Goal: Task Accomplishment & Management: Complete application form

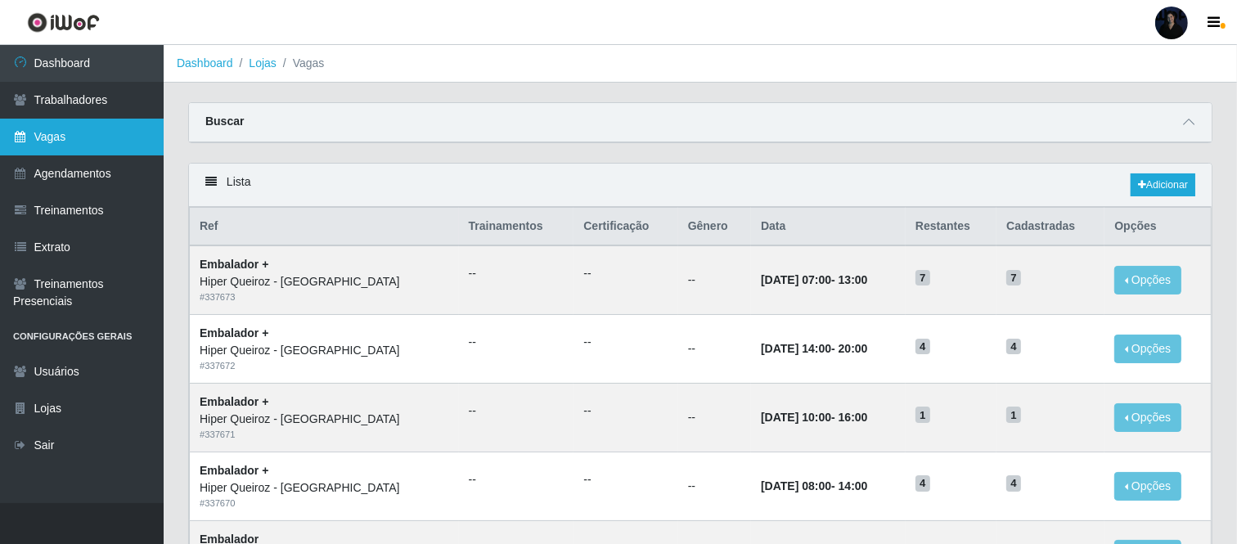
click at [118, 142] on link "Vagas" at bounding box center [82, 137] width 164 height 37
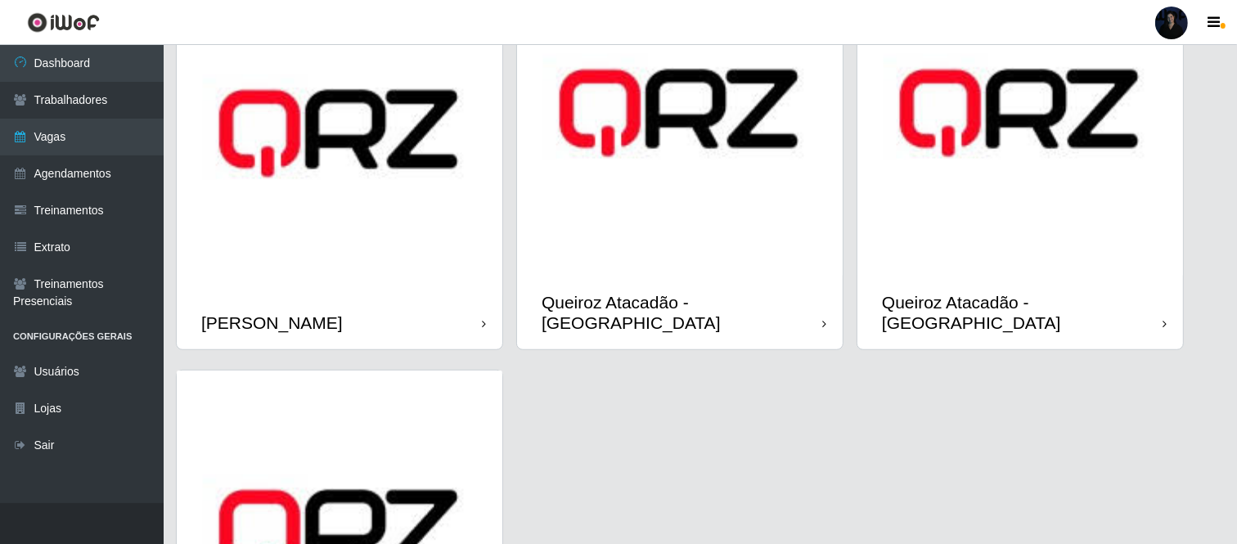
scroll to position [1000, 0]
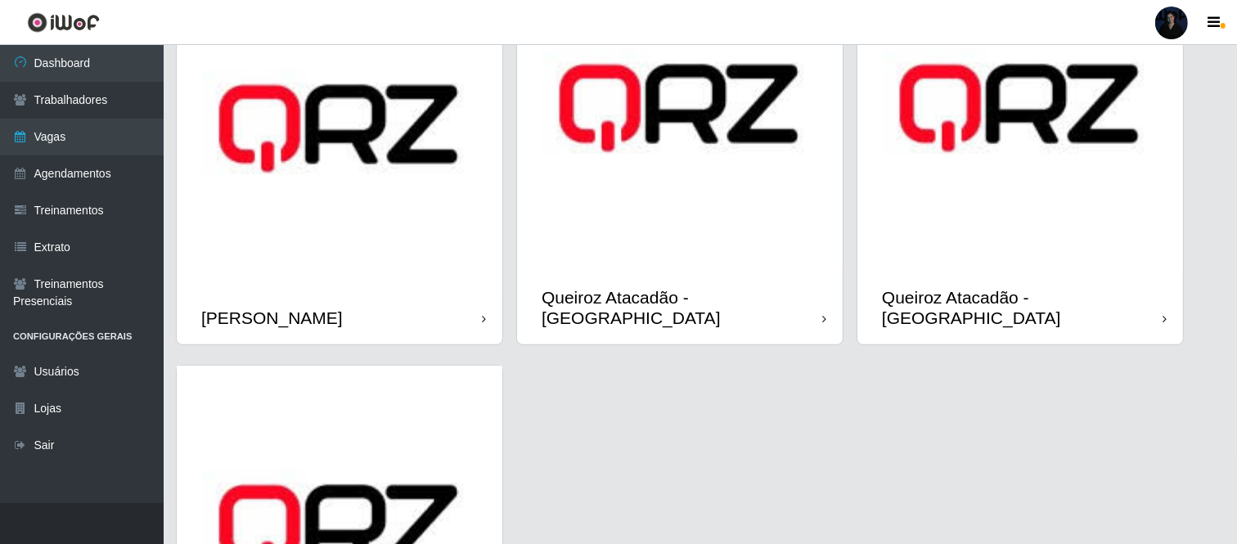
click at [985, 218] on img at bounding box center [1021, 108] width 326 height 326
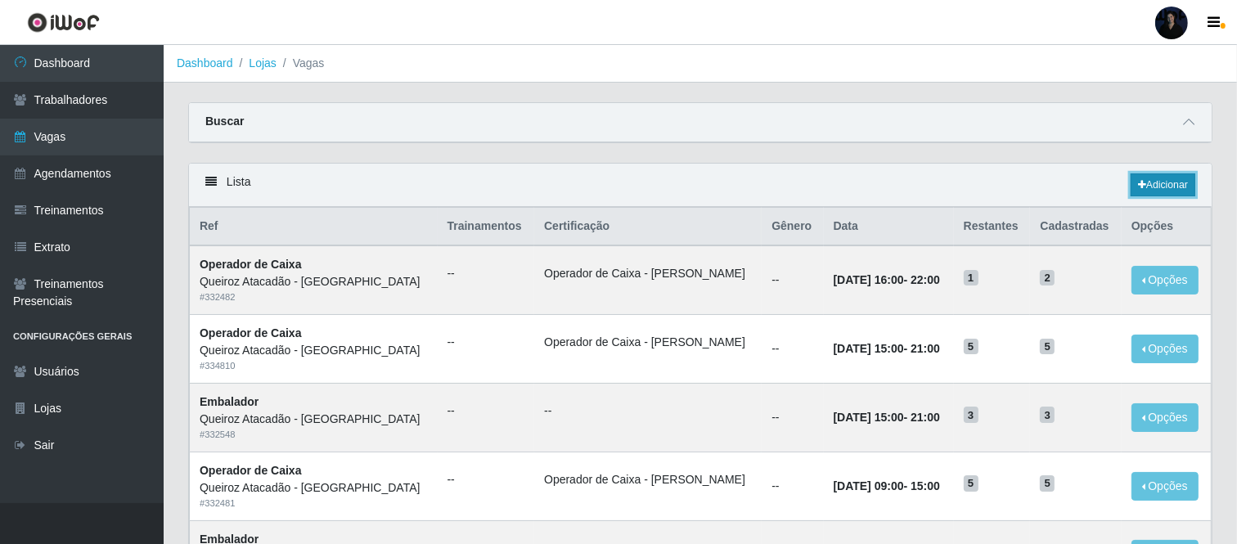
click at [1166, 191] on link "Adicionar" at bounding box center [1163, 184] width 65 height 23
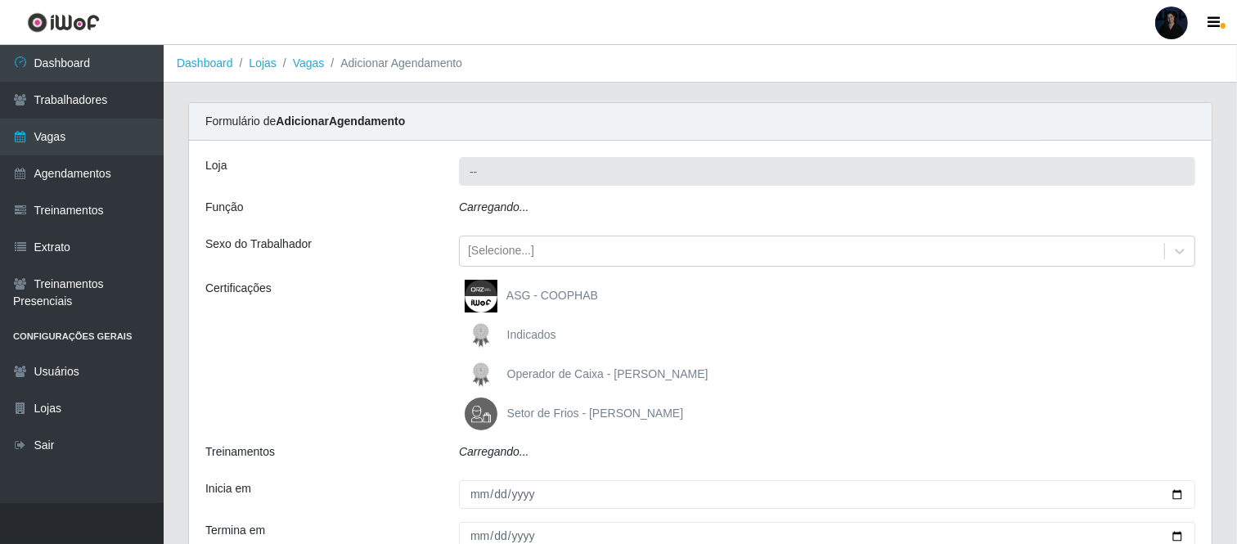
type input "Queiroz Atacadão - [GEOGRAPHIC_DATA]"
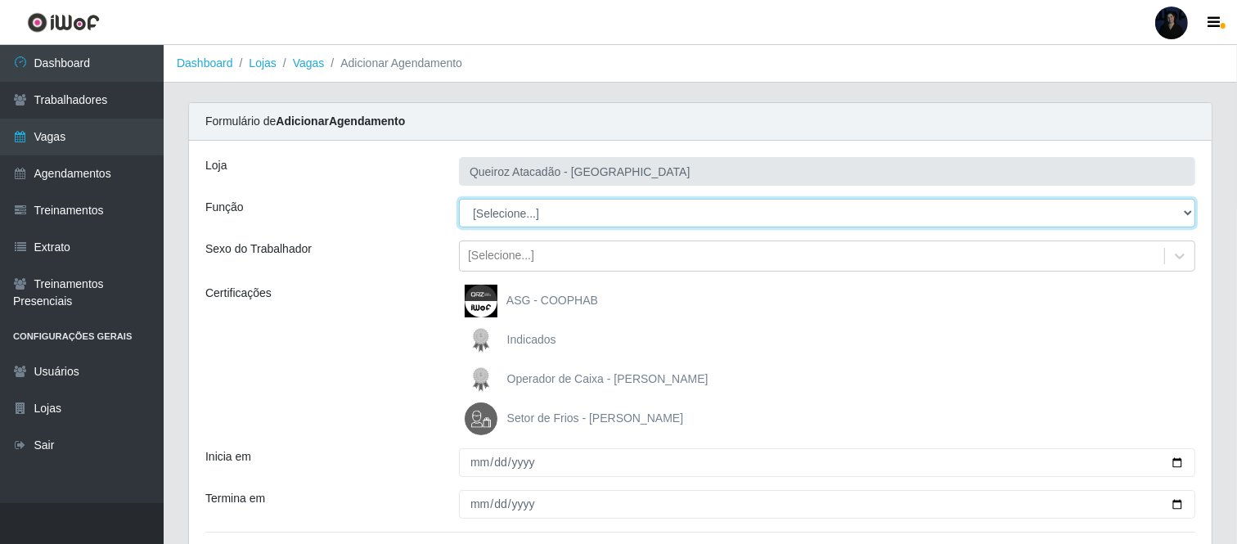
click at [560, 223] on select "[Selecione...] Auxiliar de Depósito Auxiliar de Depósito + Auxiliar de Depósito…" at bounding box center [827, 213] width 737 height 29
select select "107"
click at [459, 199] on select "[Selecione...] Auxiliar de Depósito Auxiliar de Depósito + Auxiliar de Depósito…" at bounding box center [827, 213] width 737 height 29
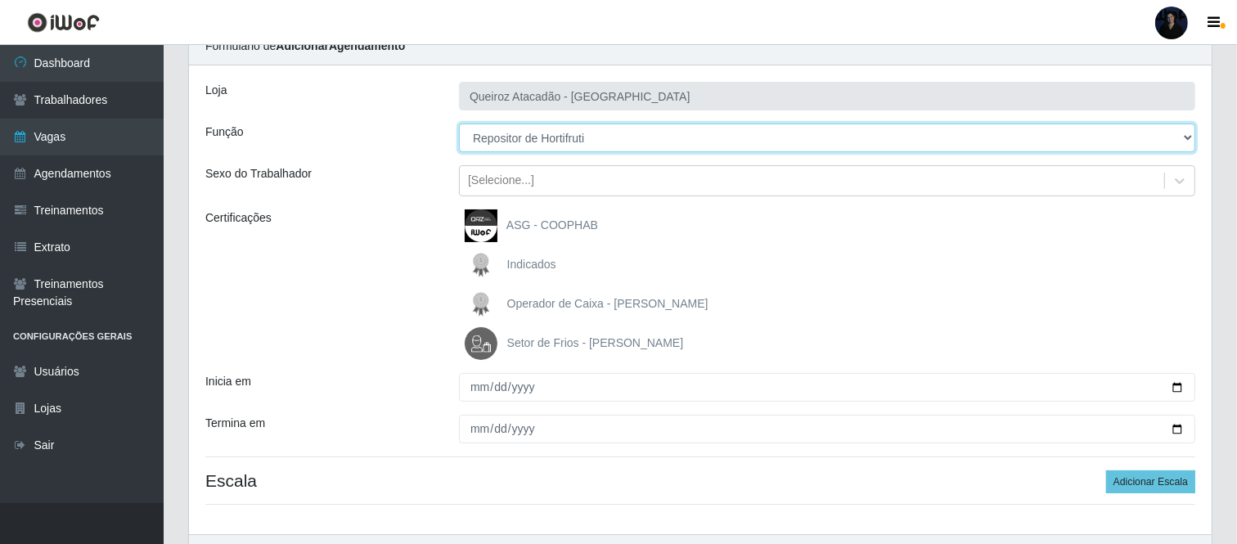
scroll to position [176, 0]
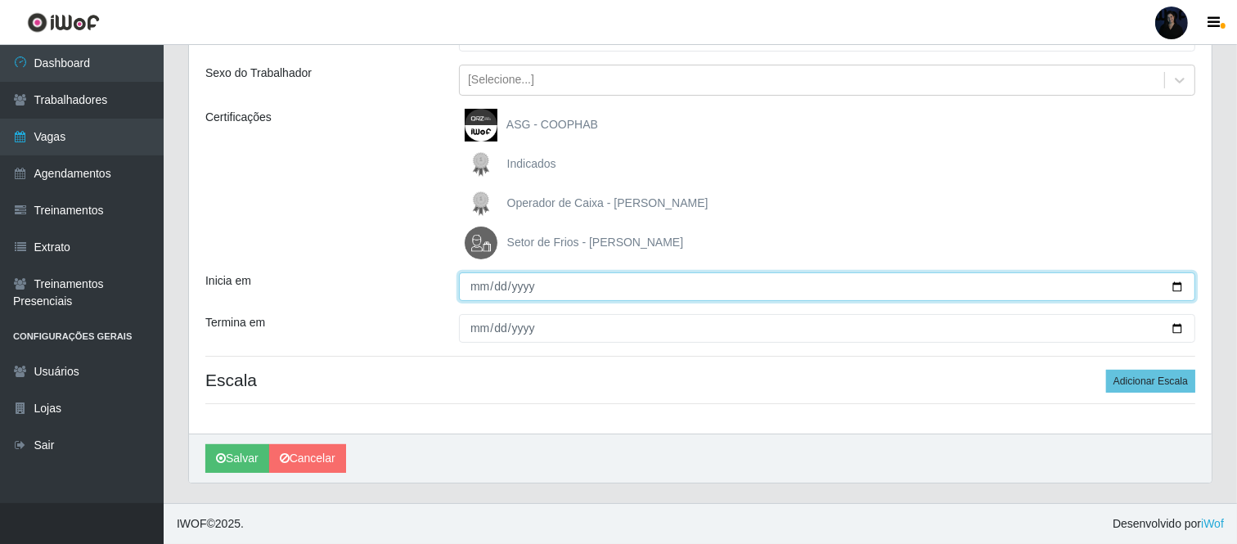
click at [1180, 285] on input "Inicia em" at bounding box center [827, 287] width 737 height 29
type input "[DATE]"
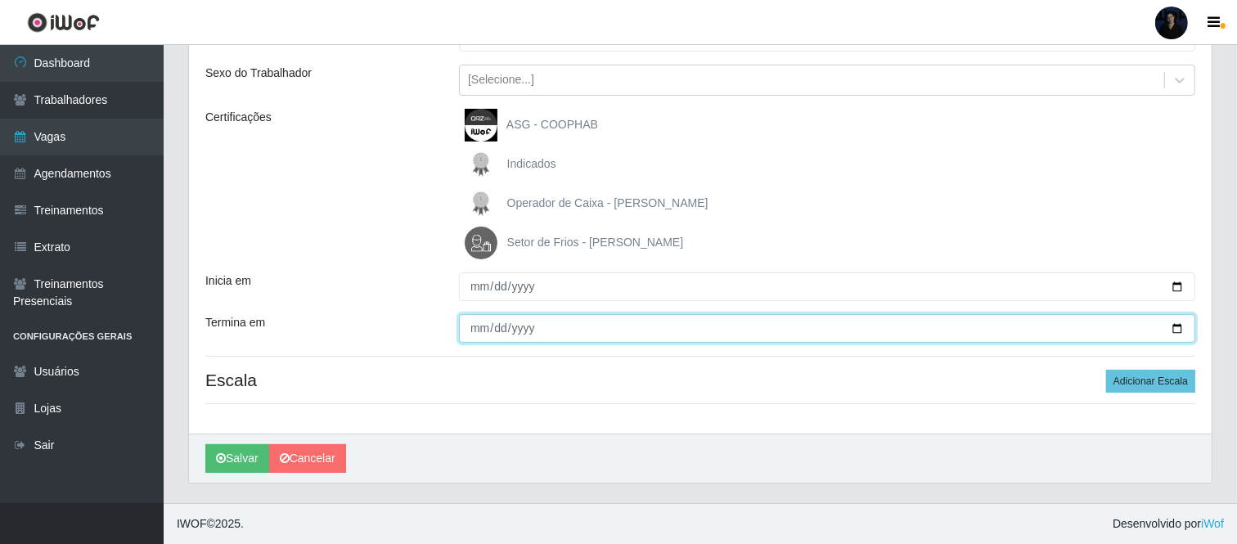
click at [1175, 330] on input "Termina em" at bounding box center [827, 328] width 737 height 29
type input "[DATE]"
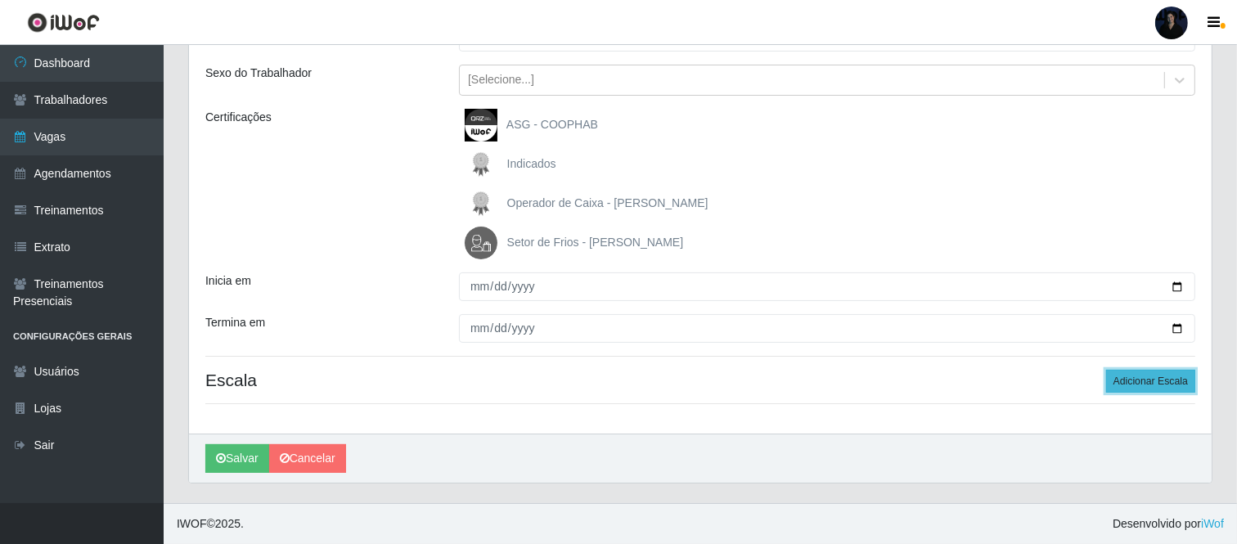
click at [1147, 378] on button "Adicionar Escala" at bounding box center [1150, 381] width 89 height 23
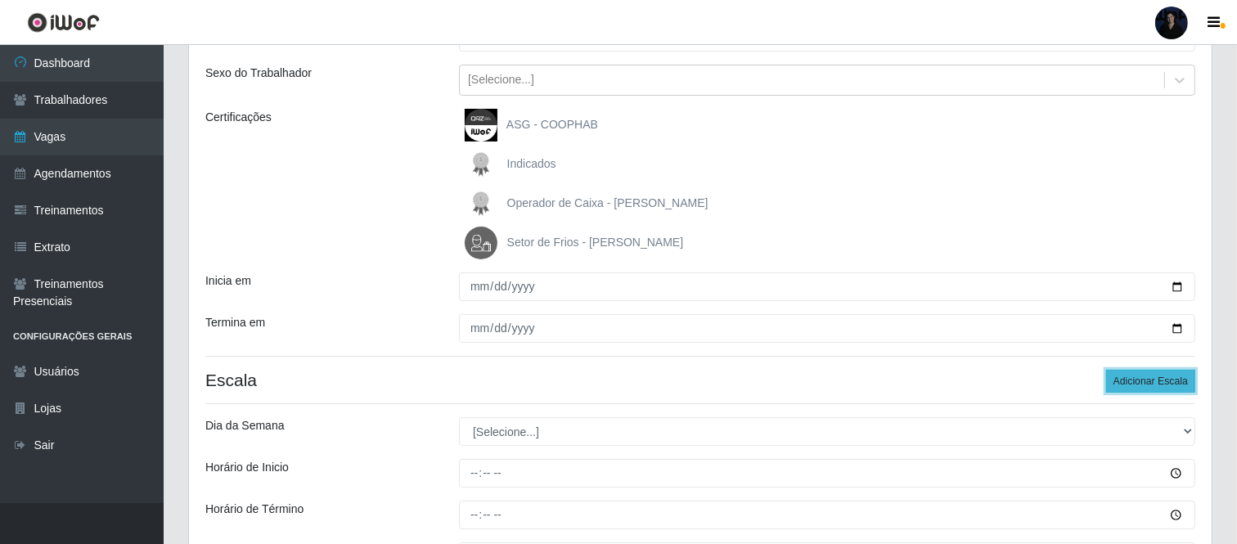
click at [1147, 378] on button "Adicionar Escala" at bounding box center [1150, 381] width 89 height 23
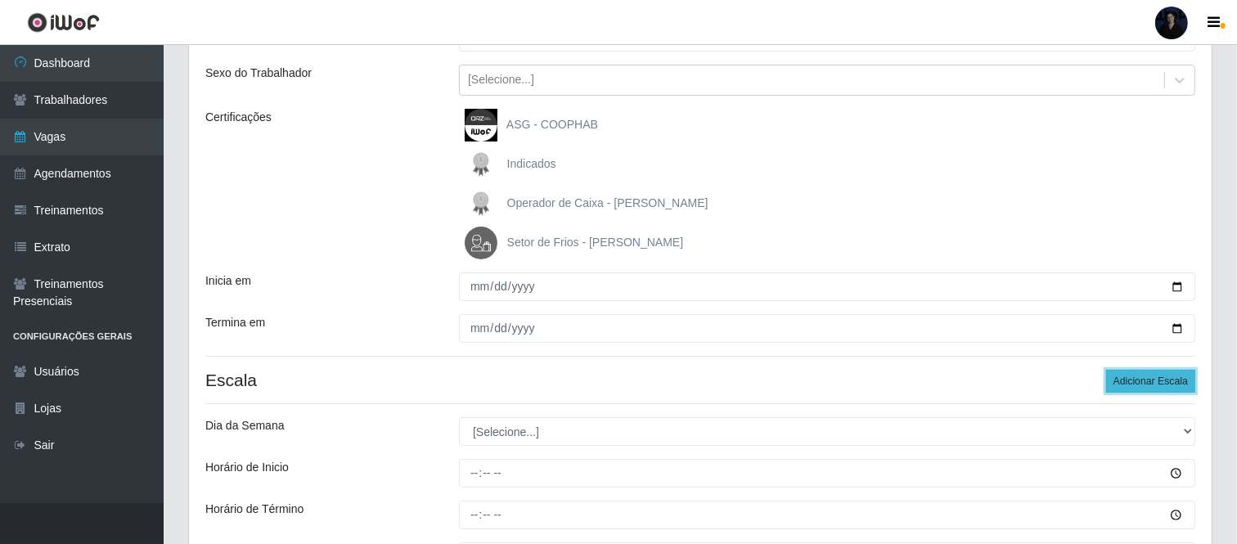
click at [1146, 378] on button "Adicionar Escala" at bounding box center [1150, 381] width 89 height 23
click at [1143, 378] on button "Adicionar Escala" at bounding box center [1150, 381] width 89 height 23
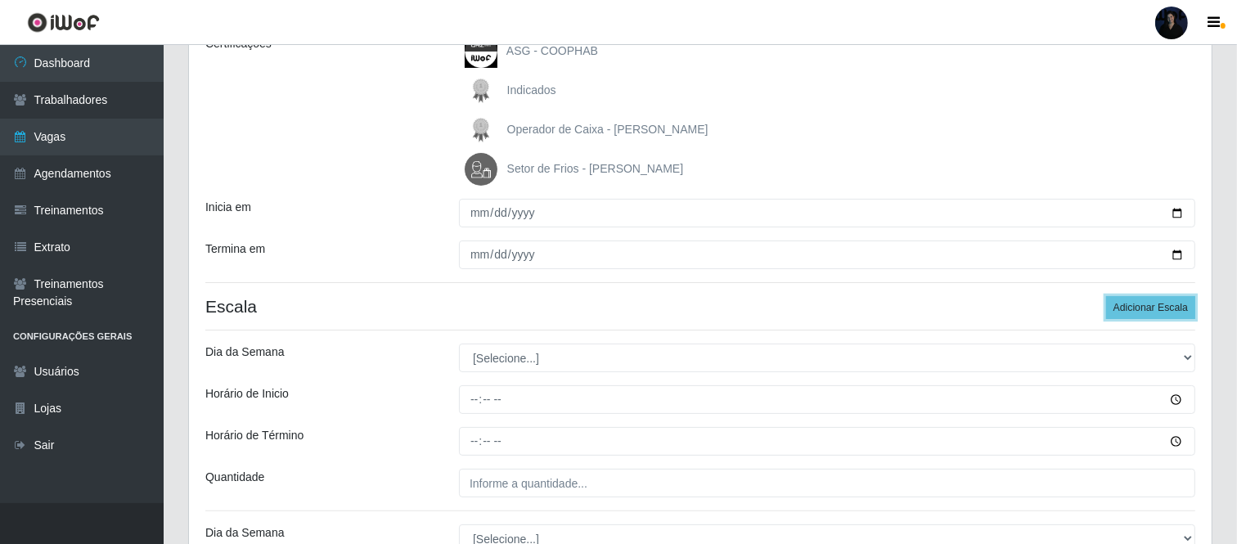
scroll to position [454, 0]
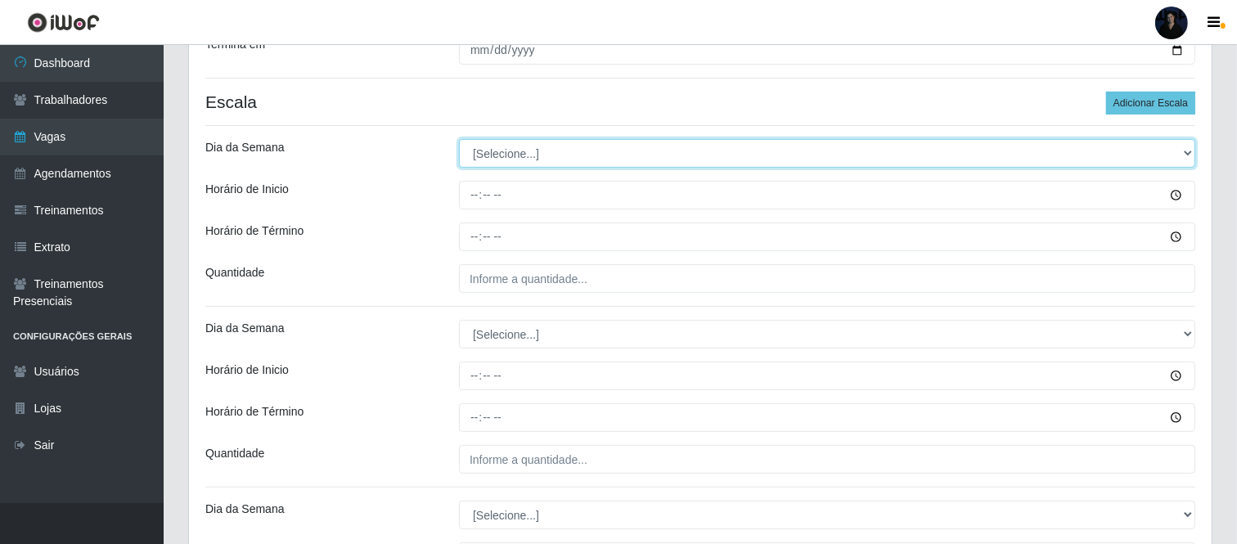
click at [505, 159] on select "[Selecione...] Segunda Terça Quarta Quinta Sexta Sábado Domingo" at bounding box center [827, 153] width 737 height 29
select select "1"
click at [459, 139] on select "[Selecione...] Segunda Terça Quarta Quinta Sexta Sábado Domingo" at bounding box center [827, 153] width 737 height 29
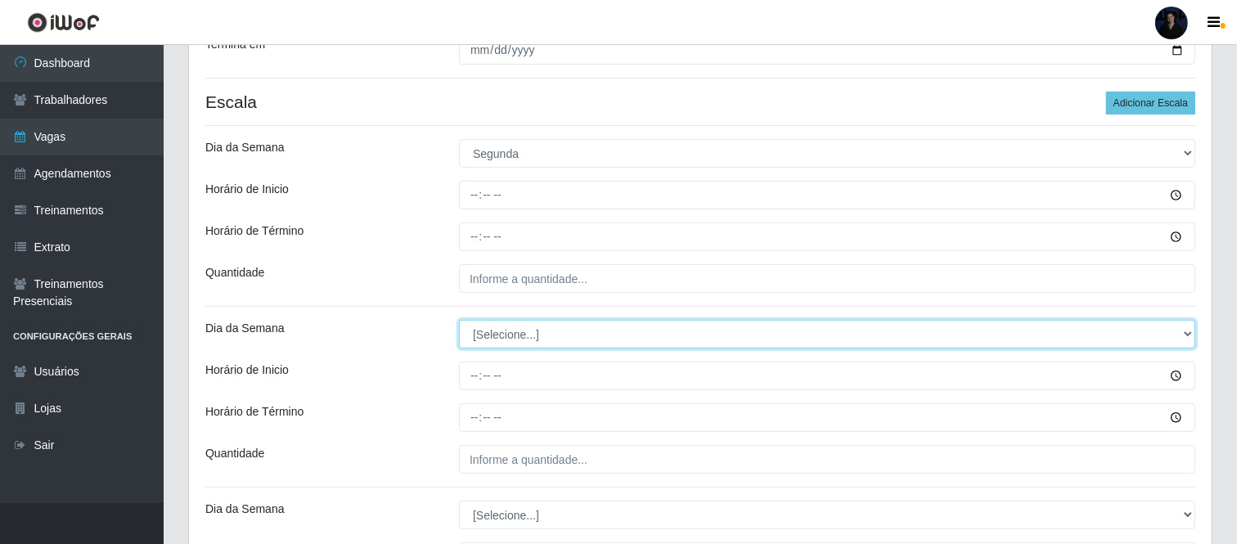
click at [484, 334] on select "[Selecione...] Segunda Terça Quarta Quinta Sexta Sábado Domingo" at bounding box center [827, 334] width 737 height 29
select select "1"
click at [459, 320] on select "[Selecione...] Segunda Terça Quarta Quinta Sexta Sábado Domingo" at bounding box center [827, 334] width 737 height 29
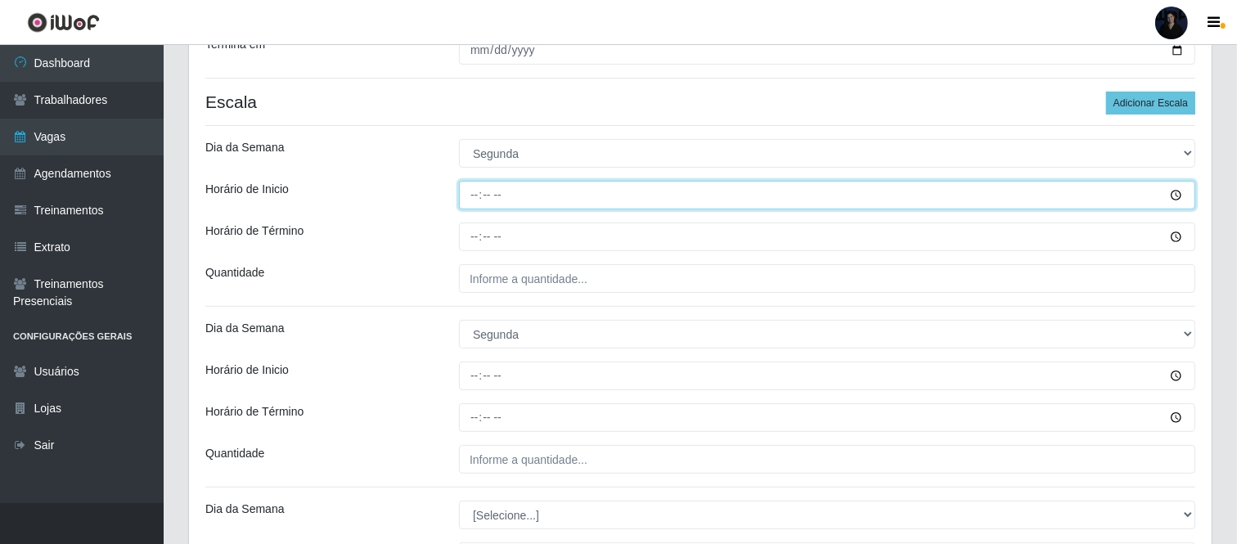
click at [475, 198] on input "Horário de Inicio" at bounding box center [827, 195] width 737 height 29
type input "14:00"
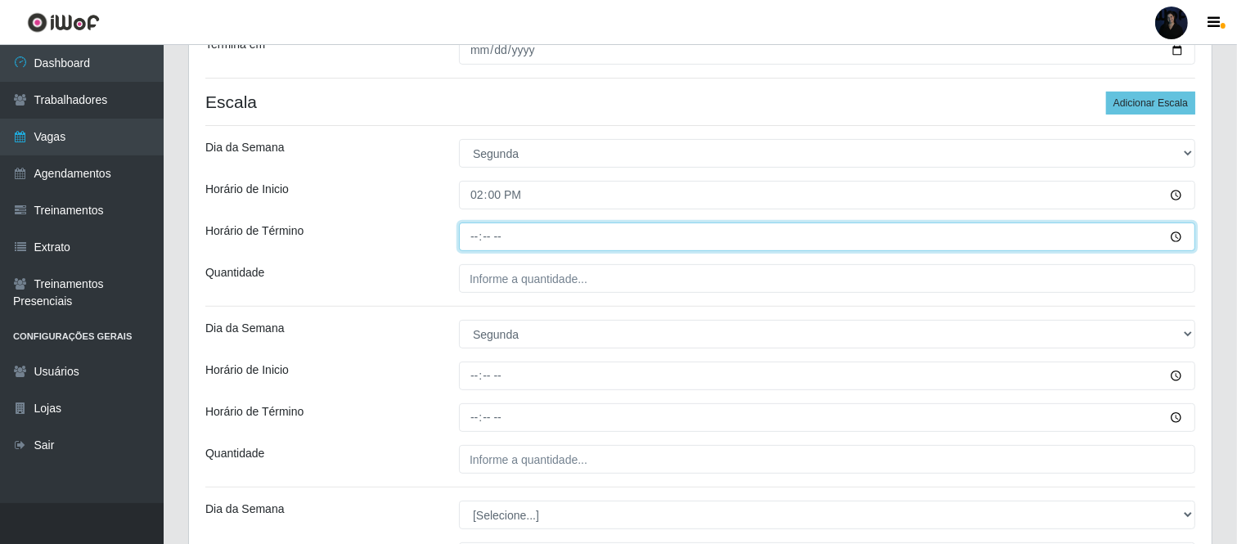
click at [472, 237] on input "Horário de Término" at bounding box center [827, 237] width 737 height 29
type input "20:00"
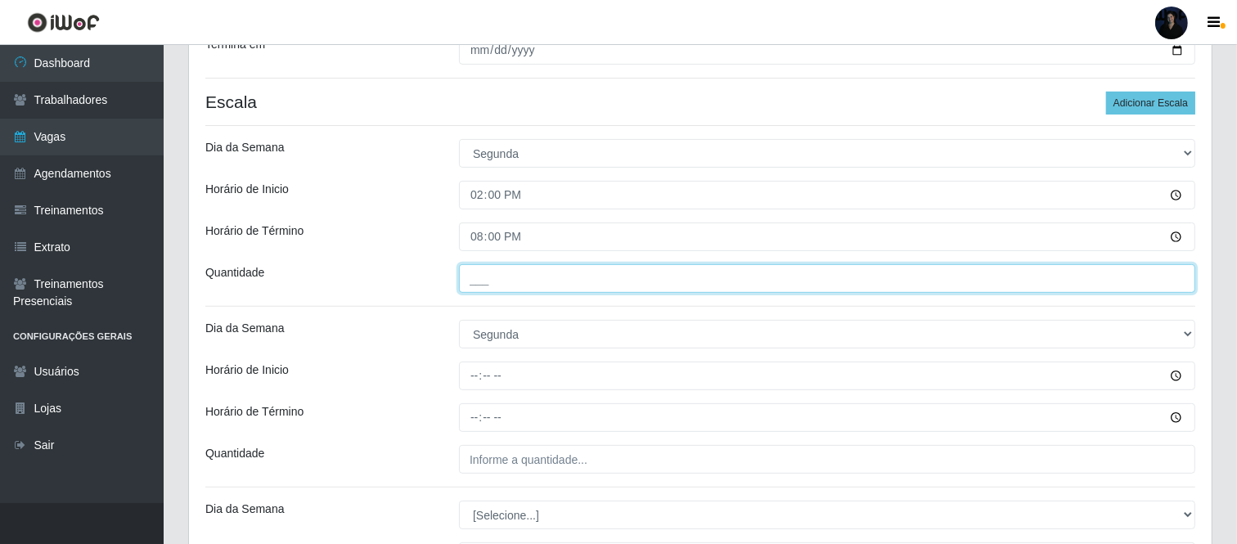
click at [471, 283] on input "___" at bounding box center [827, 278] width 737 height 29
type input "1__"
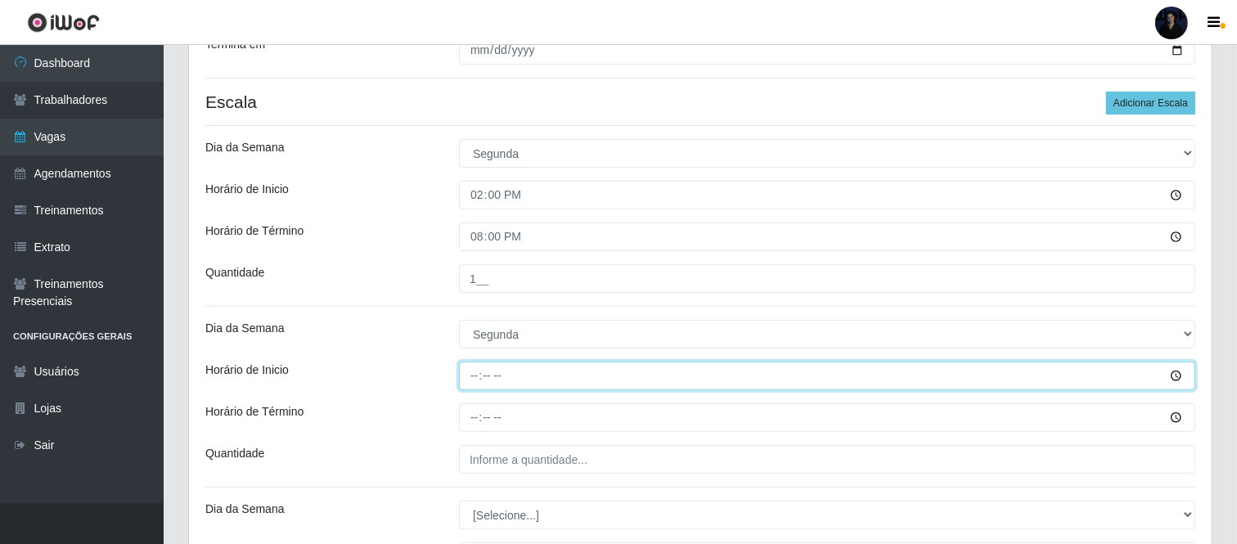
click at [480, 374] on input "Horário de Inicio" at bounding box center [827, 376] width 737 height 29
type input "16:00"
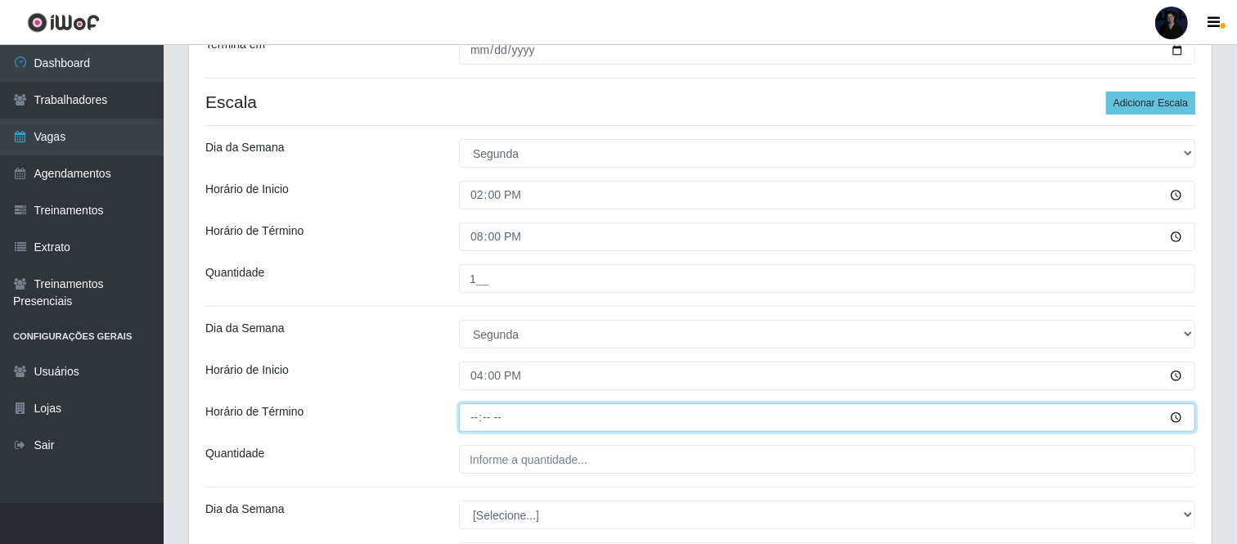
click at [476, 411] on input "Horário de Término" at bounding box center [827, 417] width 737 height 29
type input "22:00"
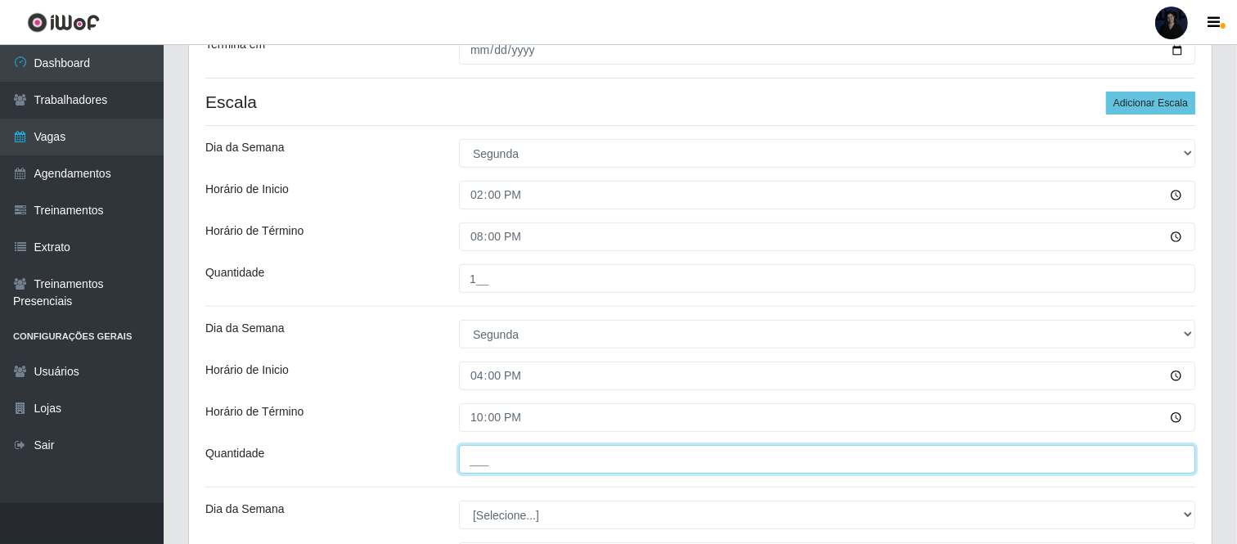
click at [480, 452] on input "___" at bounding box center [827, 459] width 737 height 29
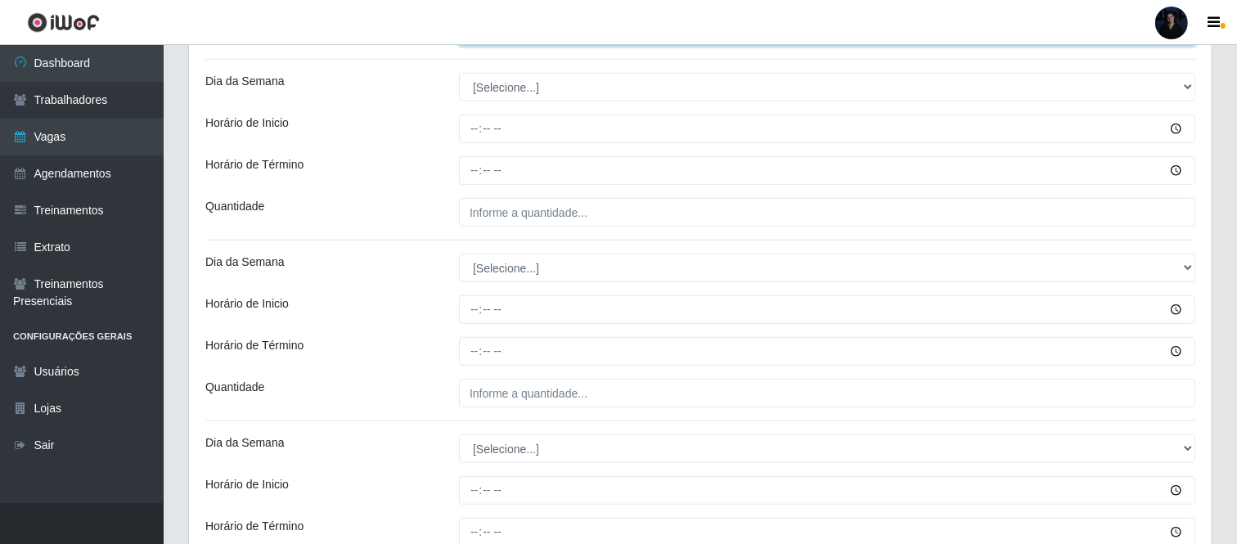
scroll to position [903, 0]
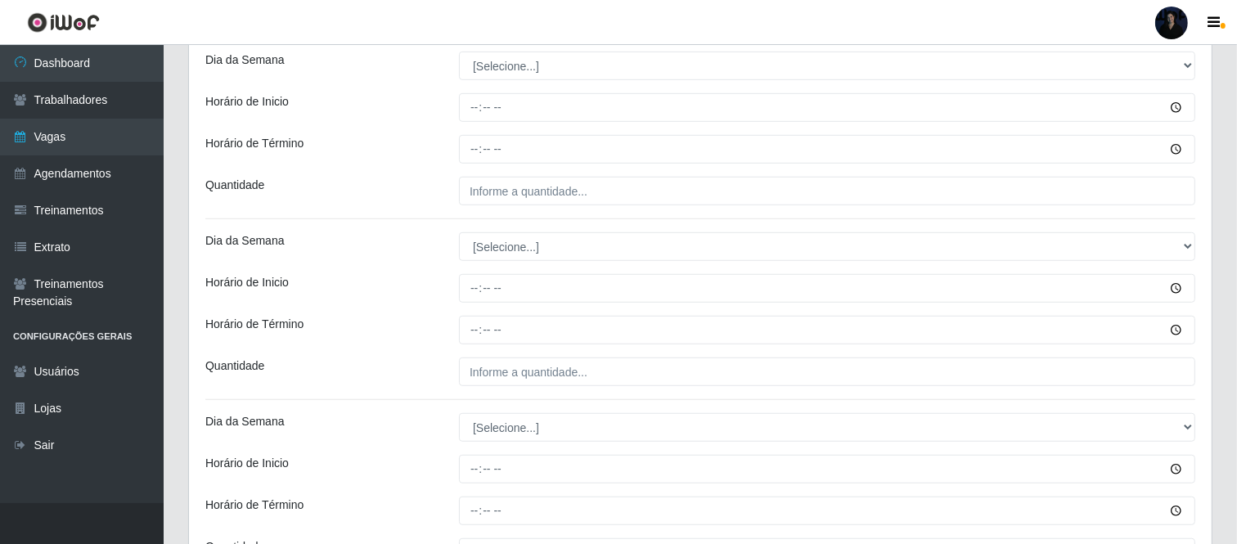
type input "2__"
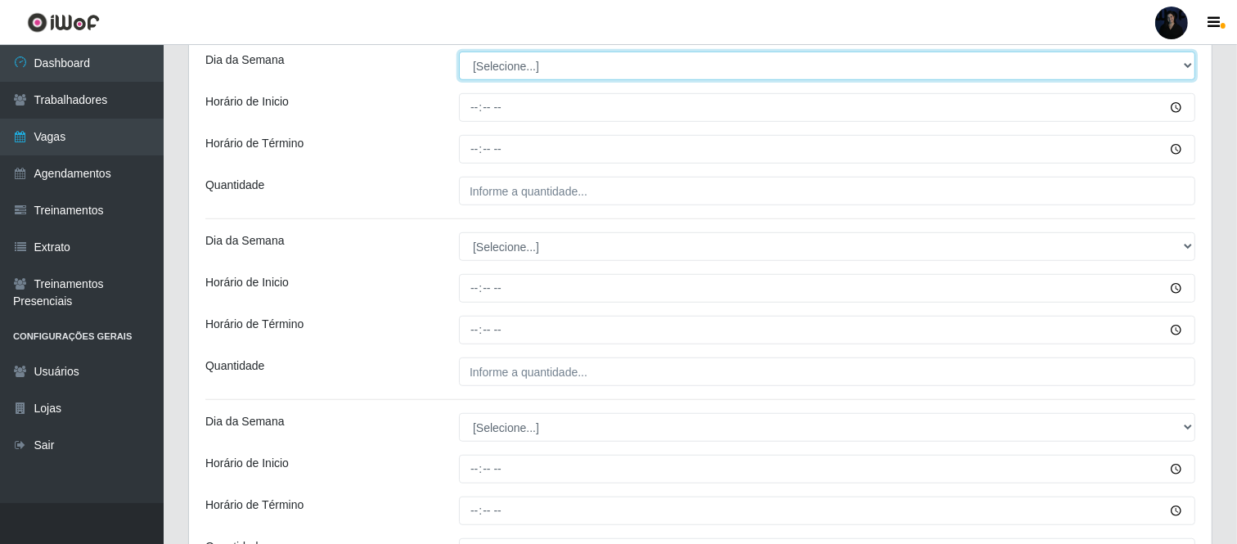
click at [488, 79] on select "[Selecione...] Segunda Terça Quarta Quinta Sexta Sábado Domingo" at bounding box center [827, 66] width 737 height 29
select select "2"
click at [459, 52] on select "[Selecione...] Segunda Terça Quarta Quinta Sexta Sábado Domingo" at bounding box center [827, 66] width 737 height 29
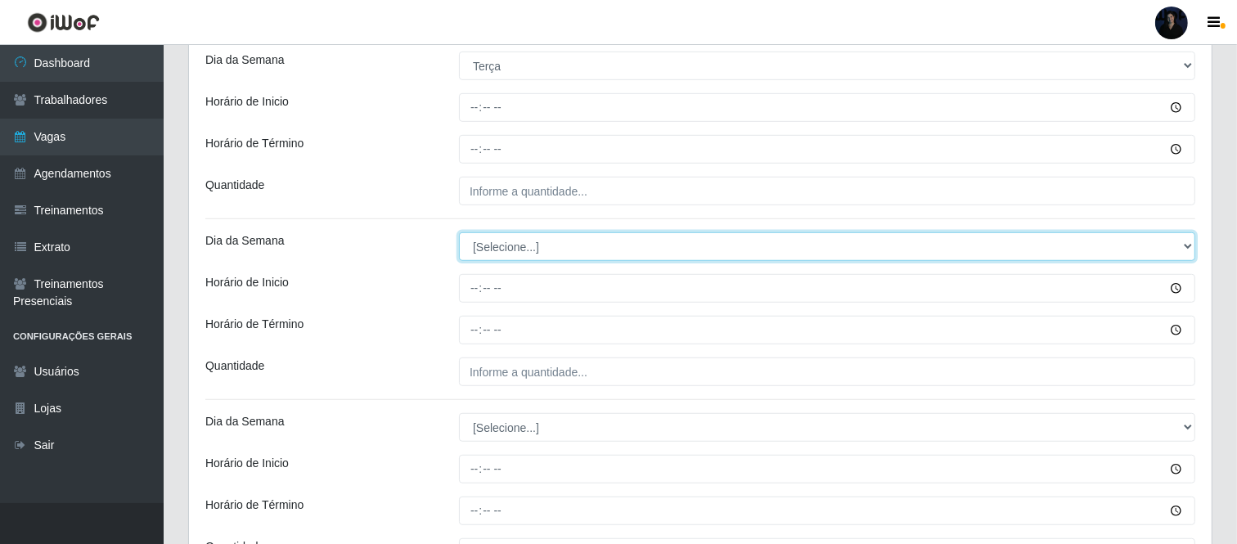
click at [488, 254] on select "[Selecione...] Segunda Terça Quarta Quinta Sexta Sábado Domingo" at bounding box center [827, 246] width 737 height 29
select select "2"
click at [459, 232] on select "[Selecione...] Segunda Terça Quarta Quinta Sexta Sábado Domingo" at bounding box center [827, 246] width 737 height 29
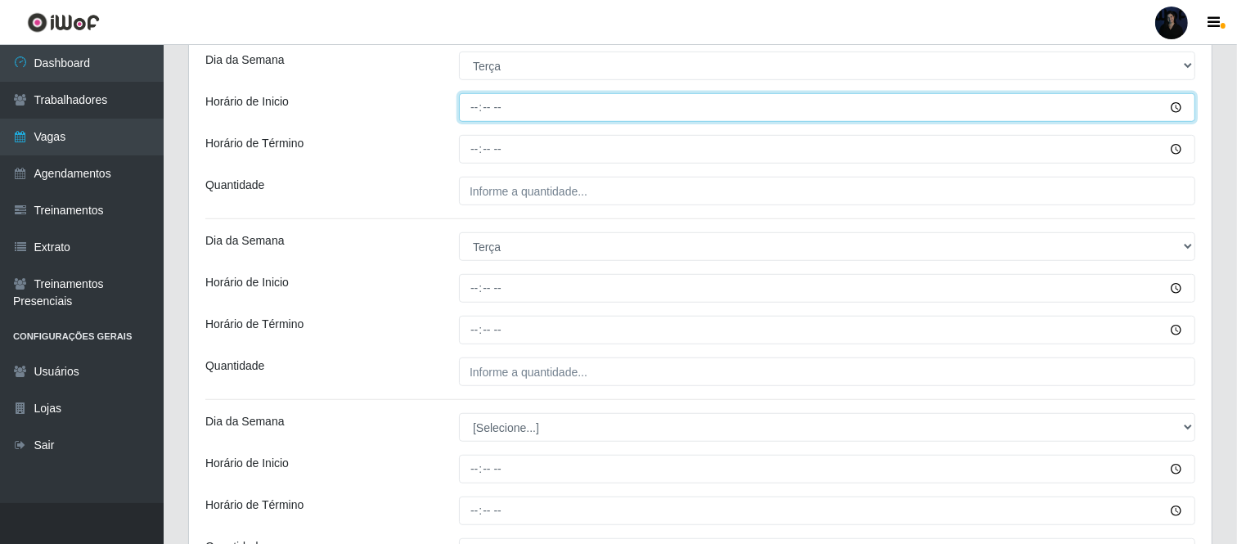
click at [477, 109] on input "Horário de Inicio" at bounding box center [827, 107] width 737 height 29
type input "14:00"
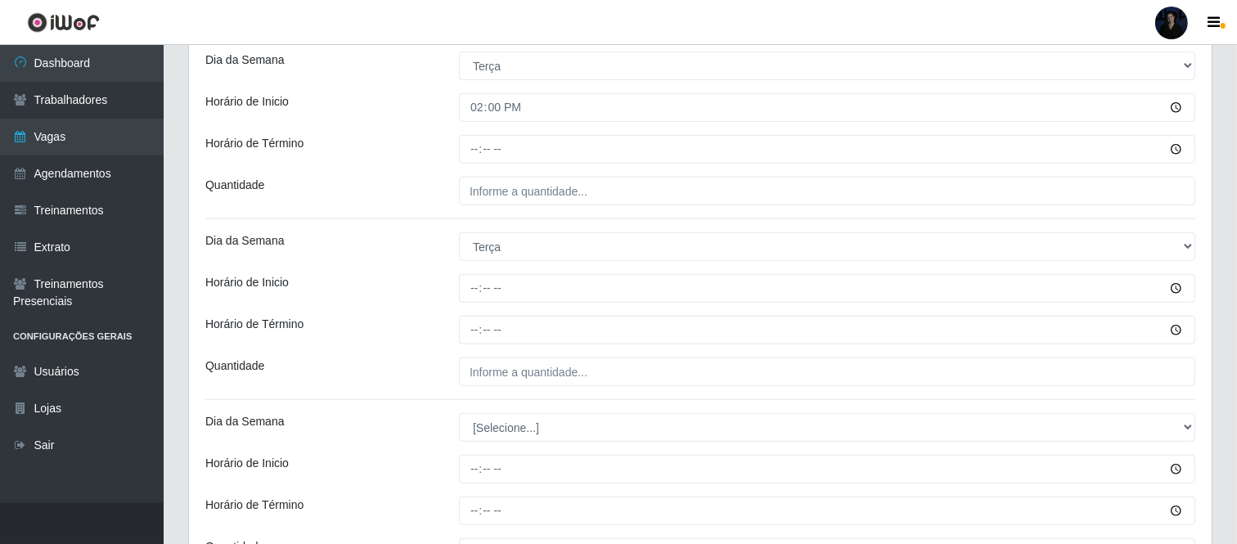
click at [467, 168] on div "[PERSON_NAME] - Mossoró Função [Selecione...] Auxiliar de Depósito Auxiliar de …" at bounding box center [700, 375] width 1023 height 2277
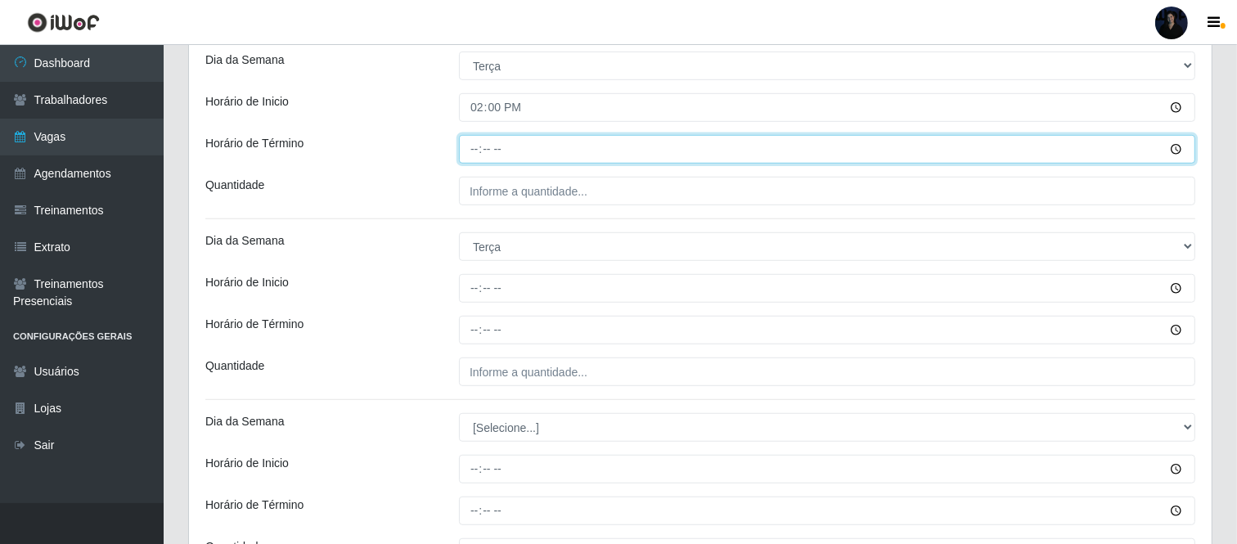
click at [467, 151] on input "Horário de Término" at bounding box center [827, 149] width 737 height 29
type input "20:00"
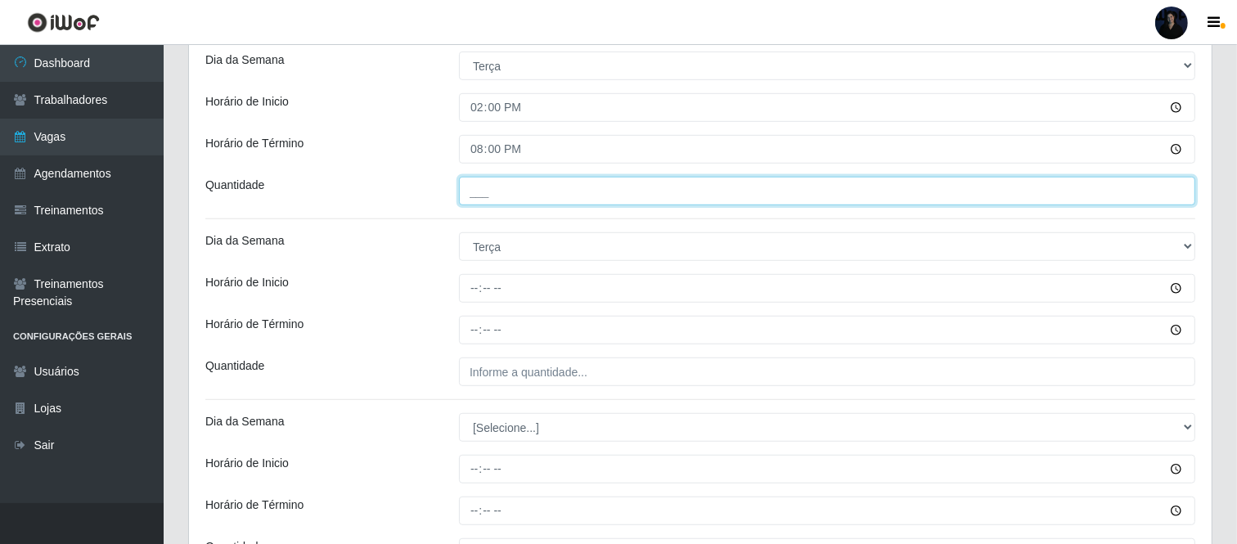
click at [469, 192] on input "___" at bounding box center [827, 191] width 737 height 29
type input "1__"
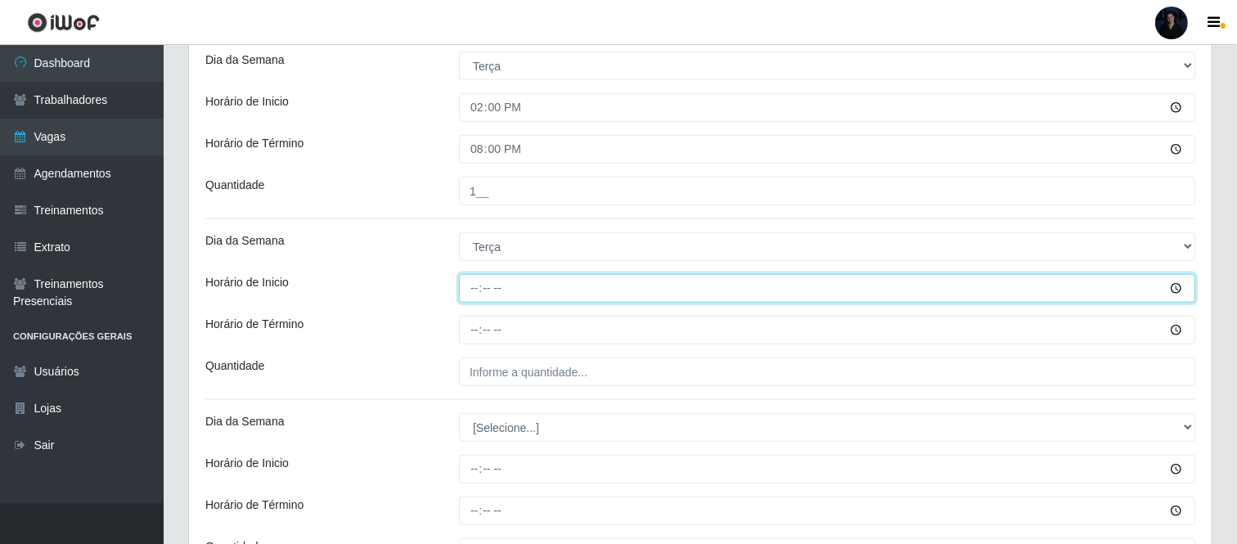
click at [472, 283] on input "Horário de Inicio" at bounding box center [827, 288] width 737 height 29
type input "16:00"
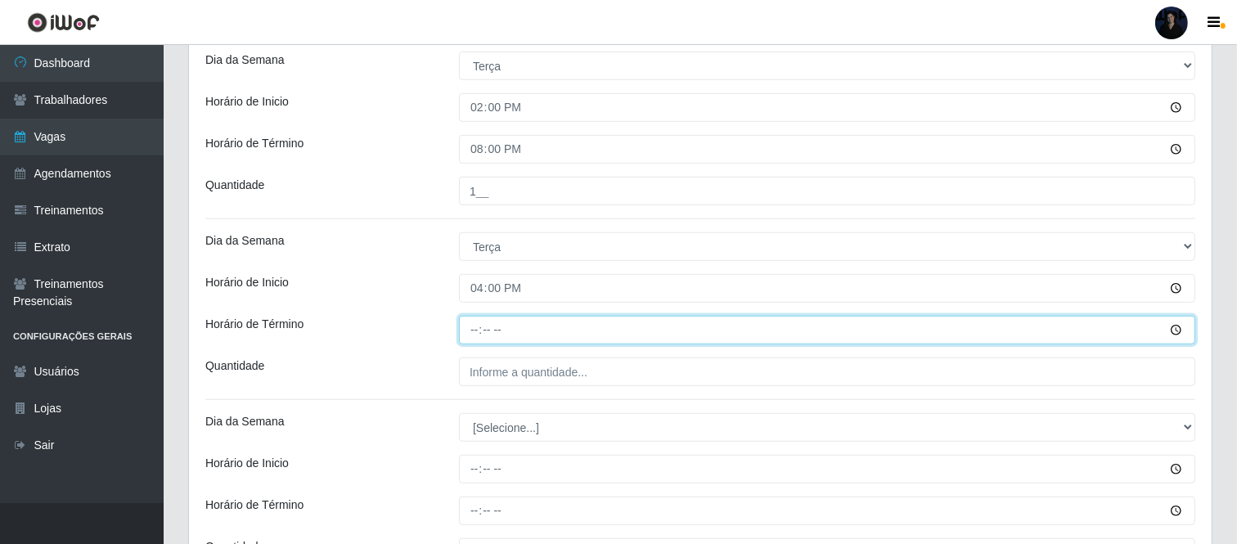
click at [480, 325] on input "Horário de Término" at bounding box center [827, 330] width 737 height 29
type input "22:00"
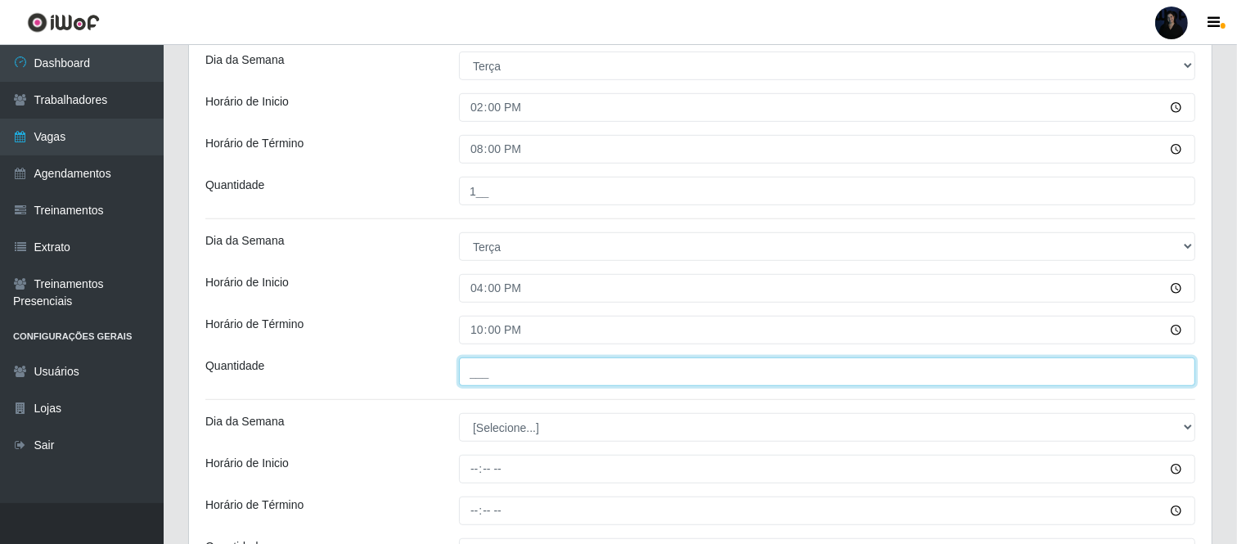
click at [476, 369] on input "___" at bounding box center [827, 372] width 737 height 29
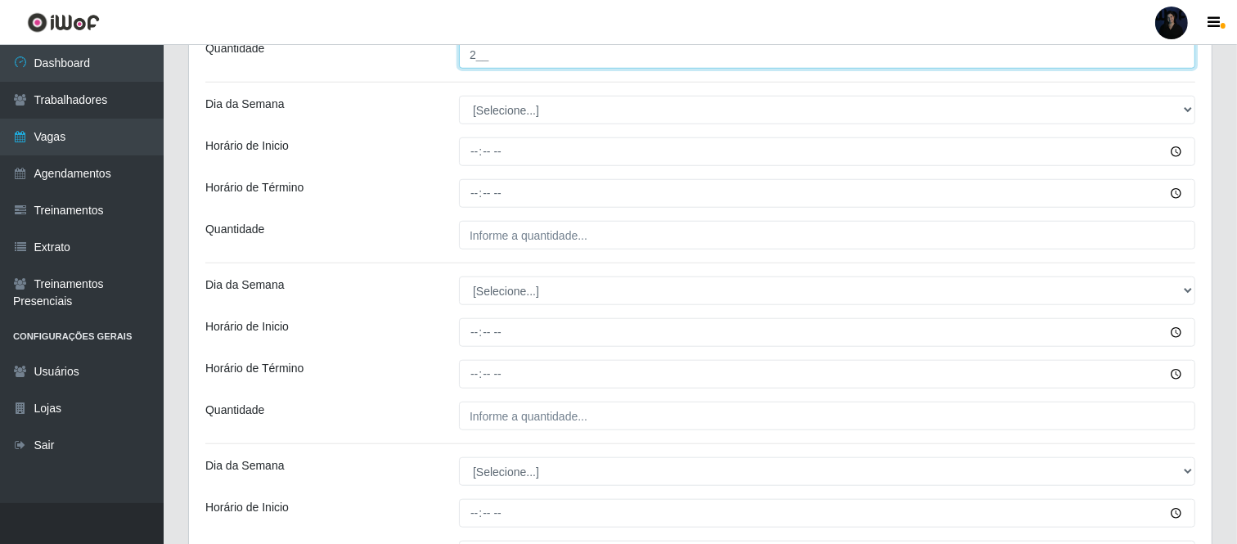
scroll to position [1246, 0]
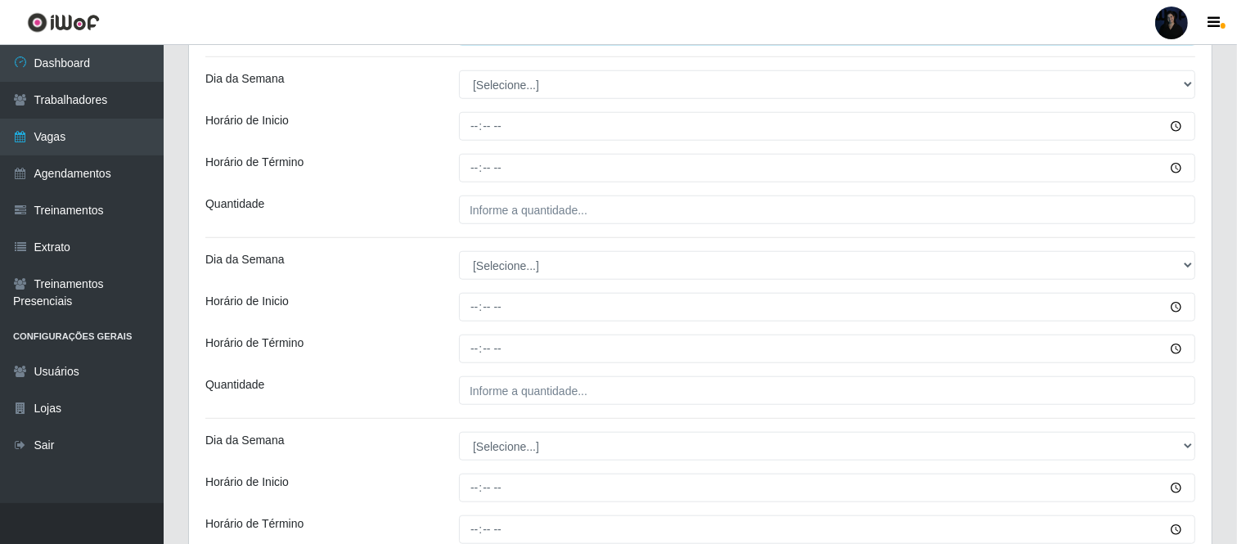
type input "2__"
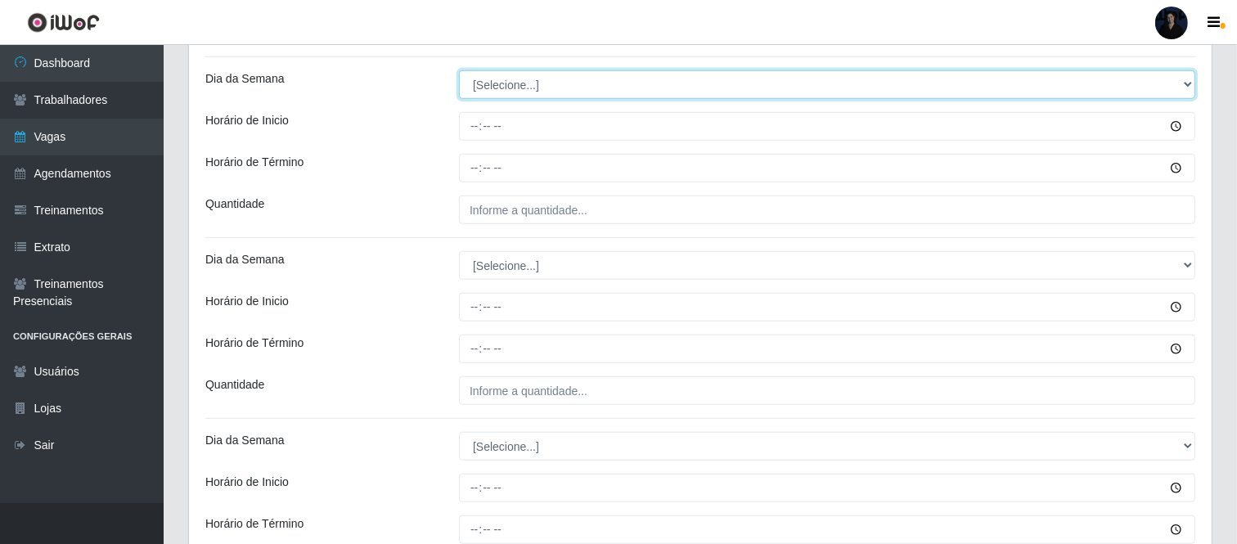
click at [518, 86] on select "[Selecione...] Segunda Terça Quarta Quinta Sexta Sábado Domingo" at bounding box center [827, 84] width 737 height 29
select select "3"
click at [459, 70] on select "[Selecione...] Segunda Terça Quarta Quinta Sexta Sábado Domingo" at bounding box center [827, 84] width 737 height 29
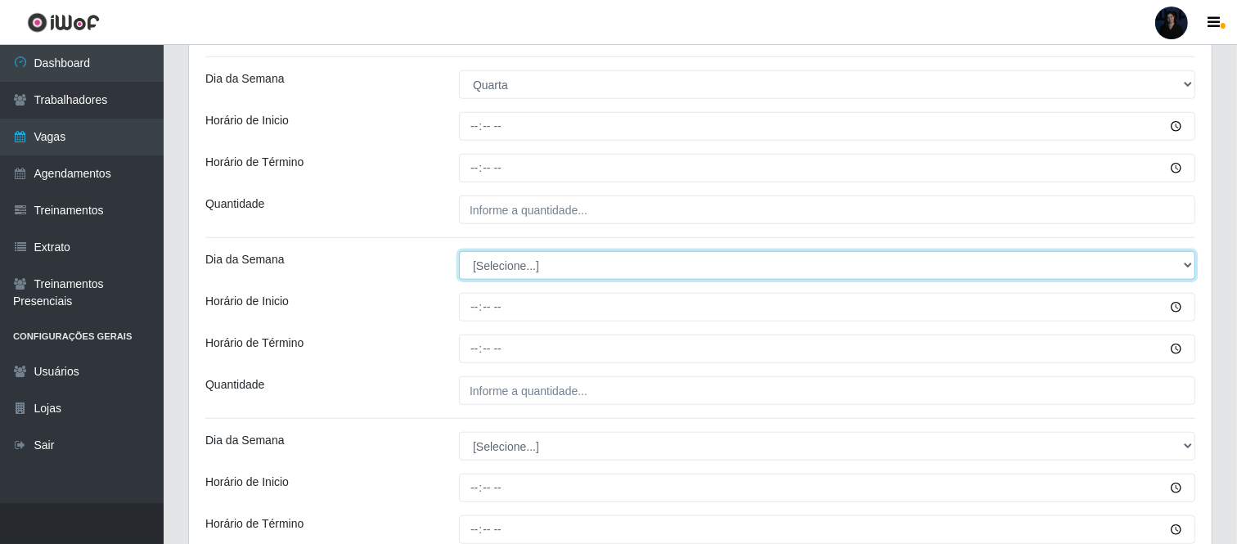
click at [475, 259] on select "[Selecione...] Segunda Terça Quarta Quinta Sexta Sábado Domingo" at bounding box center [827, 265] width 737 height 29
select select "3"
click at [459, 251] on select "[Selecione...] Segunda Terça Quarta Quinta Sexta Sábado Domingo" at bounding box center [827, 265] width 737 height 29
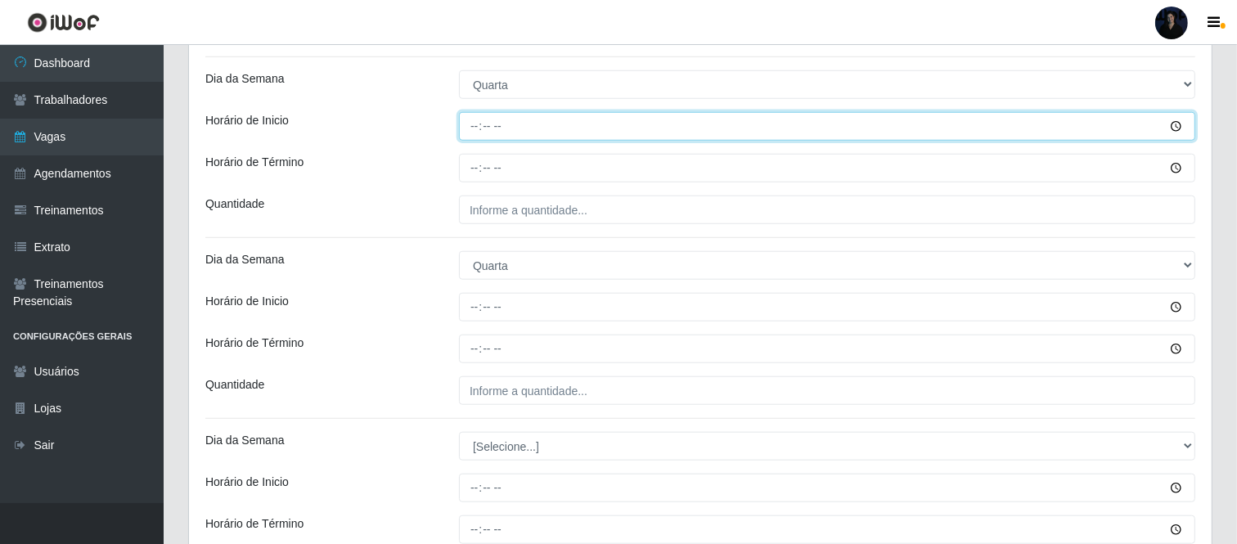
click at [476, 119] on input "Horário de Inicio" at bounding box center [827, 126] width 737 height 29
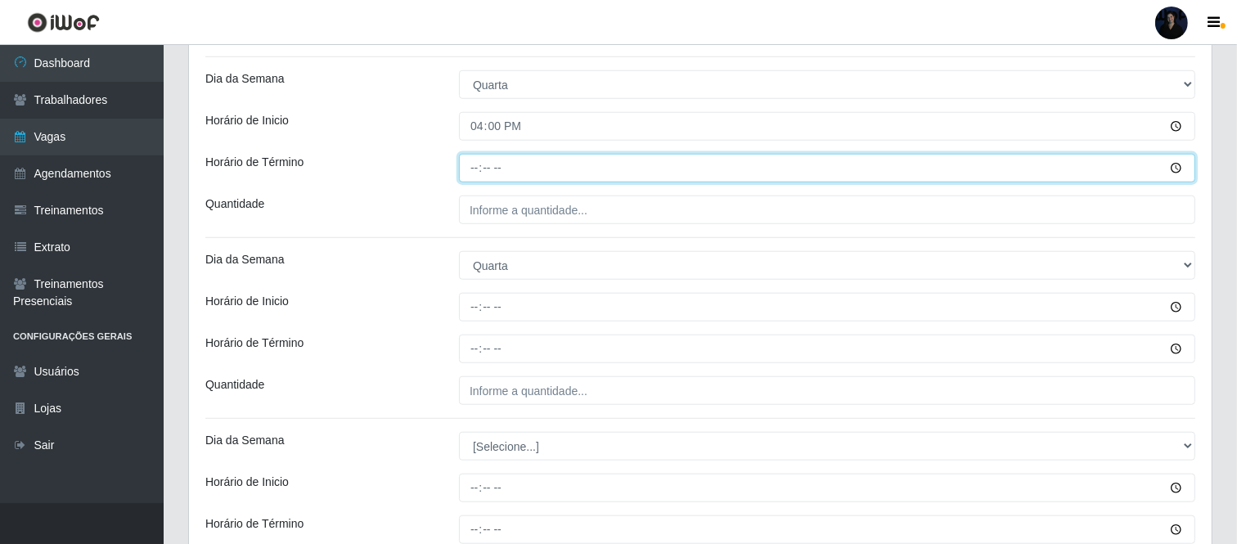
click at [464, 159] on input "Horário de Término" at bounding box center [827, 168] width 737 height 29
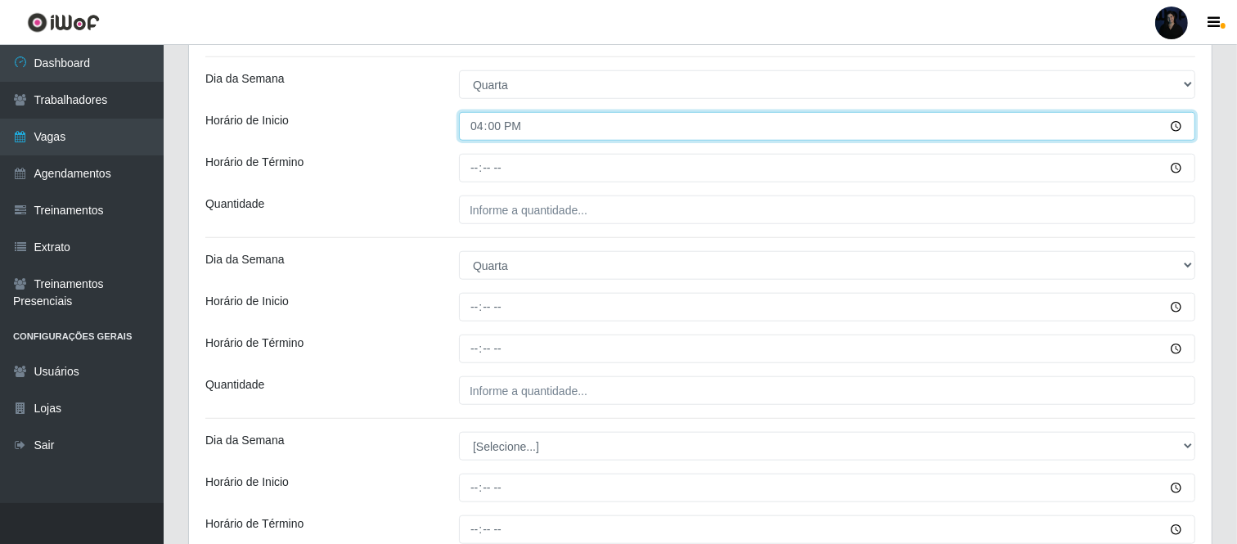
click at [477, 134] on input "16:00" at bounding box center [827, 126] width 737 height 29
type input "14:00"
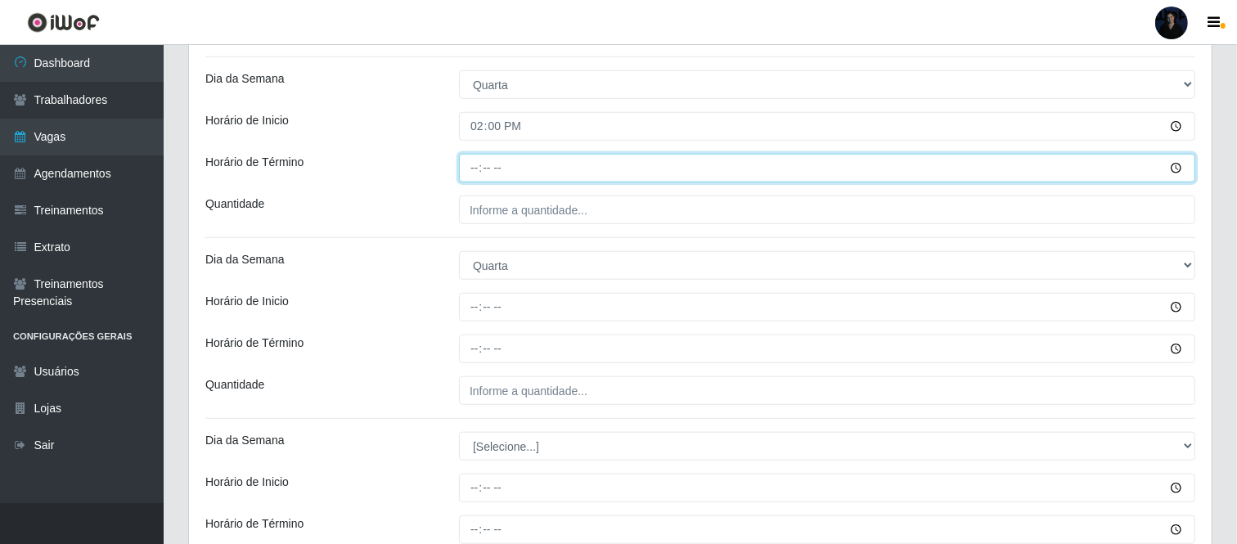
click at [471, 170] on input "Horário de Término" at bounding box center [827, 168] width 737 height 29
type input "20:00"
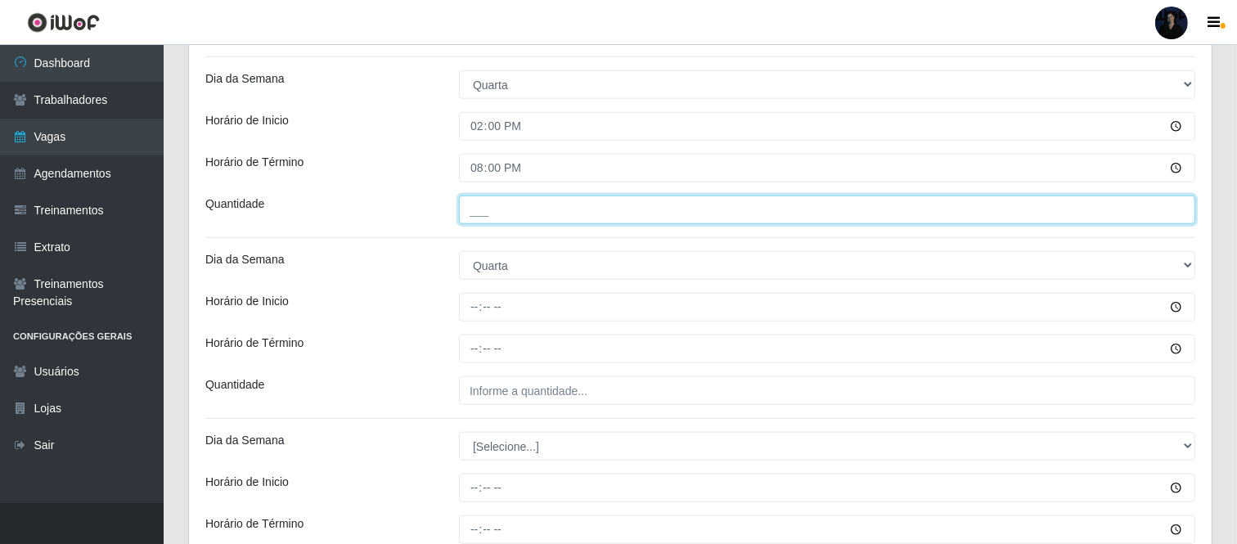
click at [475, 206] on input "___" at bounding box center [827, 210] width 737 height 29
type input "1__"
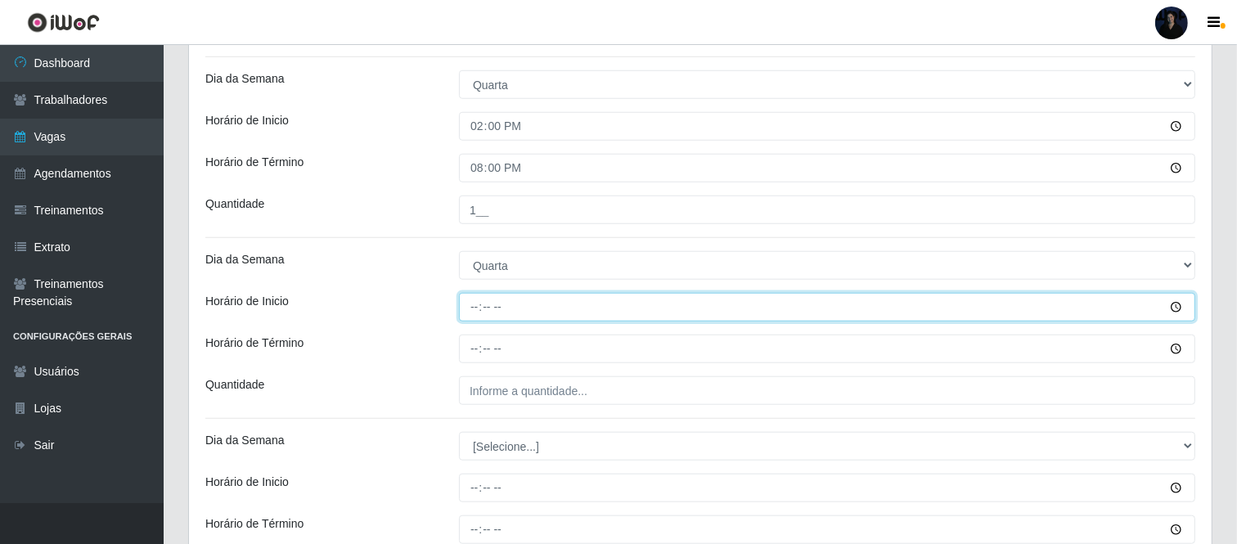
click at [475, 315] on input "Horário de Inicio" at bounding box center [827, 307] width 737 height 29
type input "16:00"
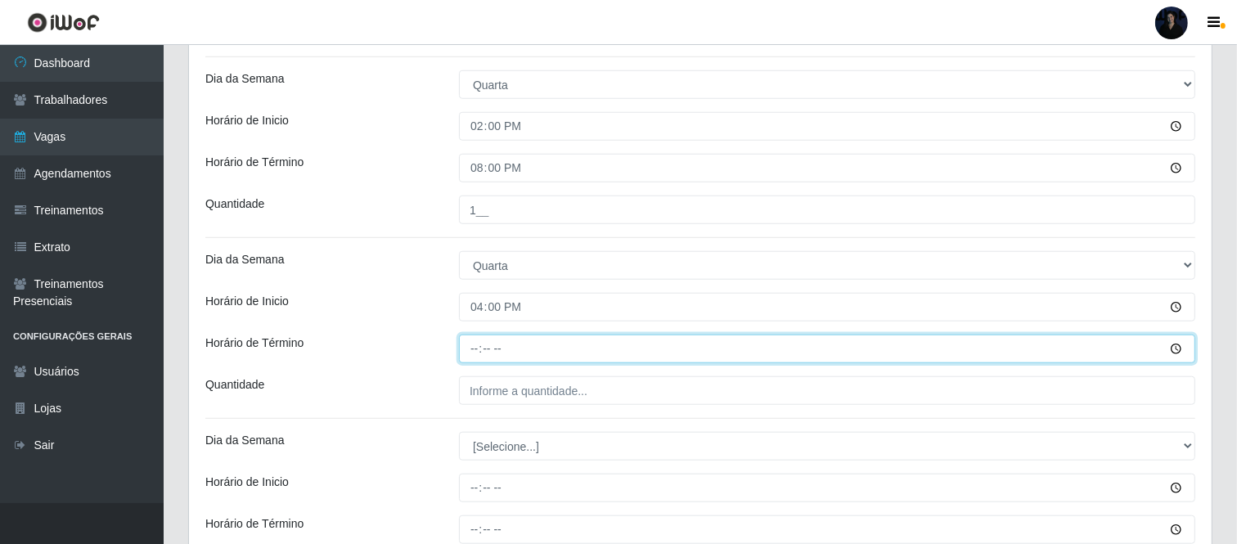
click at [469, 356] on input "Horário de Término" at bounding box center [827, 349] width 737 height 29
type input "22:00"
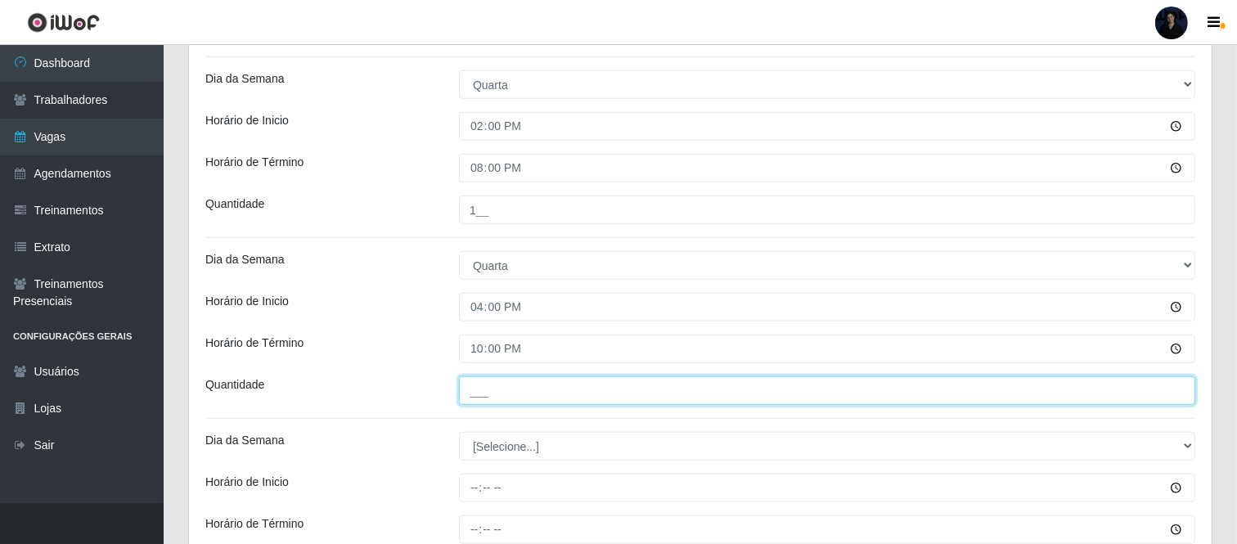
click at [470, 385] on input "___" at bounding box center [827, 390] width 737 height 29
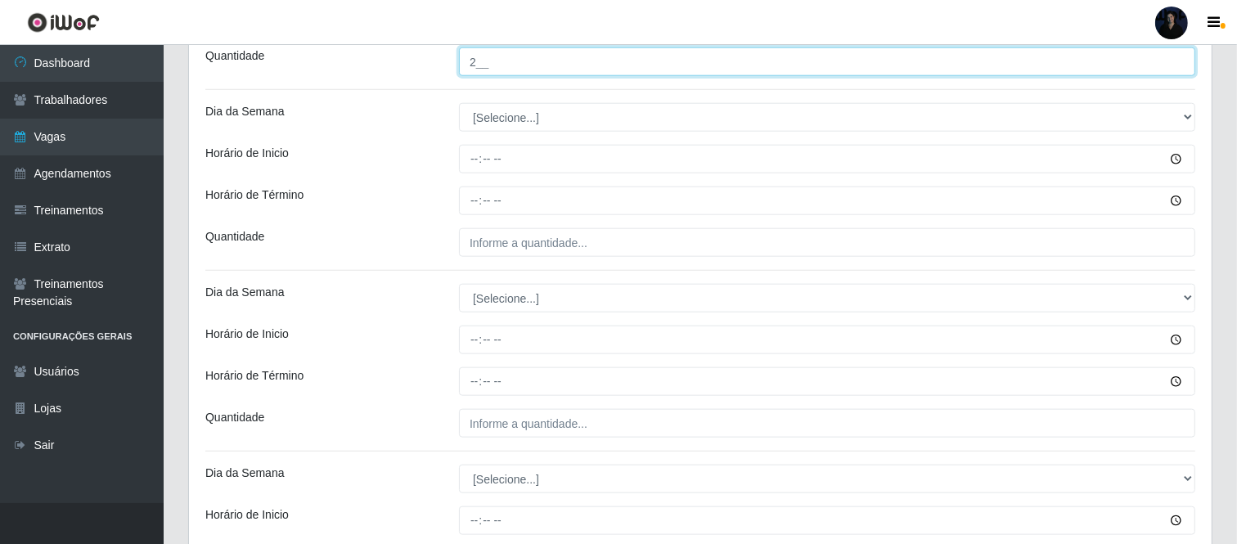
scroll to position [1580, 0]
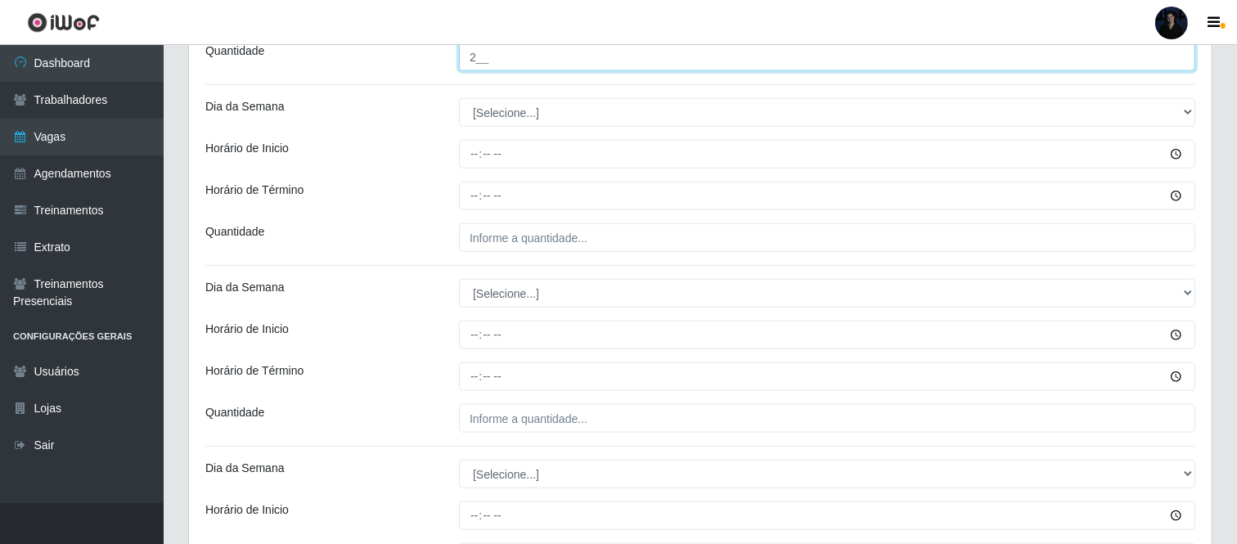
type input "2__"
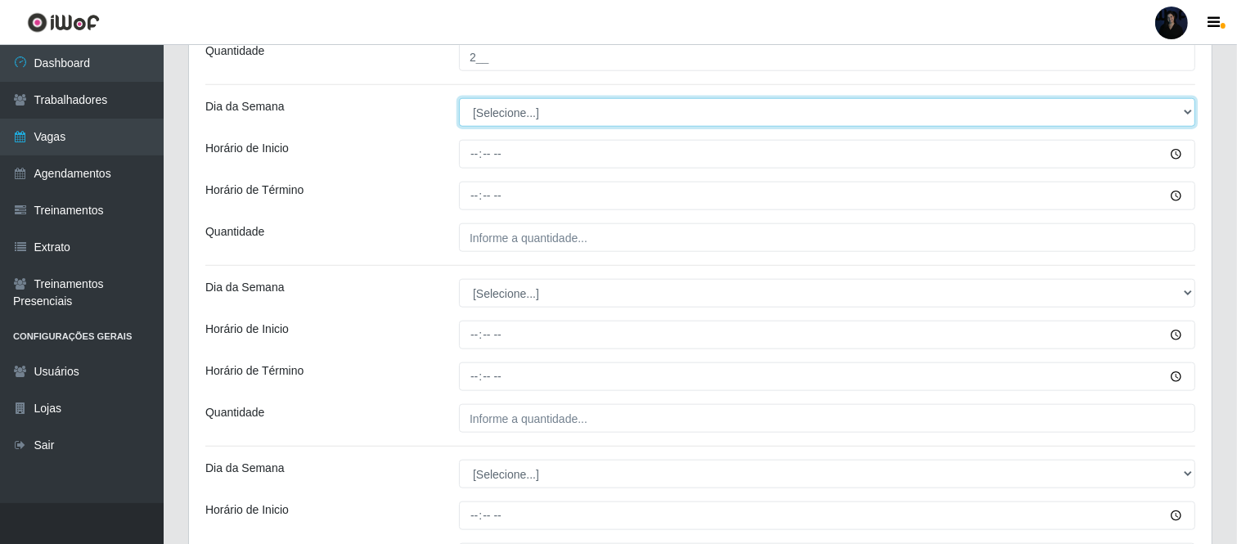
click at [473, 110] on select "[Selecione...] Segunda Terça Quarta Quinta Sexta Sábado Domingo" at bounding box center [827, 112] width 737 height 29
select select "4"
click at [459, 99] on select "[Selecione...] Segunda Terça Quarta Quinta Sexta Sábado Domingo" at bounding box center [827, 112] width 737 height 29
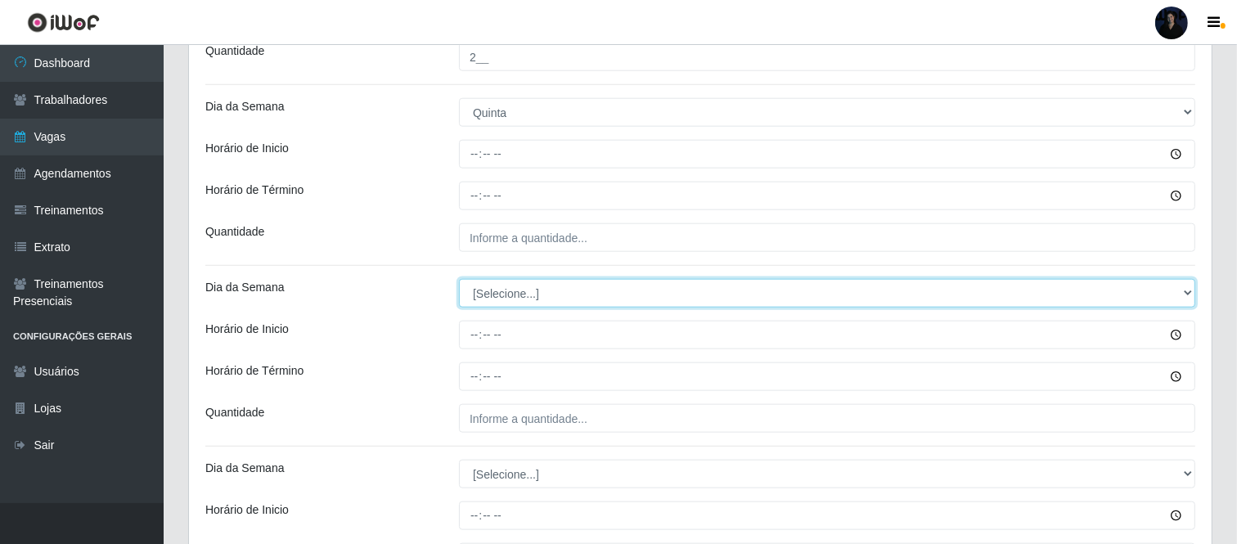
drag, startPoint x: 471, startPoint y: 290, endPoint x: 471, endPoint y: 305, distance: 15.5
click at [471, 290] on select "[Selecione...] Segunda Terça Quarta Quinta Sexta Sábado Domingo" at bounding box center [827, 293] width 737 height 29
select select "4"
click at [459, 280] on select "[Selecione...] Segunda Terça Quarta Quinta Sexta Sábado Domingo" at bounding box center [827, 293] width 737 height 29
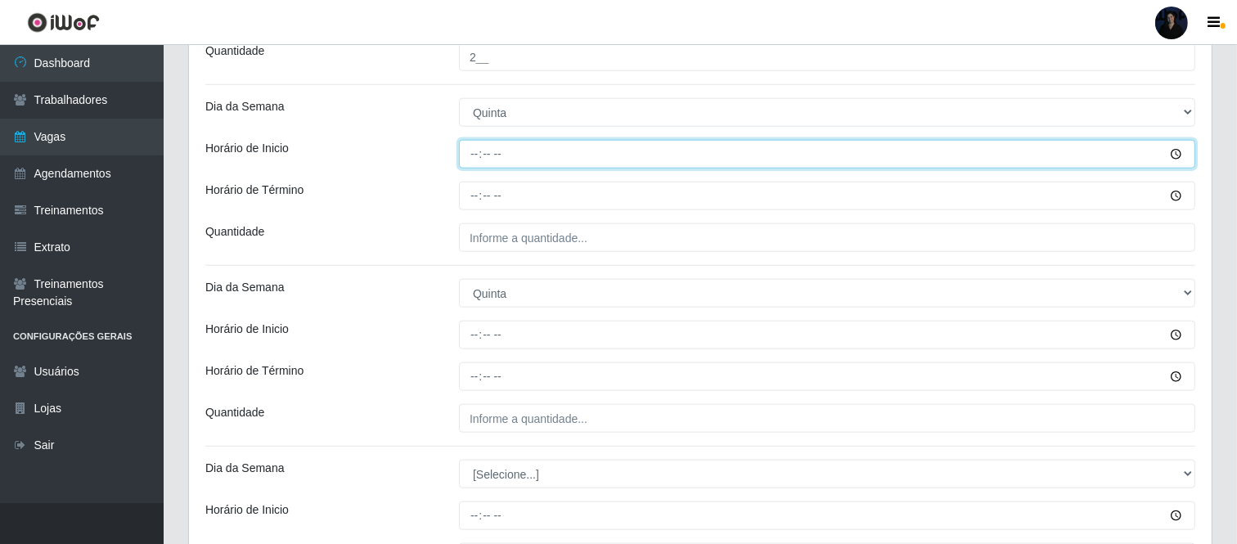
click at [475, 155] on input "Horário de Inicio" at bounding box center [827, 154] width 737 height 29
type input "14:00"
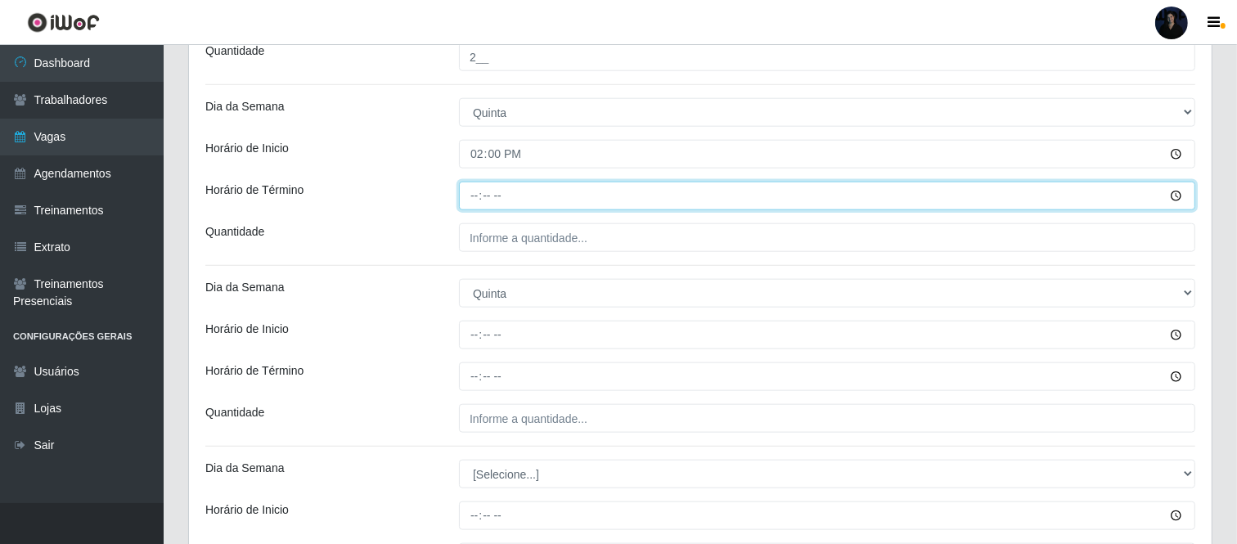
click at [473, 194] on input "Horário de Término" at bounding box center [827, 196] width 737 height 29
type input "20:00"
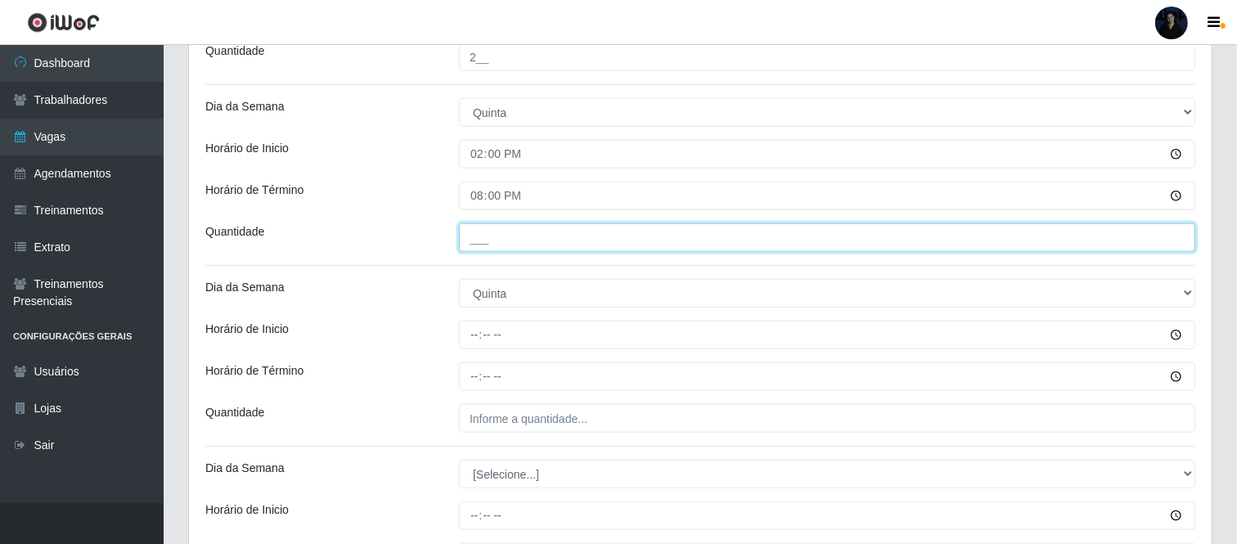
click at [472, 240] on input "___" at bounding box center [827, 237] width 737 height 29
type input "1__"
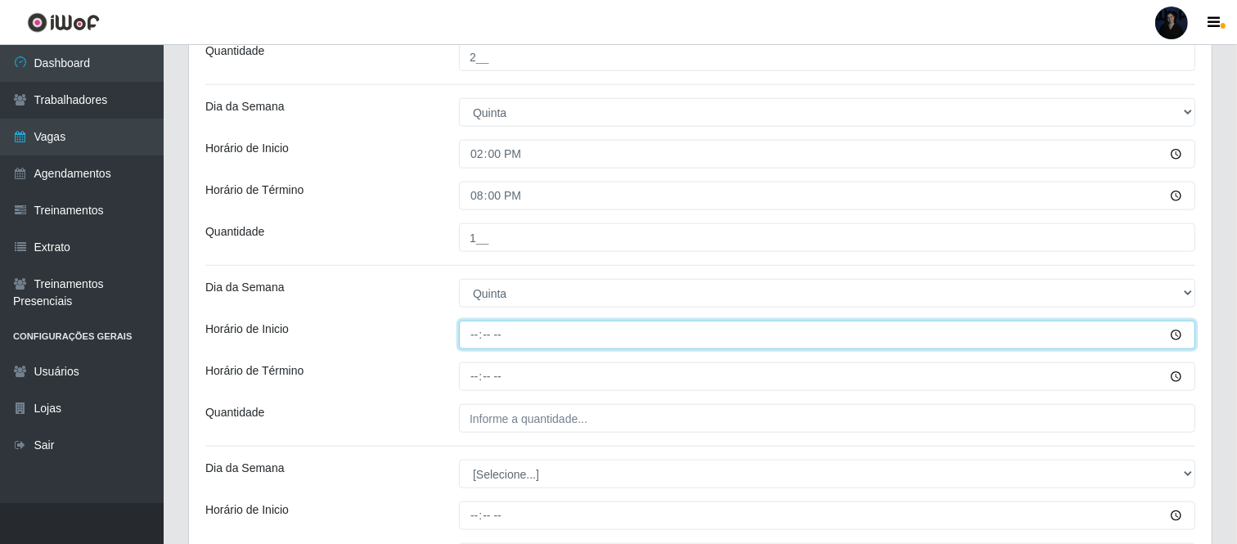
click at [470, 331] on input "Horário de Inicio" at bounding box center [827, 335] width 737 height 29
type input "16:00"
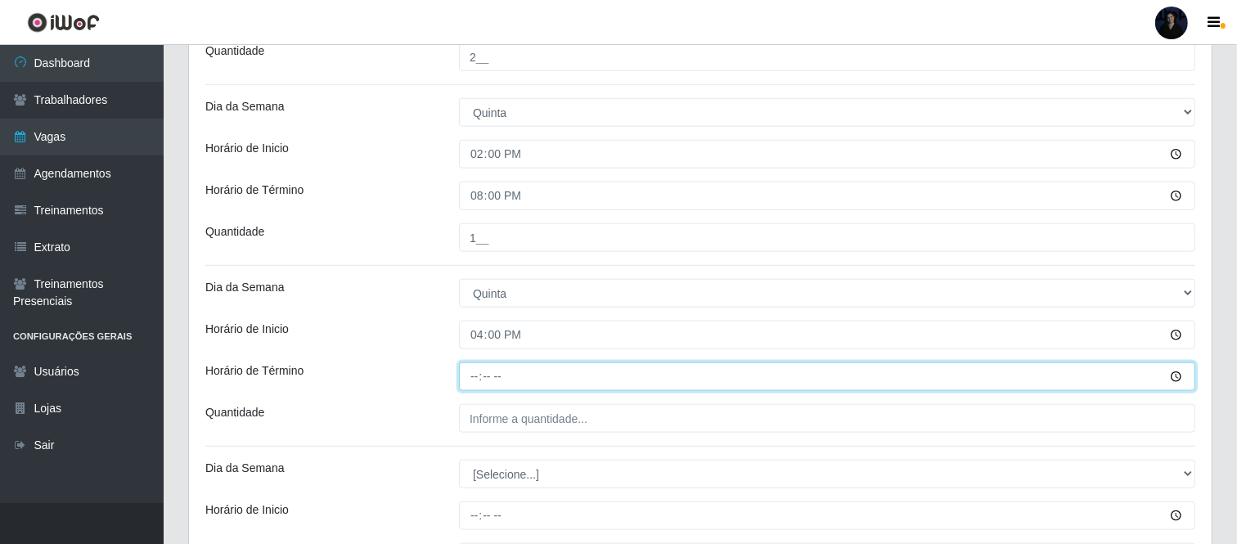
click at [468, 371] on input "Horário de Término" at bounding box center [827, 377] width 737 height 29
type input "22:00"
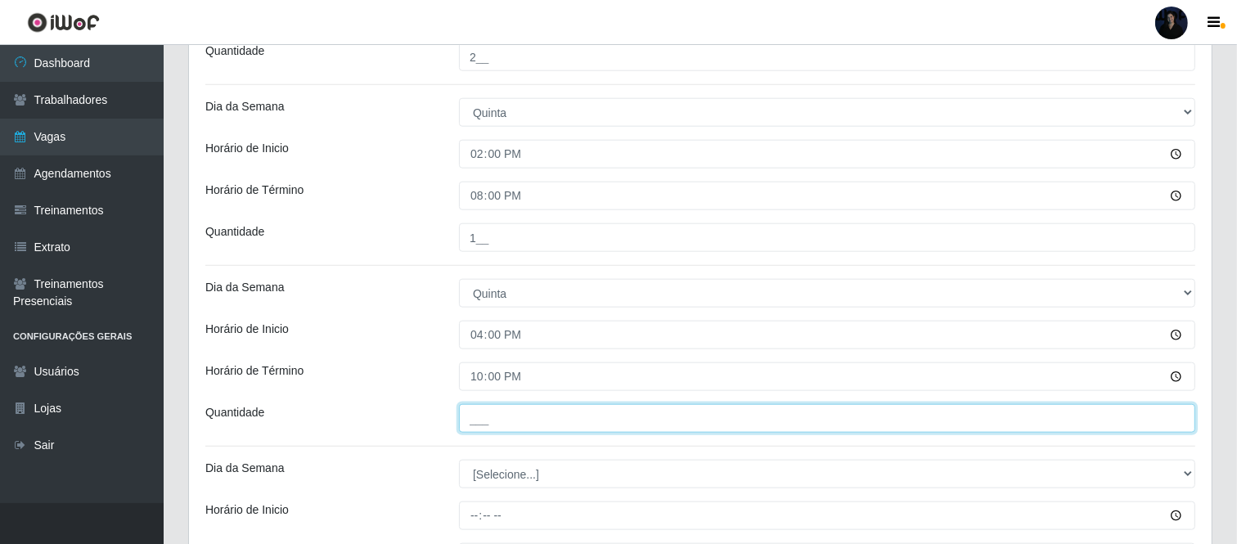
click at [472, 415] on input "___" at bounding box center [827, 418] width 737 height 29
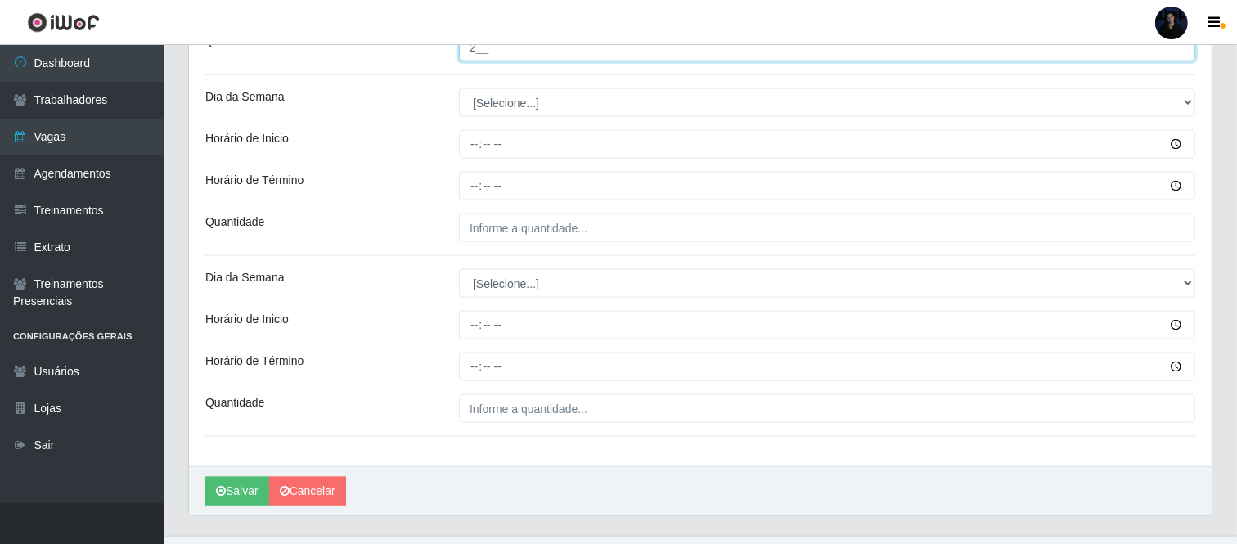
scroll to position [1977, 0]
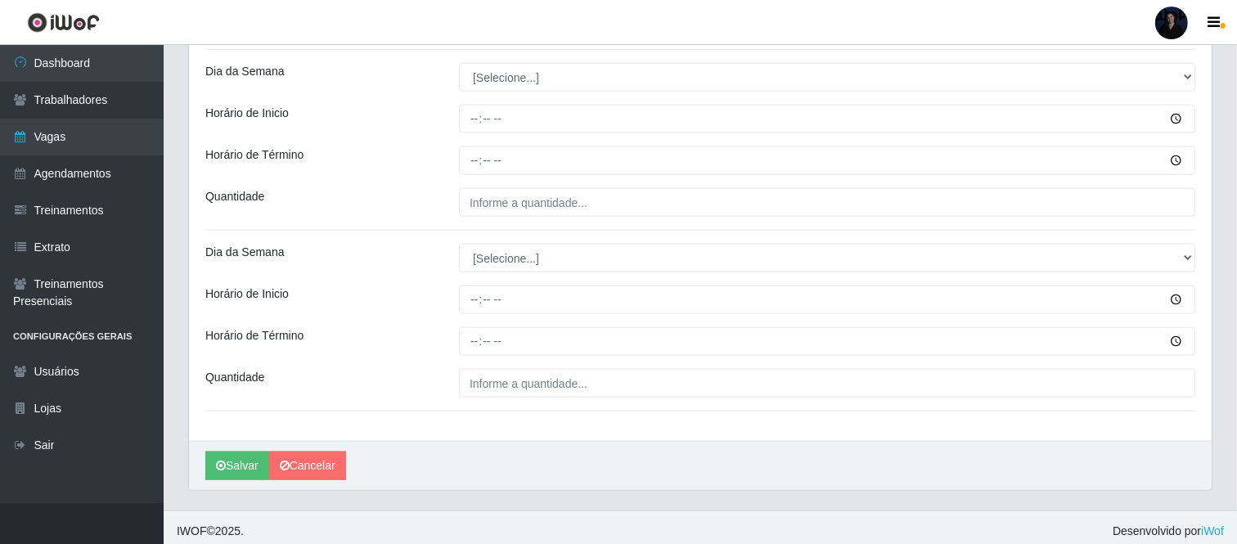
type input "2__"
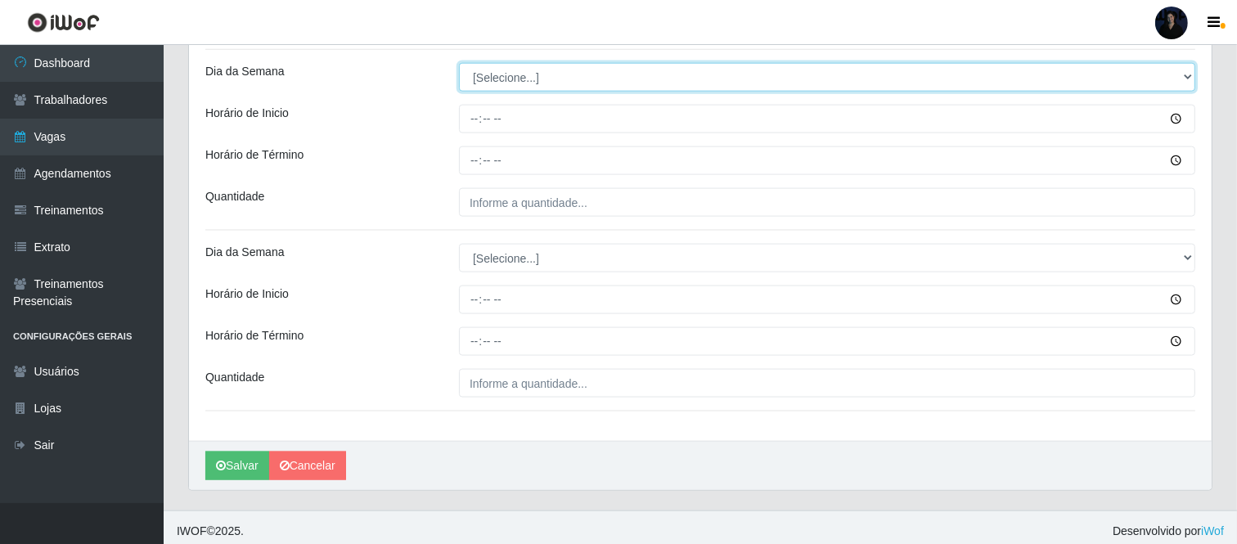
click at [525, 79] on select "[Selecione...] Segunda Terça Quarta Quinta Sexta Sábado Domingo" at bounding box center [827, 77] width 737 height 29
select select "5"
click at [459, 63] on select "[Selecione...] Segunda Terça Quarta Quinta Sexta Sábado Domingo" at bounding box center [827, 77] width 737 height 29
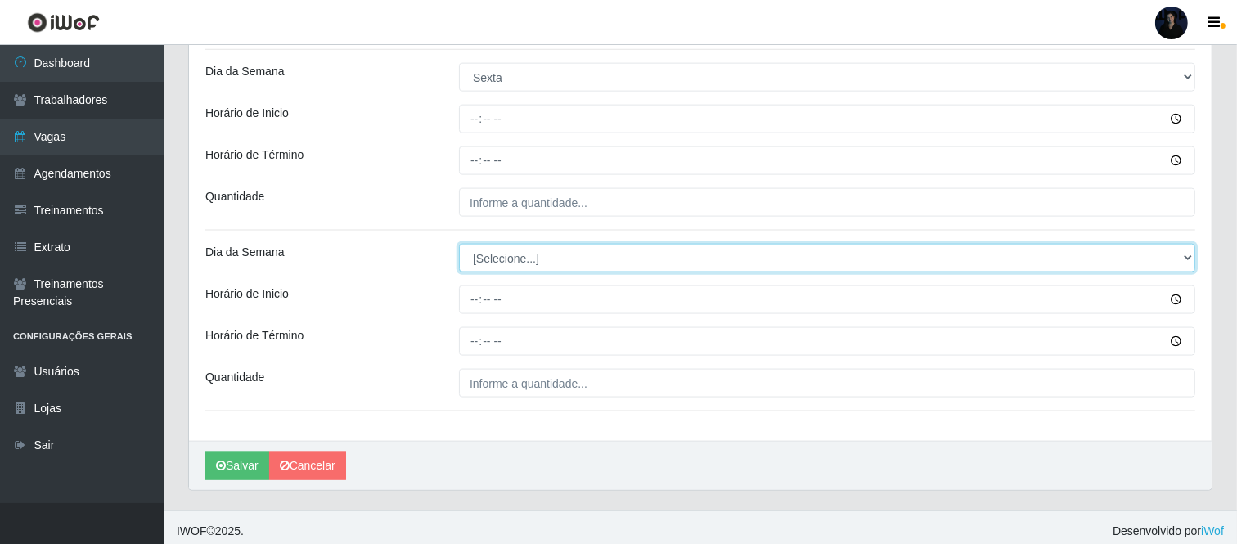
drag, startPoint x: 487, startPoint y: 263, endPoint x: 485, endPoint y: 271, distance: 8.3
click at [488, 263] on select "[Selecione...] Segunda Terça Quarta Quinta Sexta Sábado Domingo" at bounding box center [827, 258] width 737 height 29
select select "5"
click at [459, 244] on select "[Selecione...] Segunda Terça Quarta Quinta Sexta Sábado Domingo" at bounding box center [827, 258] width 737 height 29
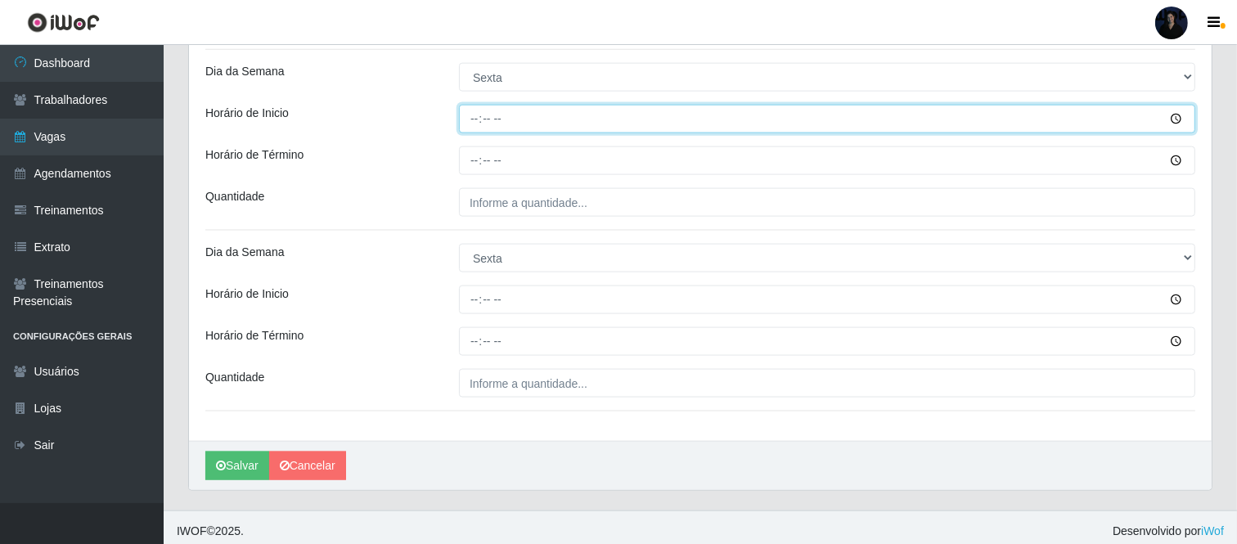
click at [473, 111] on input "Horário de Inicio" at bounding box center [827, 119] width 737 height 29
type input "14:00"
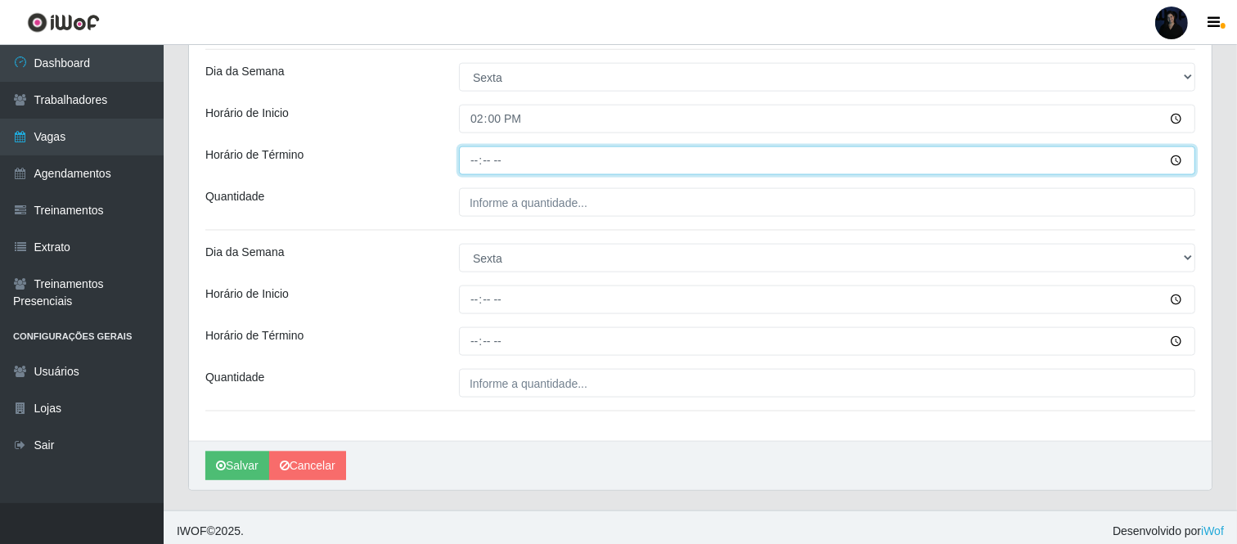
click at [480, 164] on input "Horário de Término" at bounding box center [827, 160] width 737 height 29
type input "22:00"
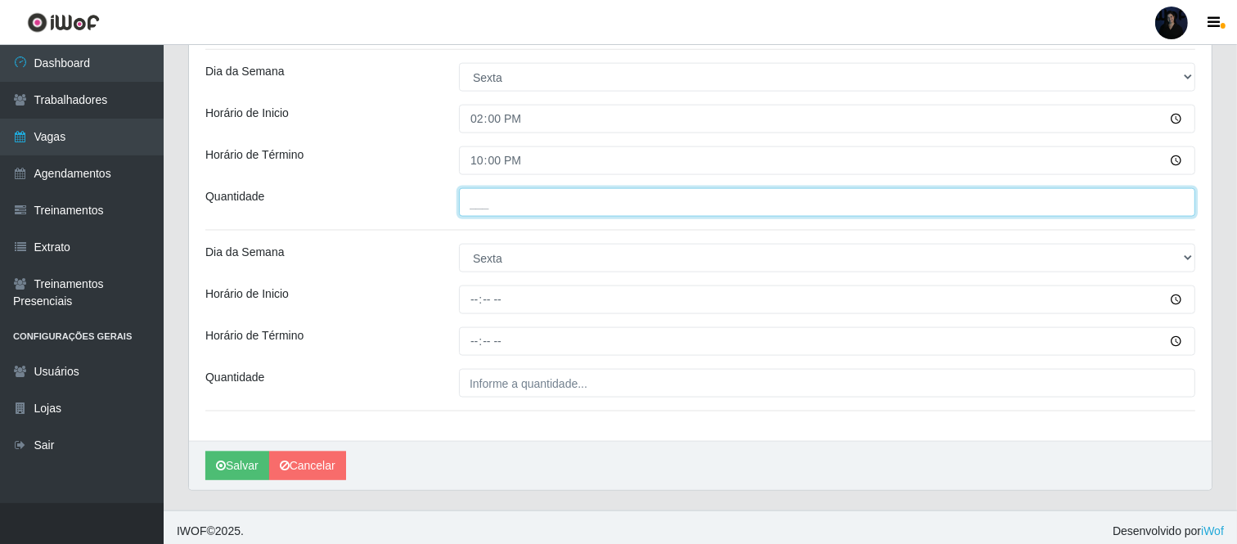
click at [471, 198] on input "___" at bounding box center [827, 202] width 737 height 29
type input "1__"
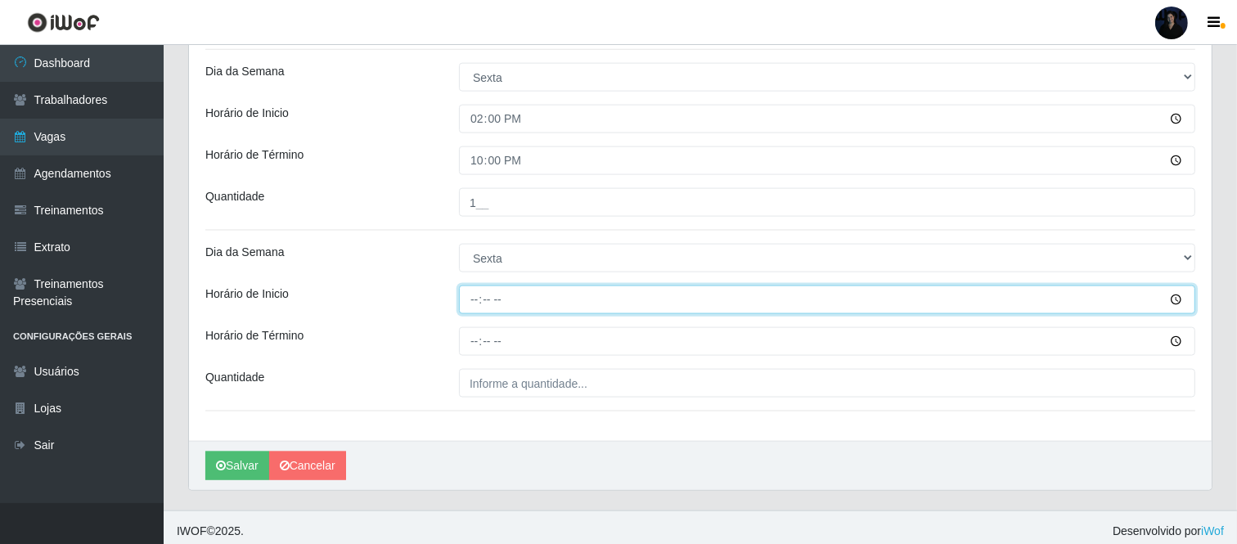
click at [471, 300] on input "Horário de Inicio" at bounding box center [827, 300] width 737 height 29
type input "16:00"
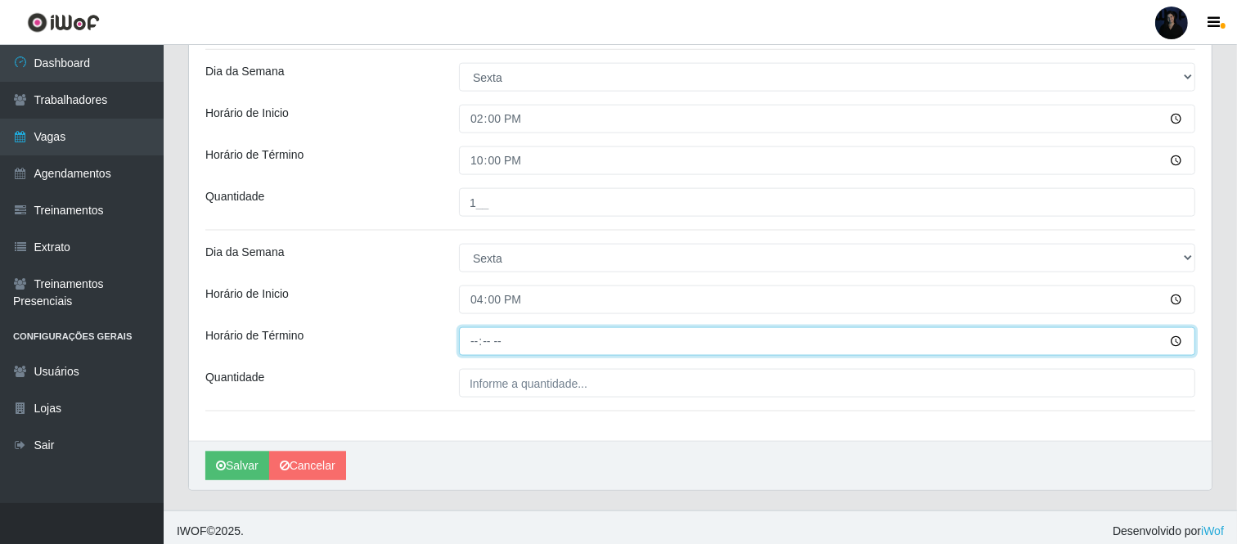
click at [472, 345] on input "Horário de Término" at bounding box center [827, 341] width 737 height 29
type input "22:00"
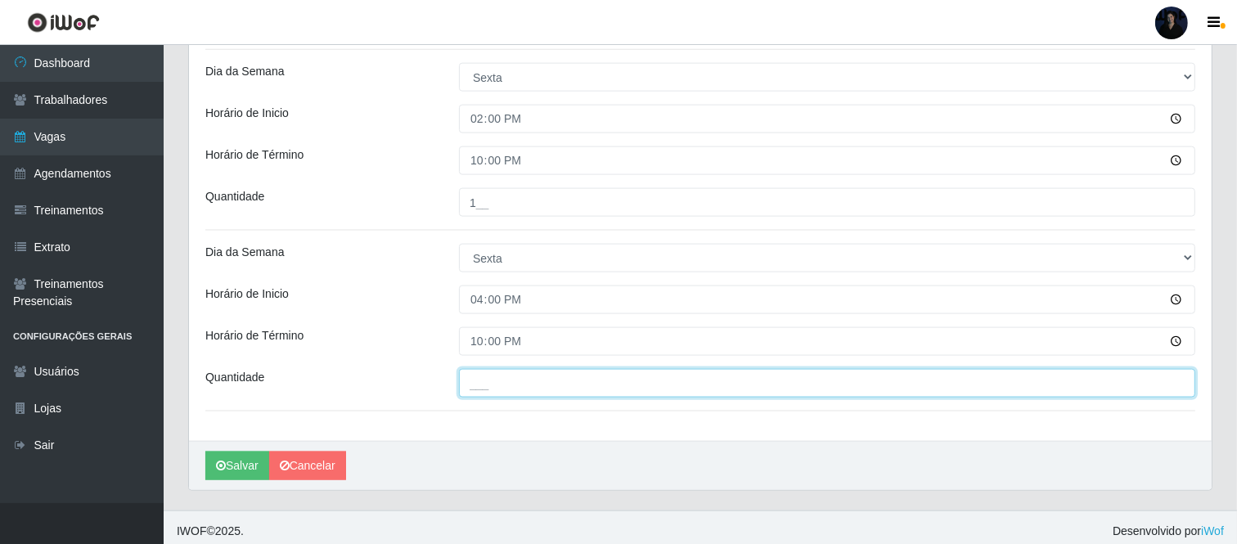
click at [466, 382] on input "___" at bounding box center [827, 383] width 737 height 29
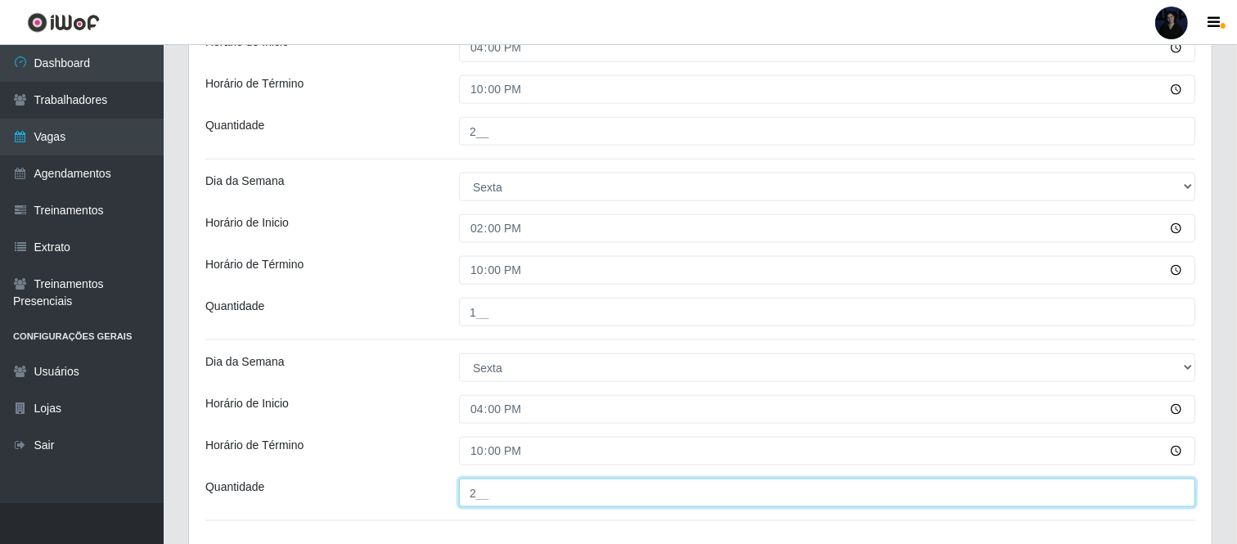
scroll to position [1913, 0]
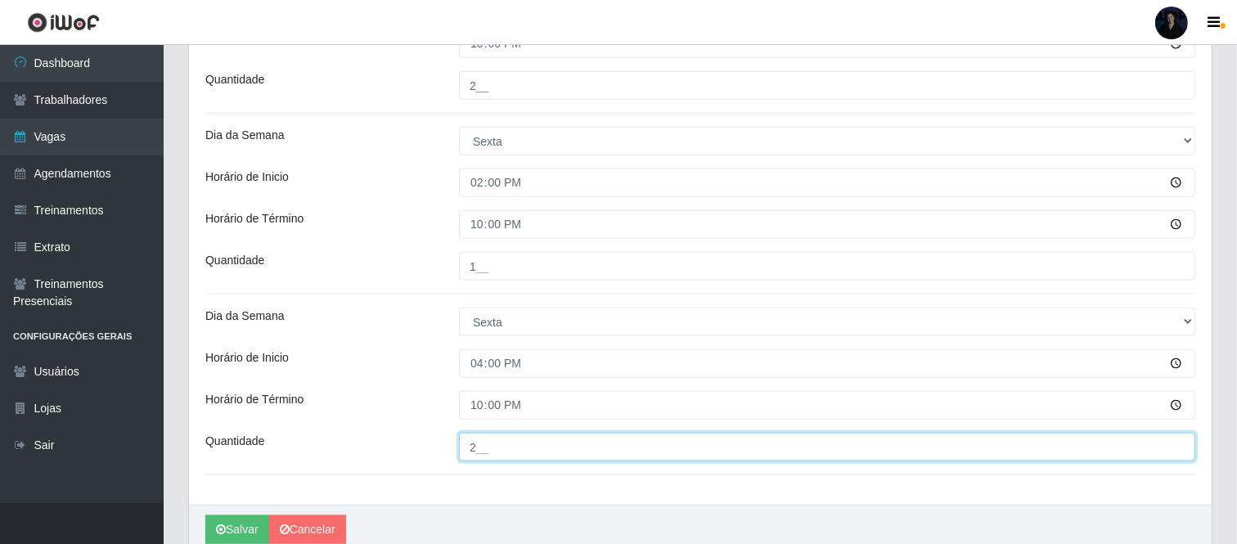
type input "2__"
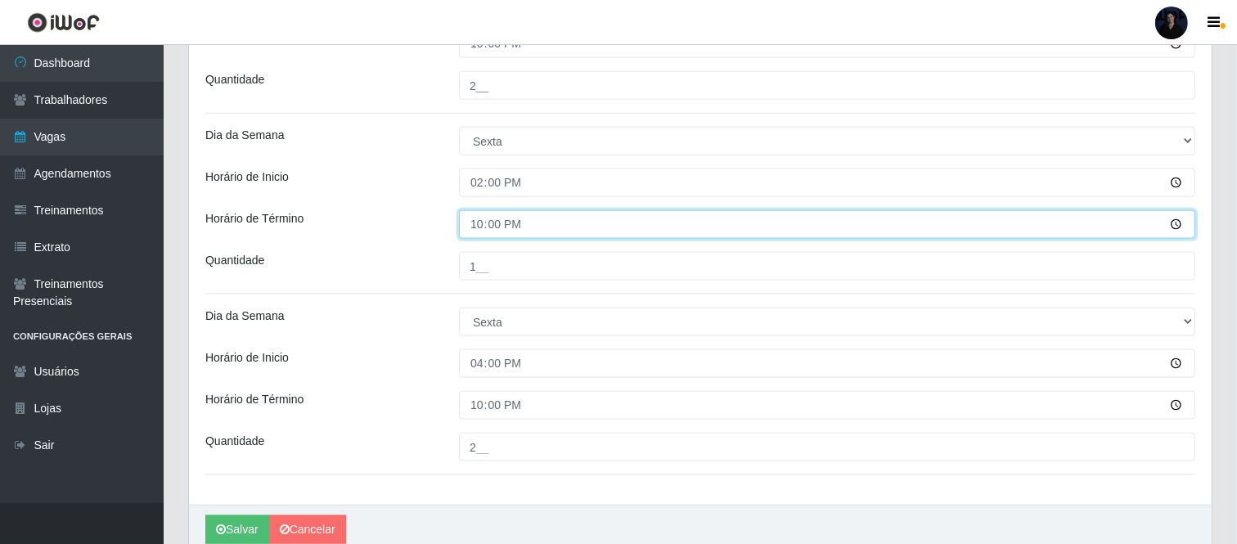
click at [476, 232] on input "22:00" at bounding box center [827, 224] width 737 height 29
type input "20:00"
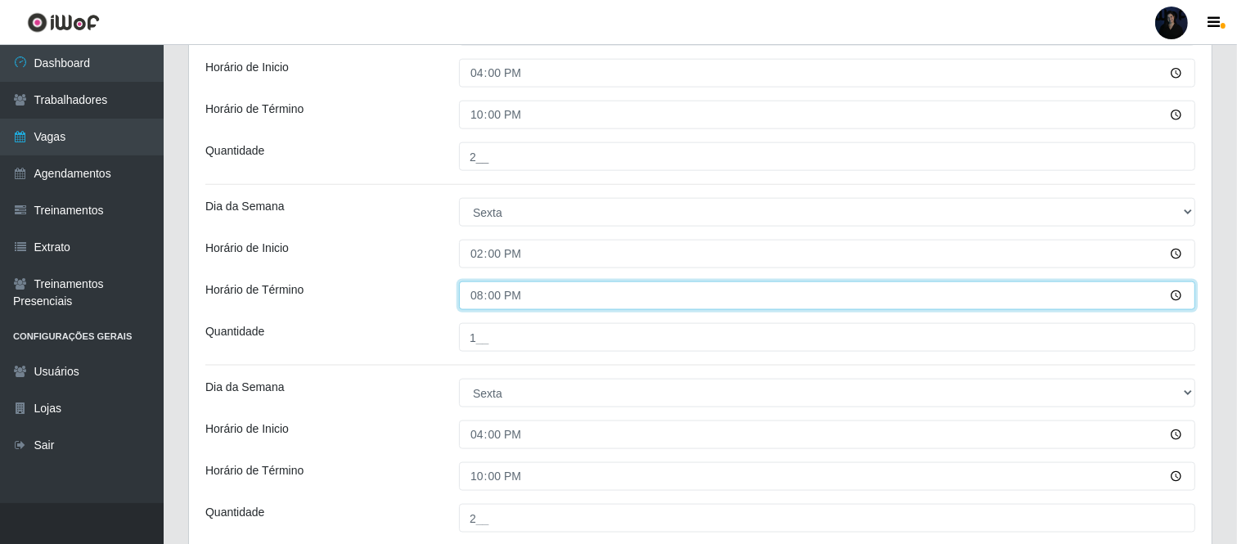
scroll to position [1985, 0]
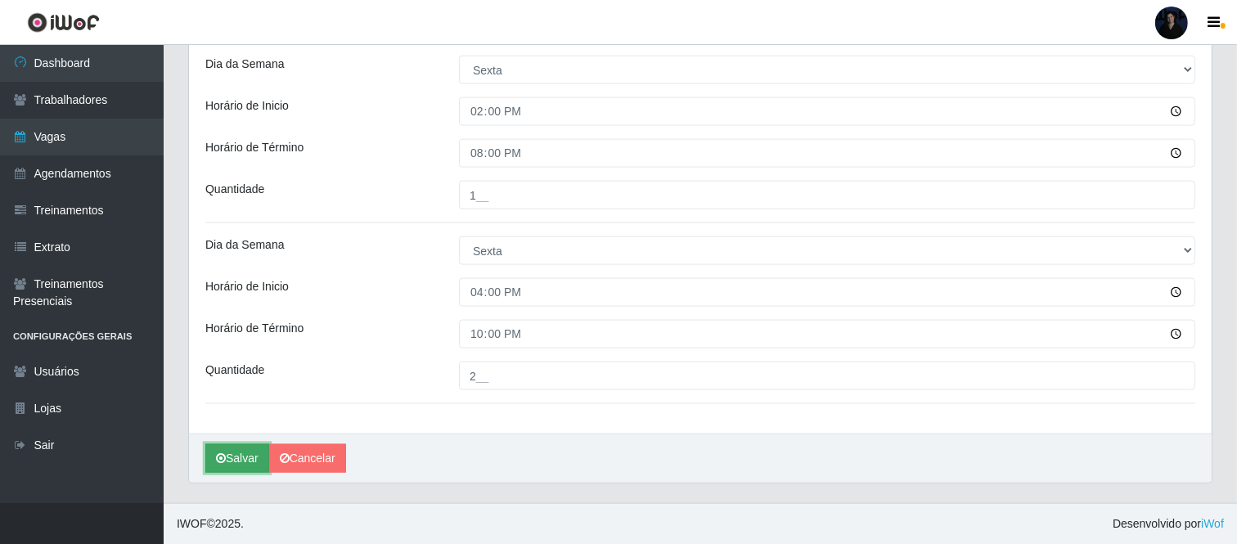
click at [224, 458] on icon "submit" at bounding box center [221, 458] width 10 height 11
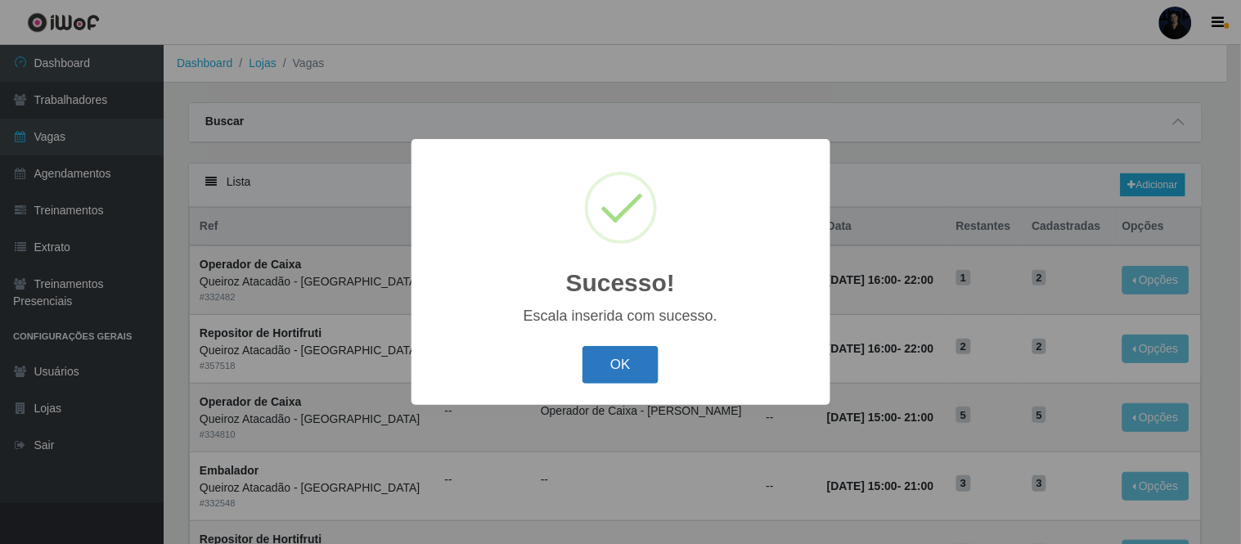
click at [610, 356] on button "OK" at bounding box center [621, 365] width 76 height 38
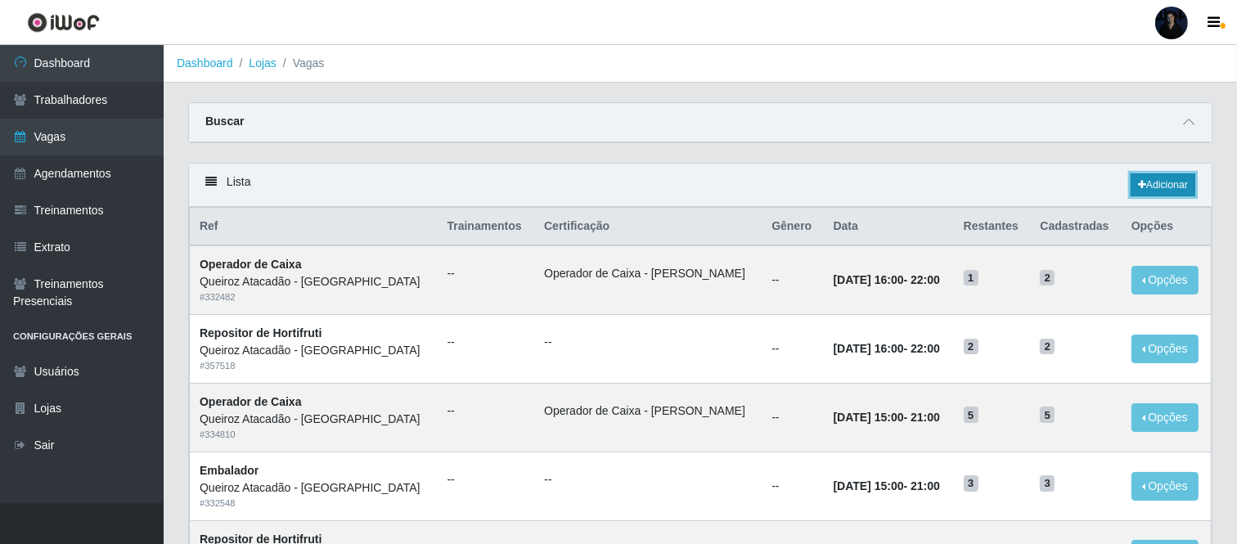
click at [1164, 189] on link "Adicionar" at bounding box center [1163, 184] width 65 height 23
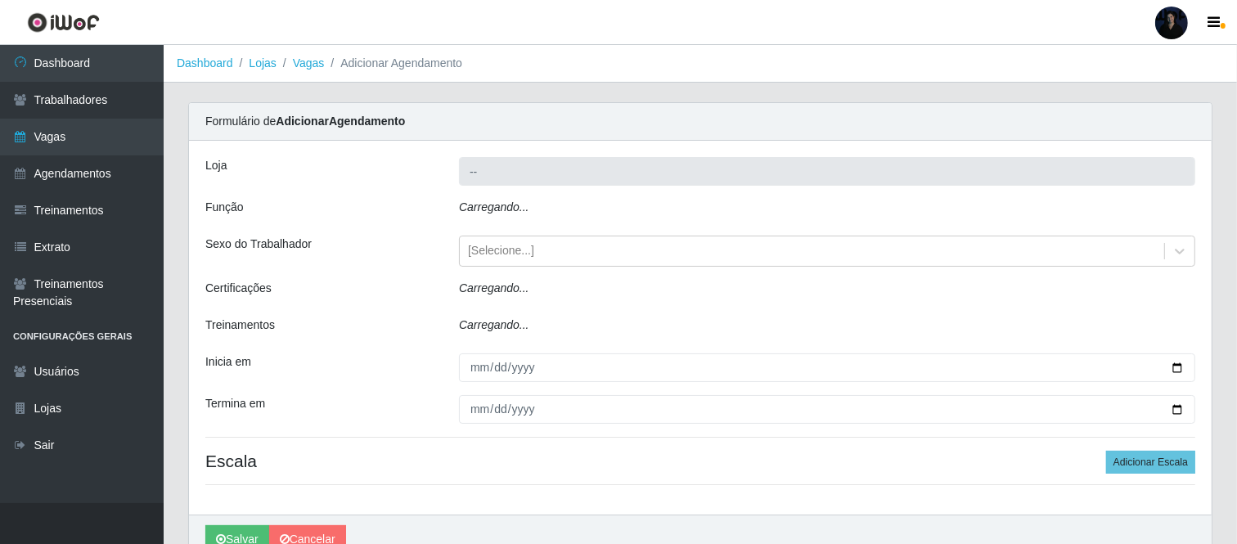
type input "Queiroz Atacadão - [GEOGRAPHIC_DATA]"
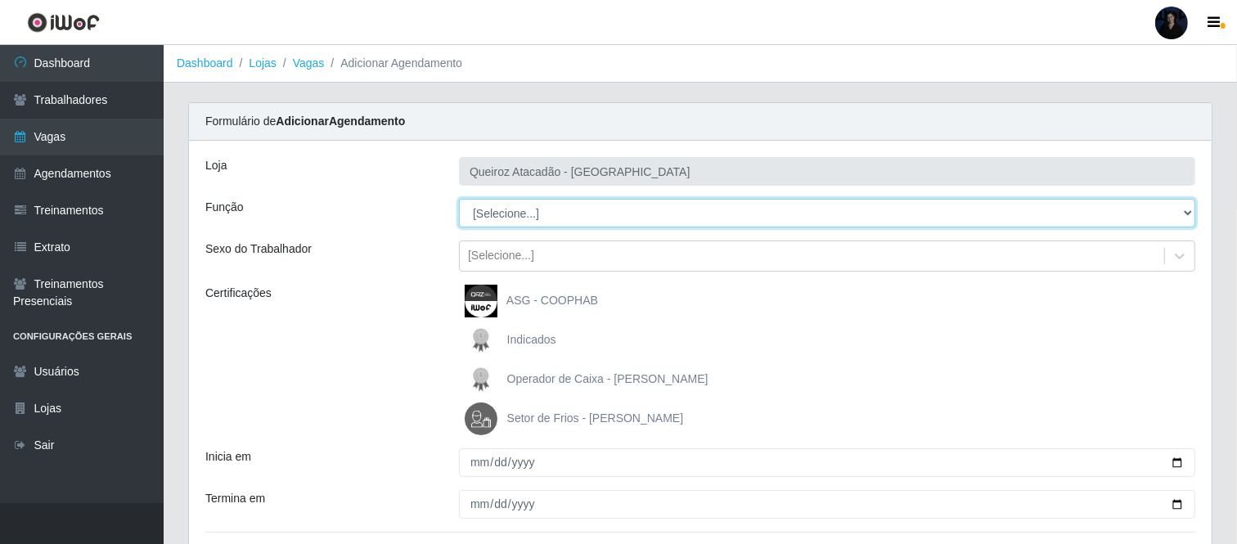
click at [529, 206] on select "[Selecione...] Auxiliar de Depósito Auxiliar de Depósito + Auxiliar de Depósito…" at bounding box center [827, 213] width 737 height 29
select select "112"
click at [459, 199] on select "[Selecione...] Auxiliar de Depósito Auxiliar de Depósito + Auxiliar de Depósito…" at bounding box center [827, 213] width 737 height 29
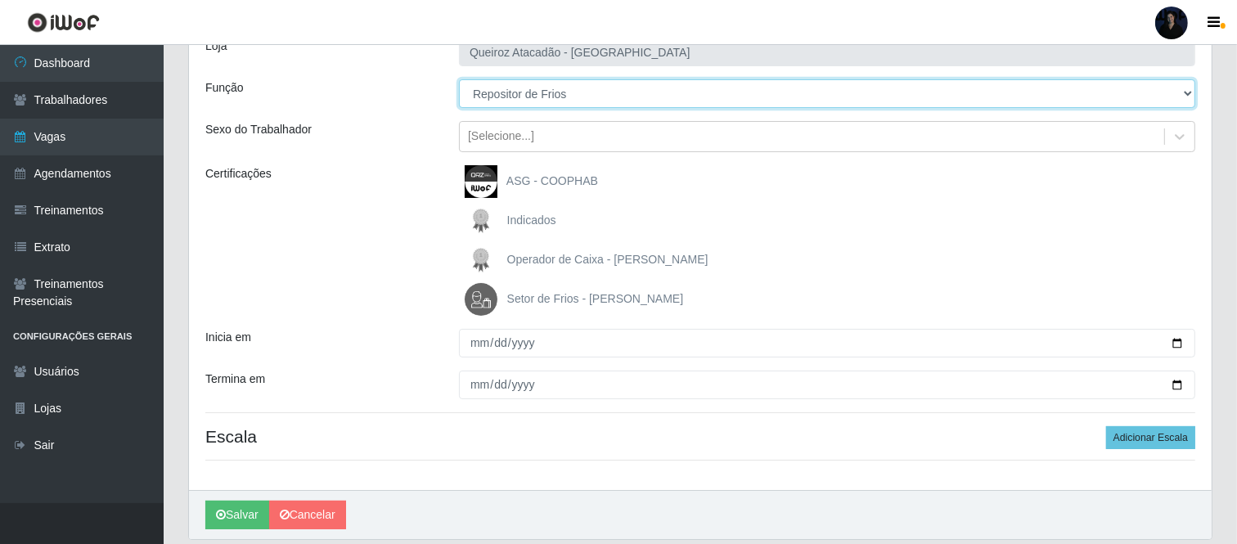
scroll to position [176, 0]
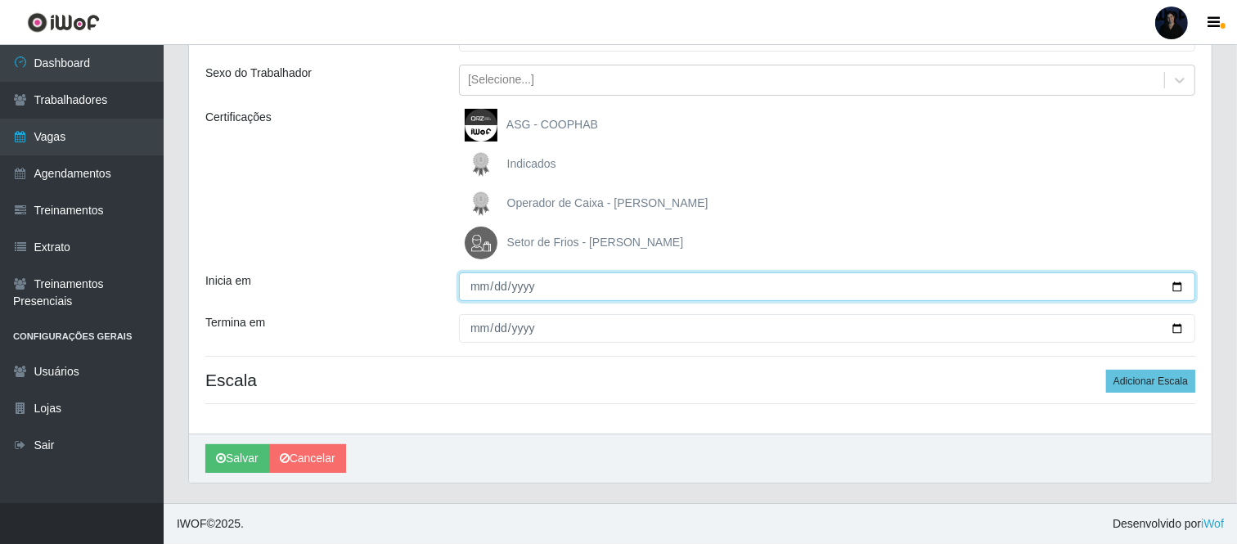
click at [1178, 284] on input "Inicia em" at bounding box center [827, 287] width 737 height 29
type input "[DATE]"
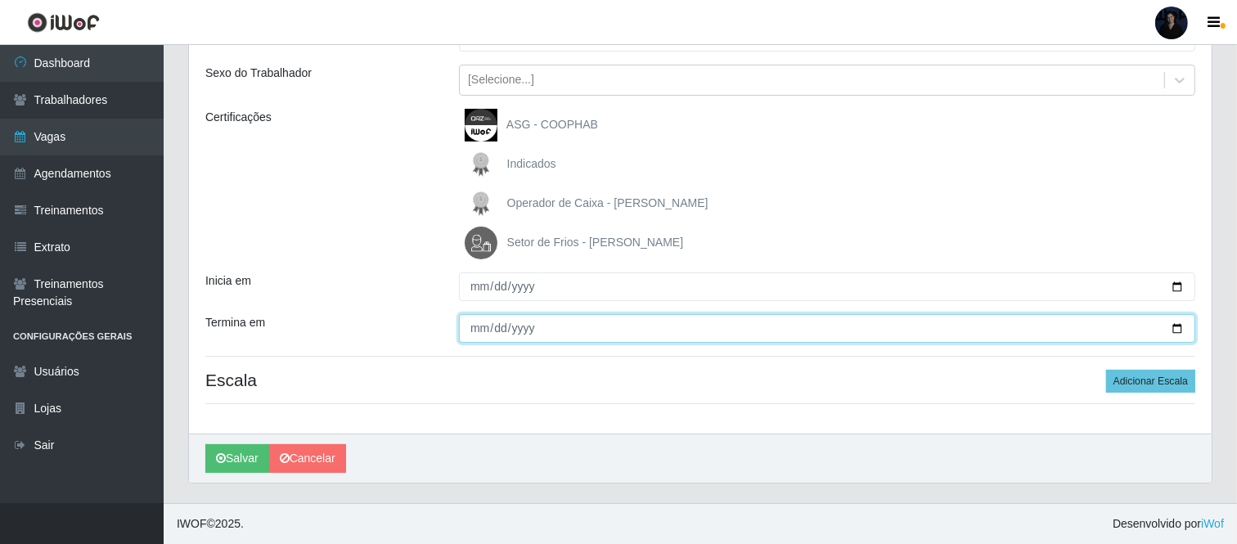
click at [1176, 332] on input "Termina em" at bounding box center [827, 328] width 737 height 29
type input "[DATE]"
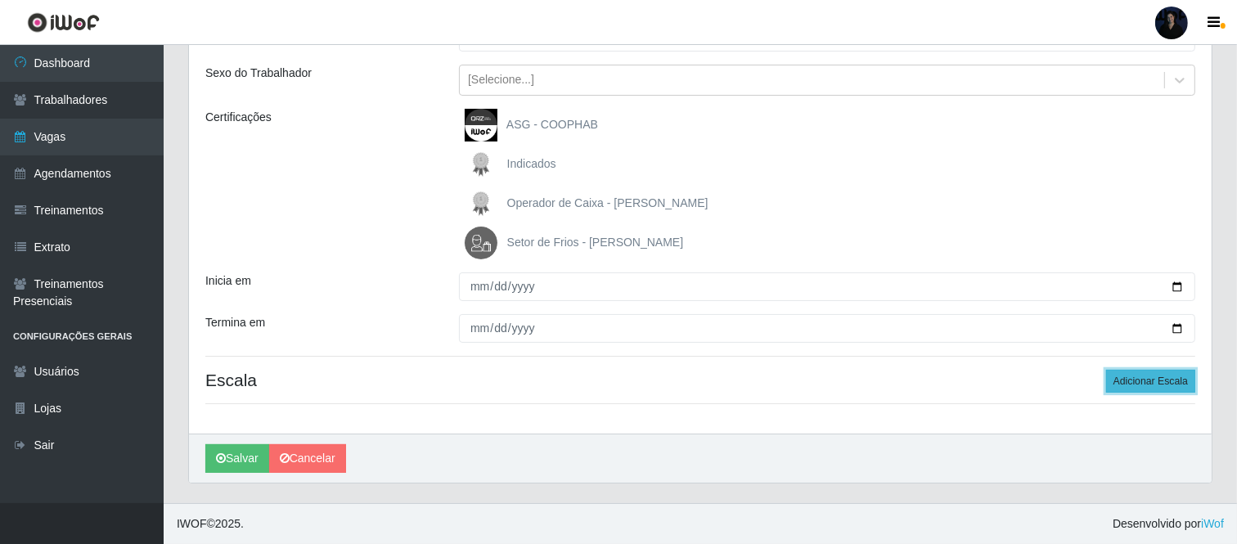
click at [1141, 381] on button "Adicionar Escala" at bounding box center [1150, 381] width 89 height 23
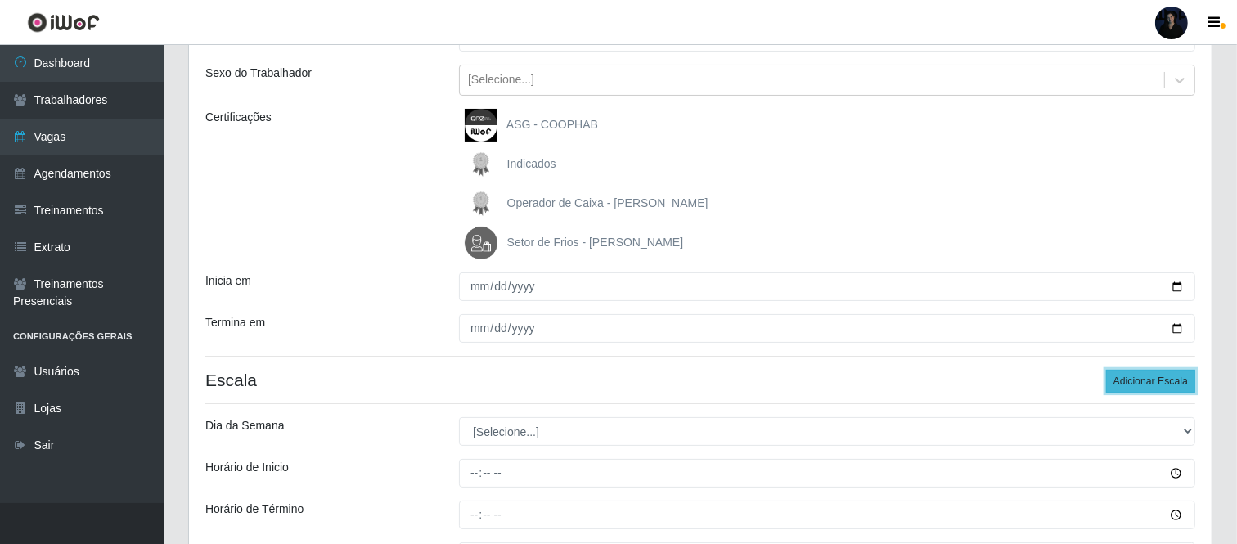
click at [1140, 381] on button "Adicionar Escala" at bounding box center [1150, 381] width 89 height 23
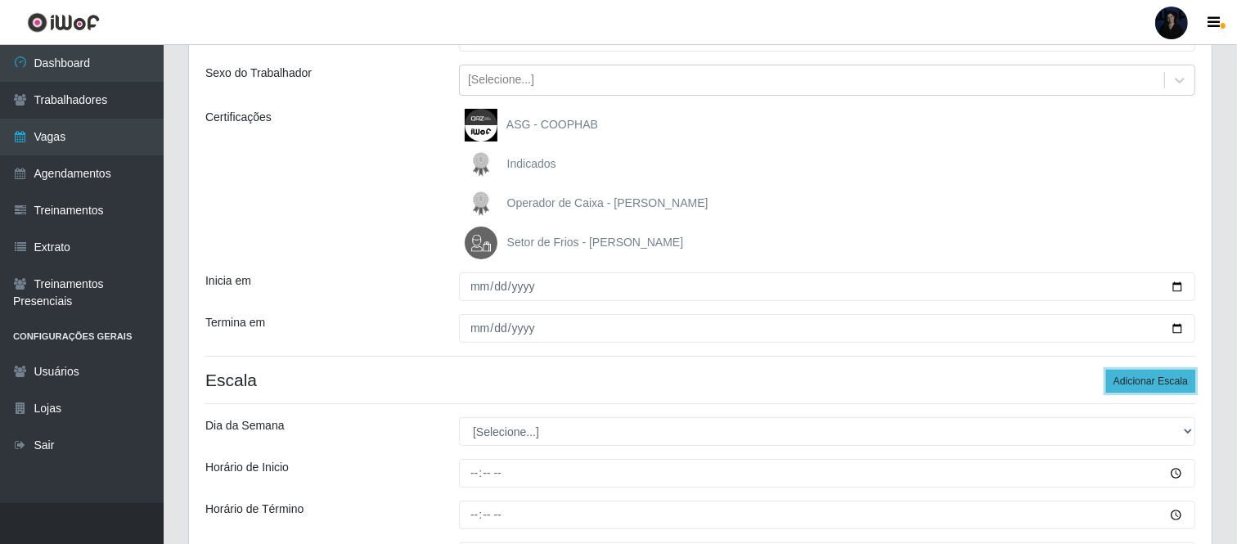
click at [1140, 381] on button "Adicionar Escala" at bounding box center [1150, 381] width 89 height 23
click at [1139, 381] on button "Adicionar Escala" at bounding box center [1150, 381] width 89 height 23
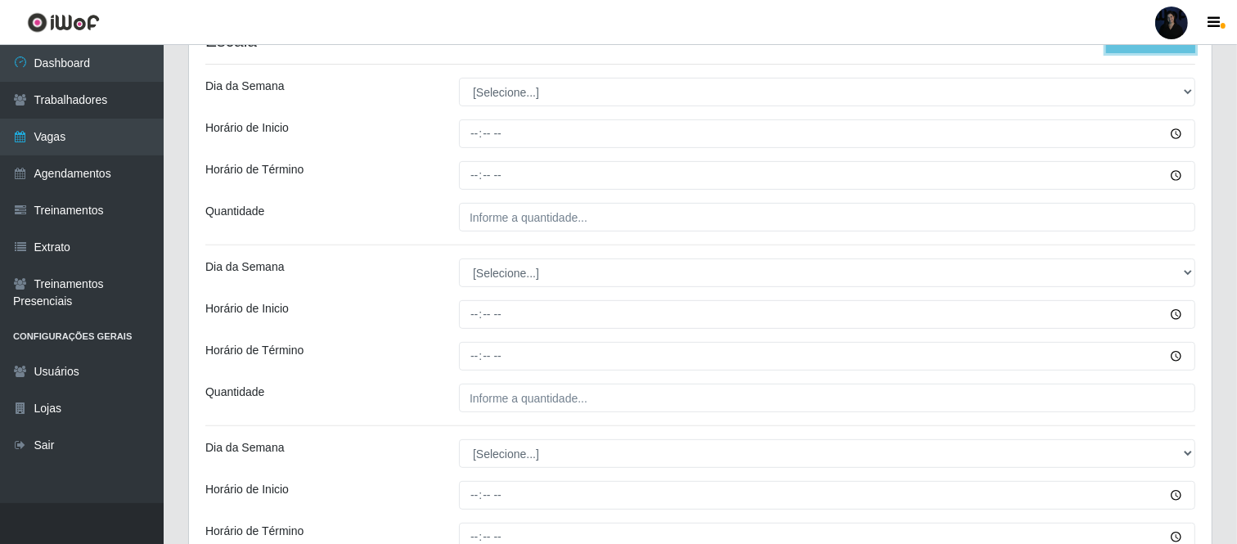
scroll to position [527, 0]
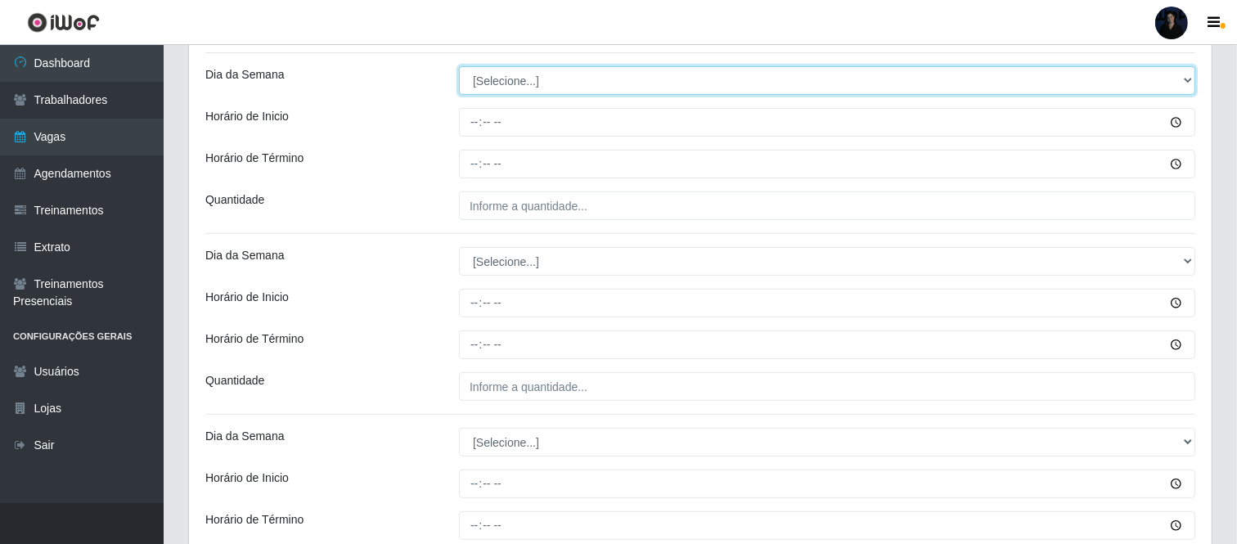
click at [489, 84] on select "[Selecione...] Segunda Terça Quarta Quinta Sexta Sábado Domingo" at bounding box center [827, 80] width 737 height 29
select select "1"
click at [459, 66] on select "[Selecione...] Segunda Terça Quarta Quinta Sexta Sábado Domingo" at bounding box center [827, 80] width 737 height 29
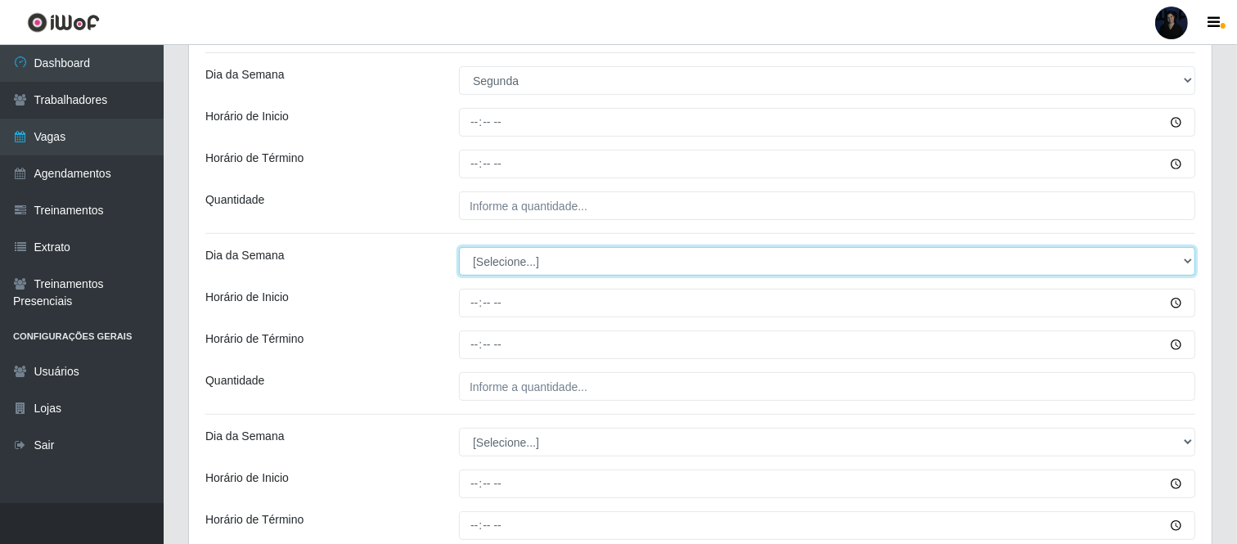
click at [495, 256] on select "[Selecione...] Segunda Terça Quarta Quinta Sexta Sábado Domingo" at bounding box center [827, 261] width 737 height 29
select select "1"
click at [459, 247] on select "[Selecione...] Segunda Terça Quarta Quinta Sexta Sábado Domingo" at bounding box center [827, 261] width 737 height 29
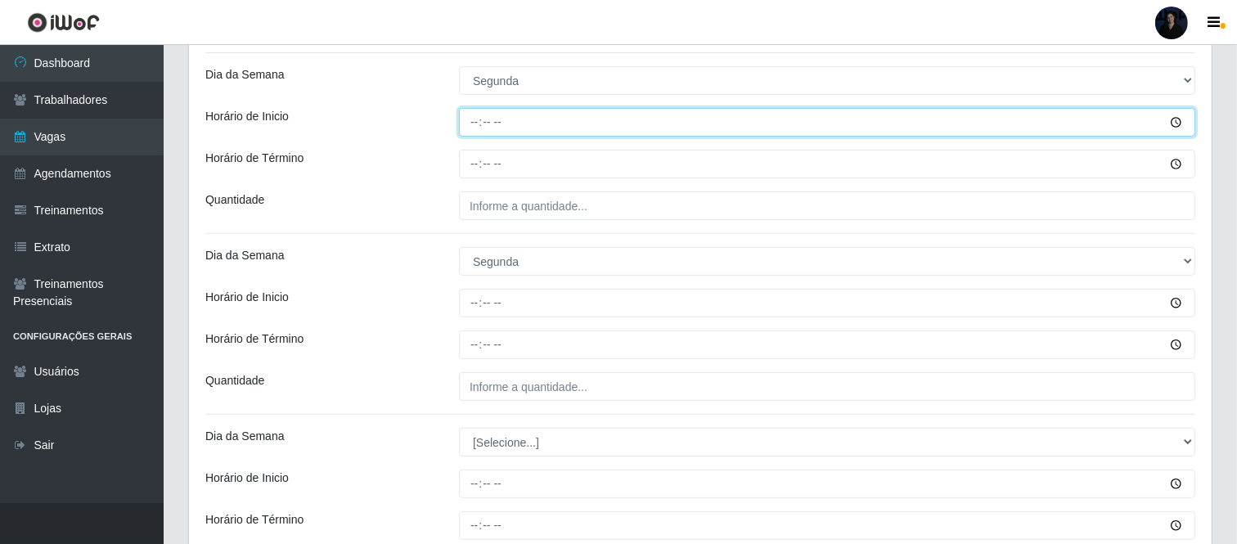
click at [468, 128] on input "Horário de Inicio" at bounding box center [827, 122] width 737 height 29
type input "14:00"
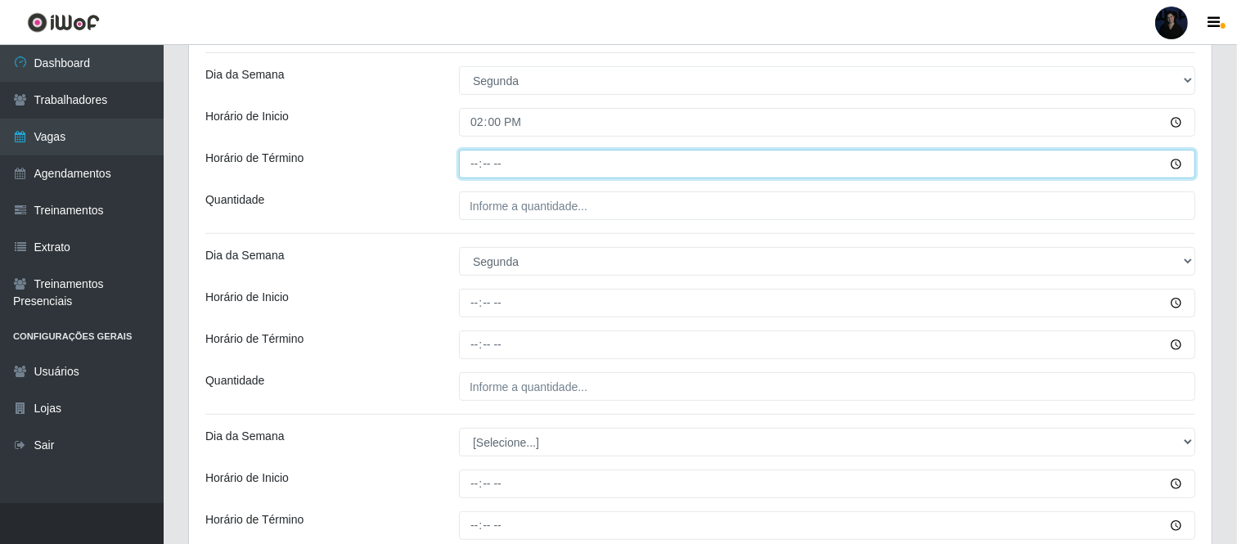
click at [471, 164] on input "Horário de Término" at bounding box center [827, 164] width 737 height 29
type input "20:00"
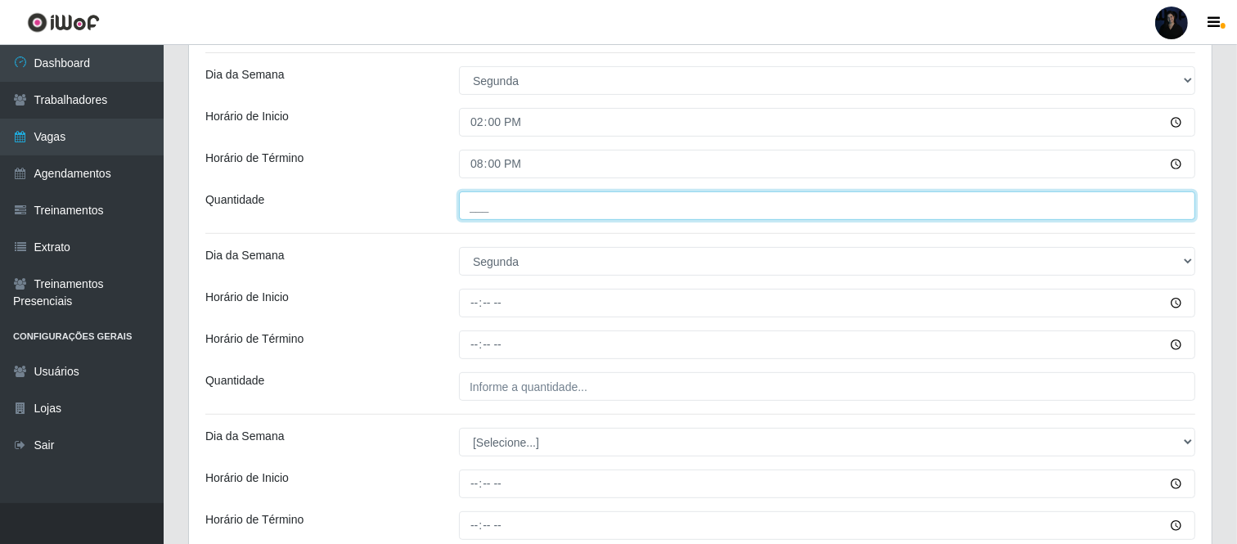
click at [475, 200] on input "___" at bounding box center [827, 205] width 737 height 29
type input "1__"
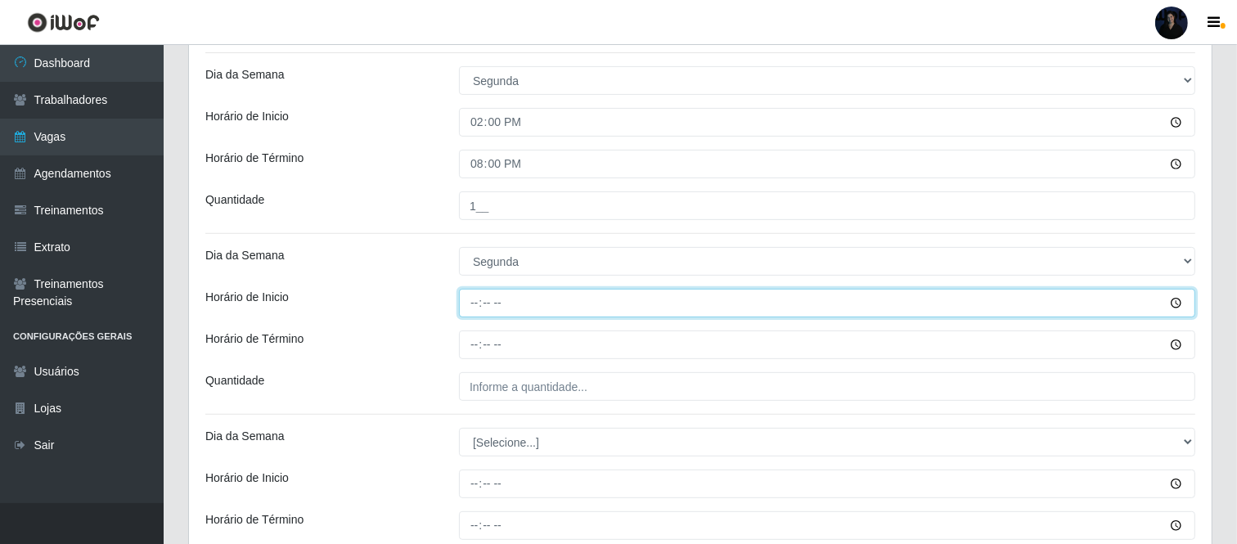
click at [470, 309] on input "Horário de Inicio" at bounding box center [827, 303] width 737 height 29
type input "16:00"
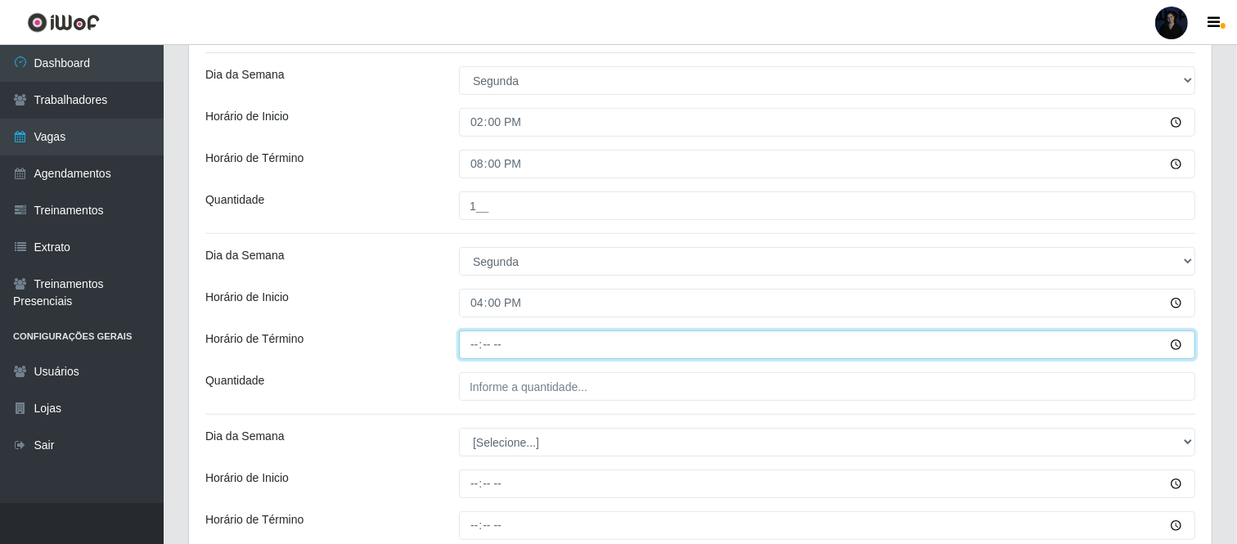
click at [479, 346] on input "Horário de Término" at bounding box center [827, 345] width 737 height 29
type input "22:00"
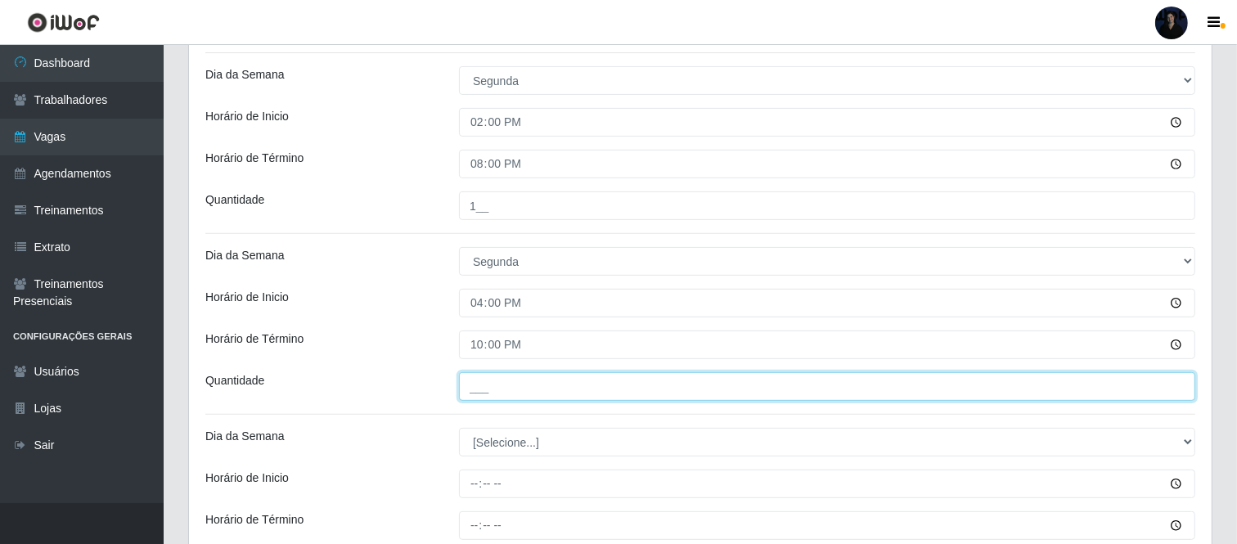
click at [476, 390] on input "___" at bounding box center [827, 386] width 737 height 29
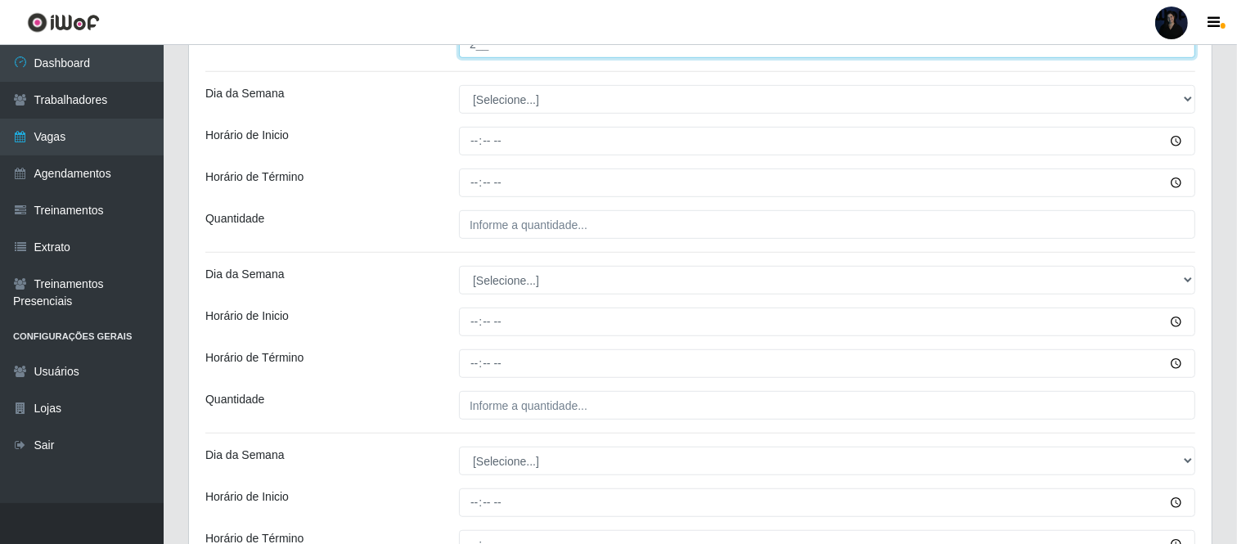
scroll to position [887, 0]
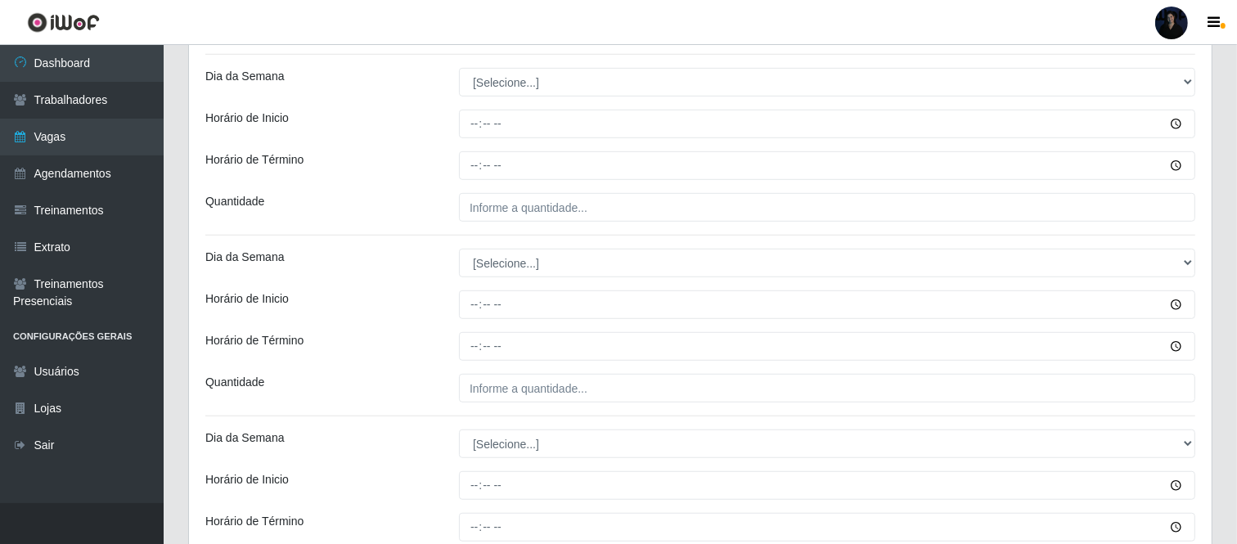
type input "2__"
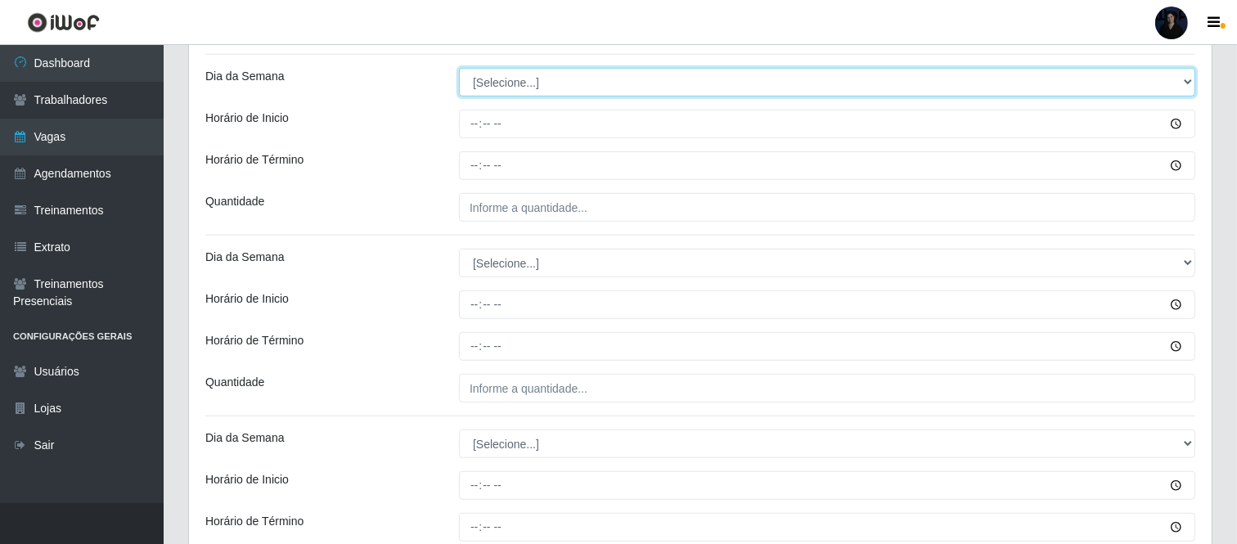
click at [492, 86] on select "[Selecione...] Segunda Terça Quarta Quinta Sexta Sábado Domingo" at bounding box center [827, 82] width 737 height 29
select select "2"
click at [459, 68] on select "[Selecione...] Segunda Terça Quarta Quinta Sexta Sábado Domingo" at bounding box center [827, 82] width 737 height 29
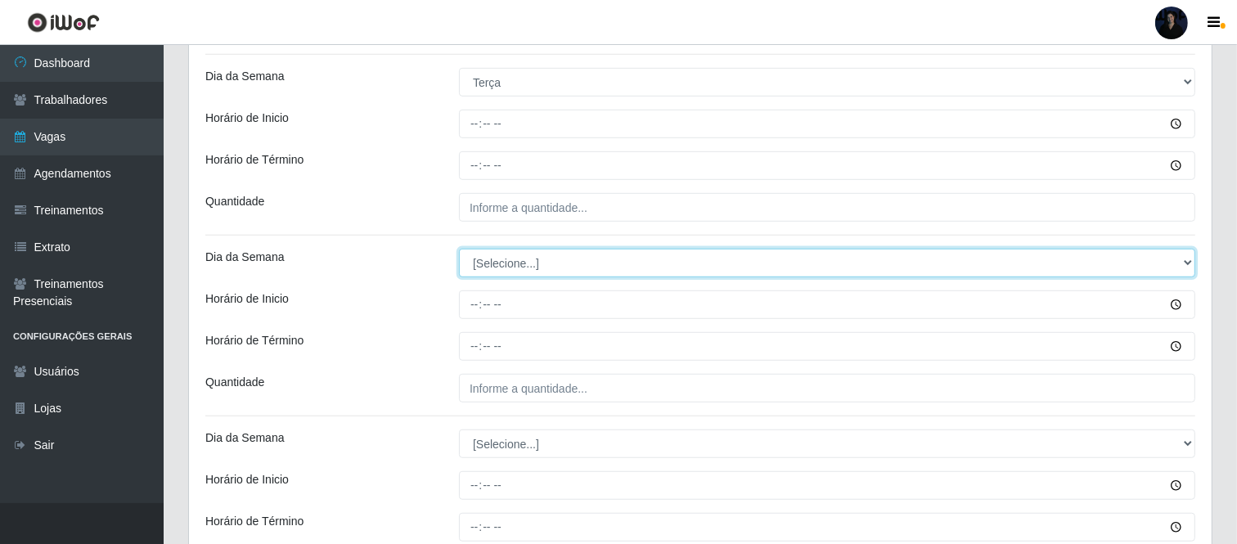
drag, startPoint x: 503, startPoint y: 263, endPoint x: 502, endPoint y: 274, distance: 11.5
click at [503, 263] on select "[Selecione...] Segunda Terça Quarta Quinta Sexta Sábado Domingo" at bounding box center [827, 263] width 737 height 29
select select "2"
click at [459, 249] on select "[Selecione...] Segunda Terça Quarta Quinta Sexta Sábado Domingo" at bounding box center [827, 263] width 737 height 29
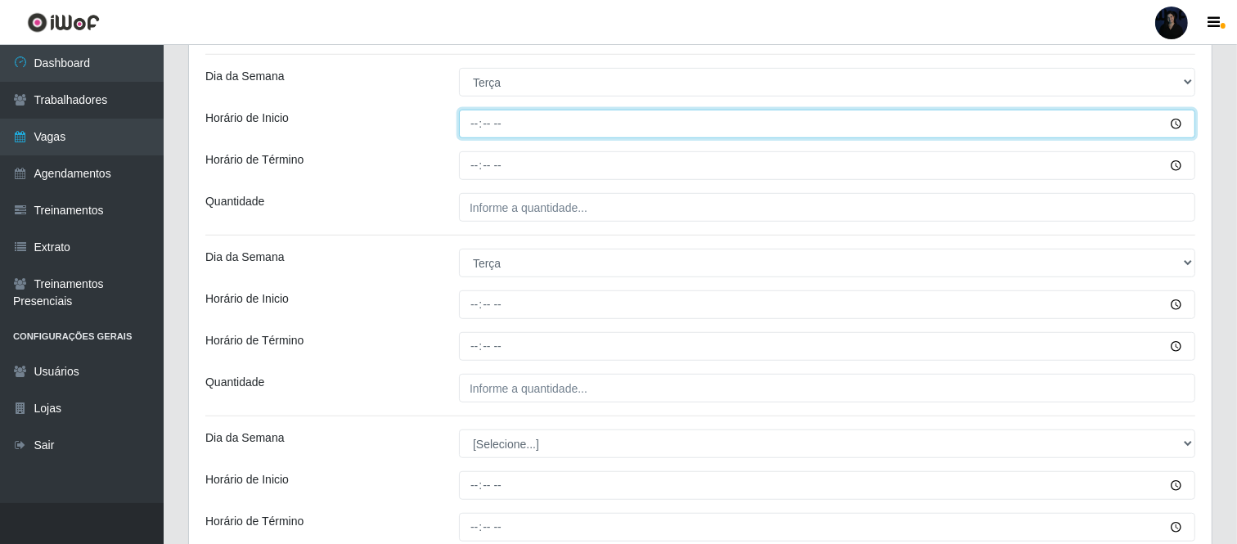
click at [475, 133] on input "Horário de Inicio" at bounding box center [827, 124] width 737 height 29
type input "14:00"
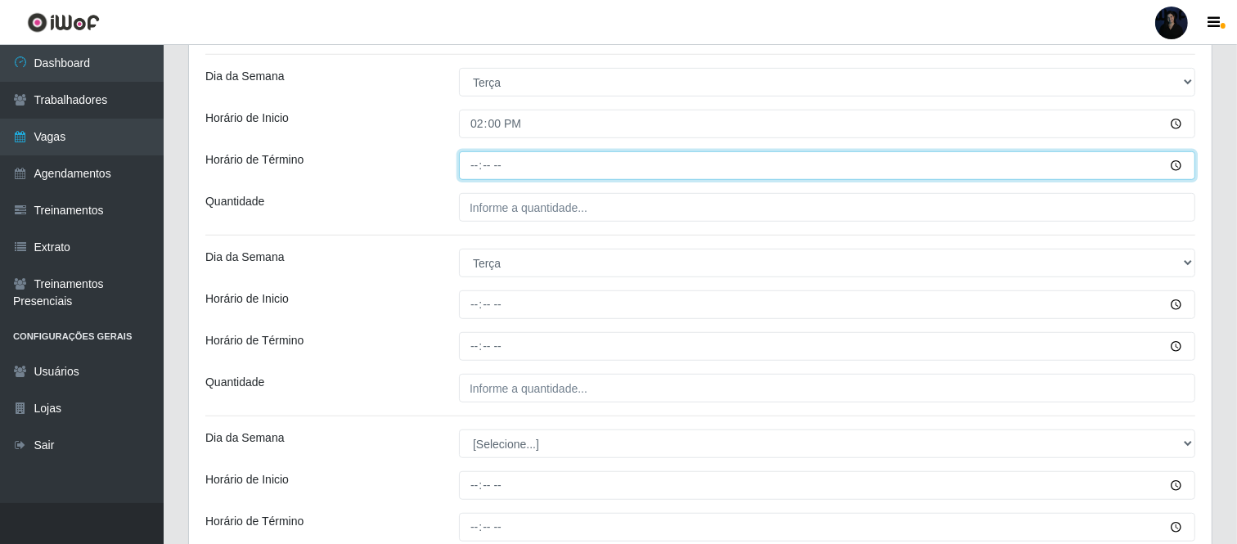
click at [470, 164] on input "Horário de Término" at bounding box center [827, 165] width 737 height 29
type input "20:00"
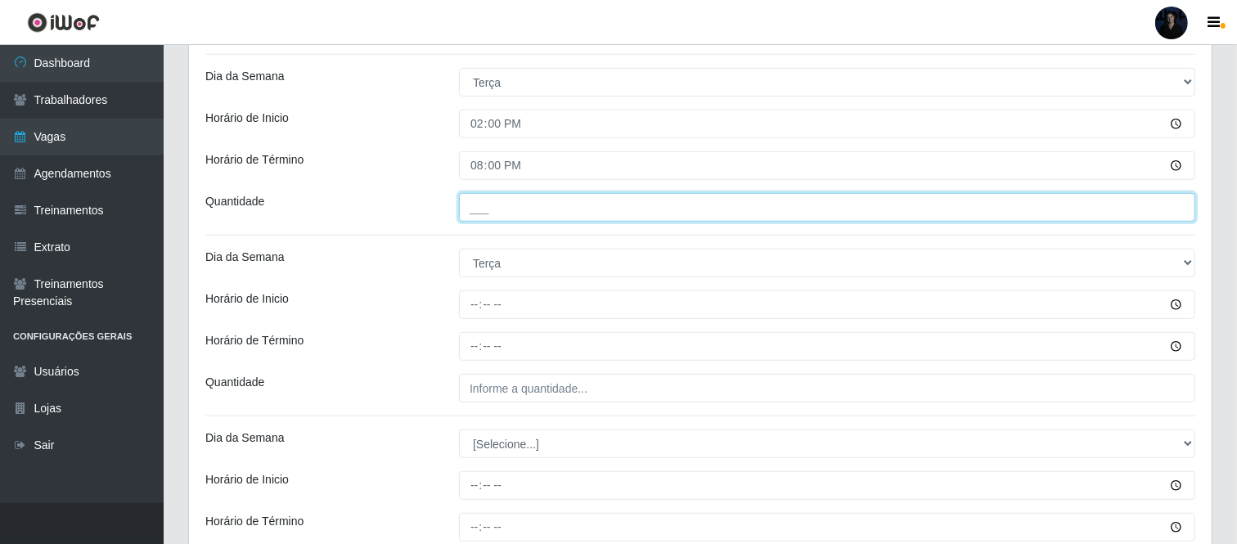
click at [477, 208] on input "___" at bounding box center [827, 207] width 737 height 29
type input "1__"
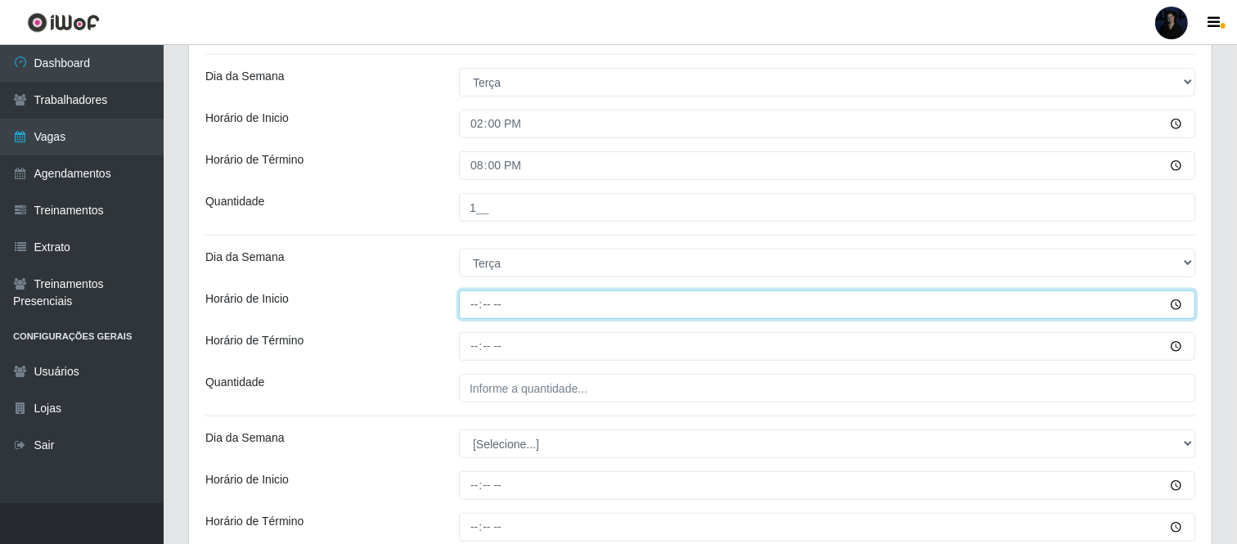
click at [475, 304] on input "Horário de Inicio" at bounding box center [827, 305] width 737 height 29
type input "16:00"
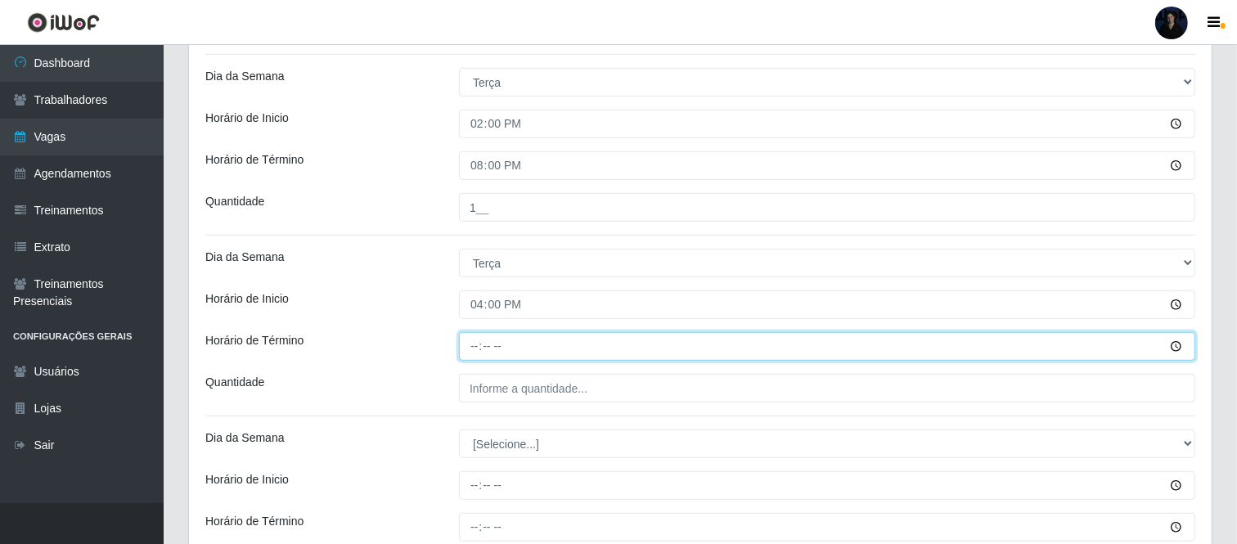
click at [479, 349] on input "Horário de Término" at bounding box center [827, 346] width 737 height 29
type input "22:00"
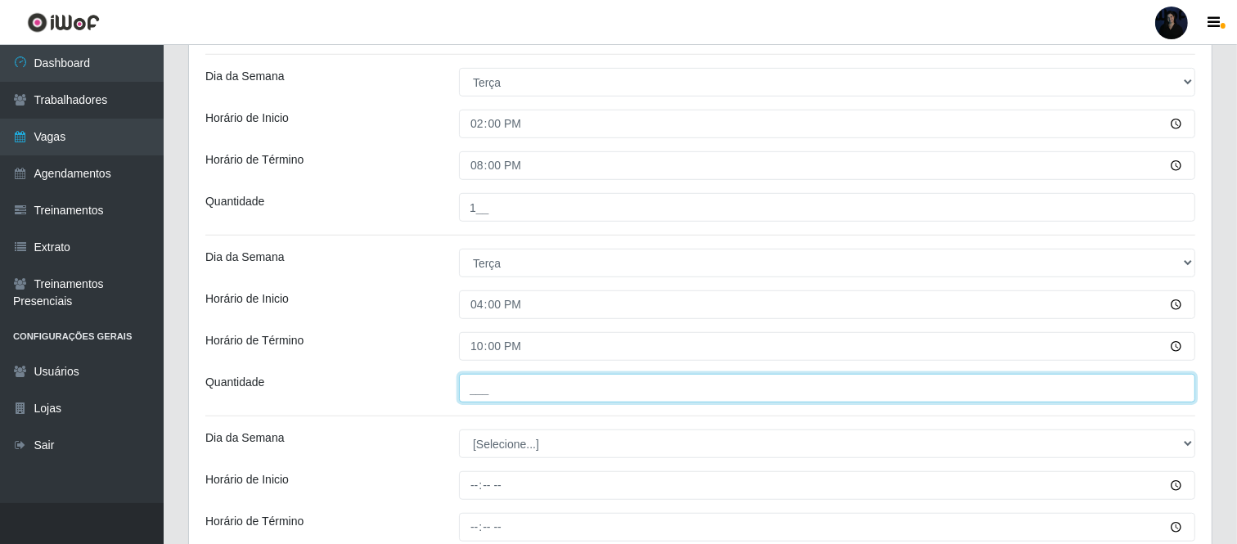
click at [473, 377] on input "___" at bounding box center [827, 388] width 737 height 29
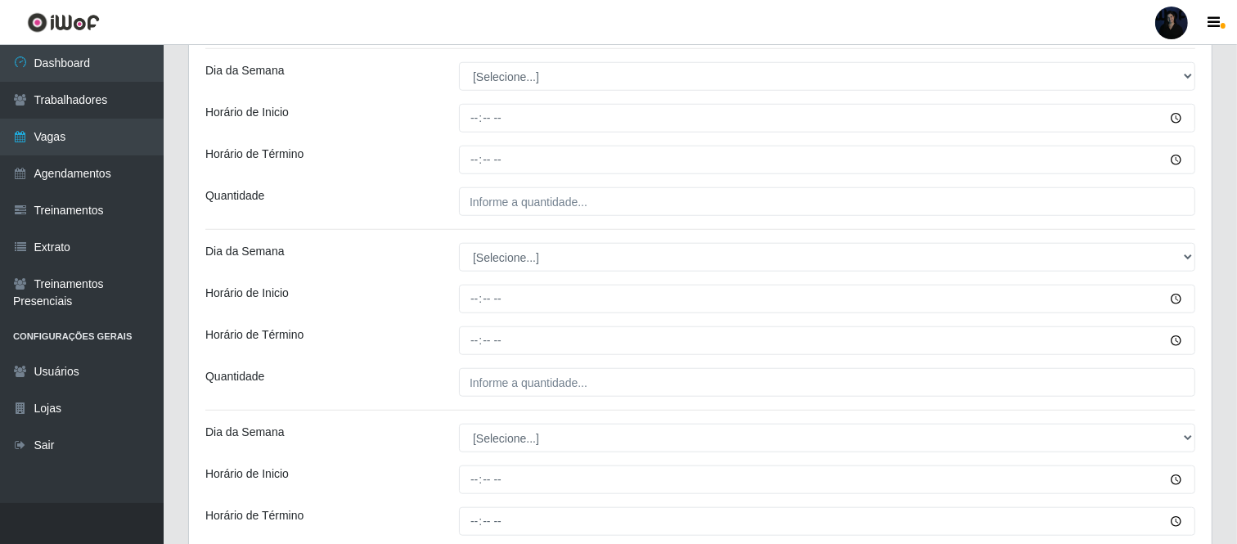
scroll to position [1272, 0]
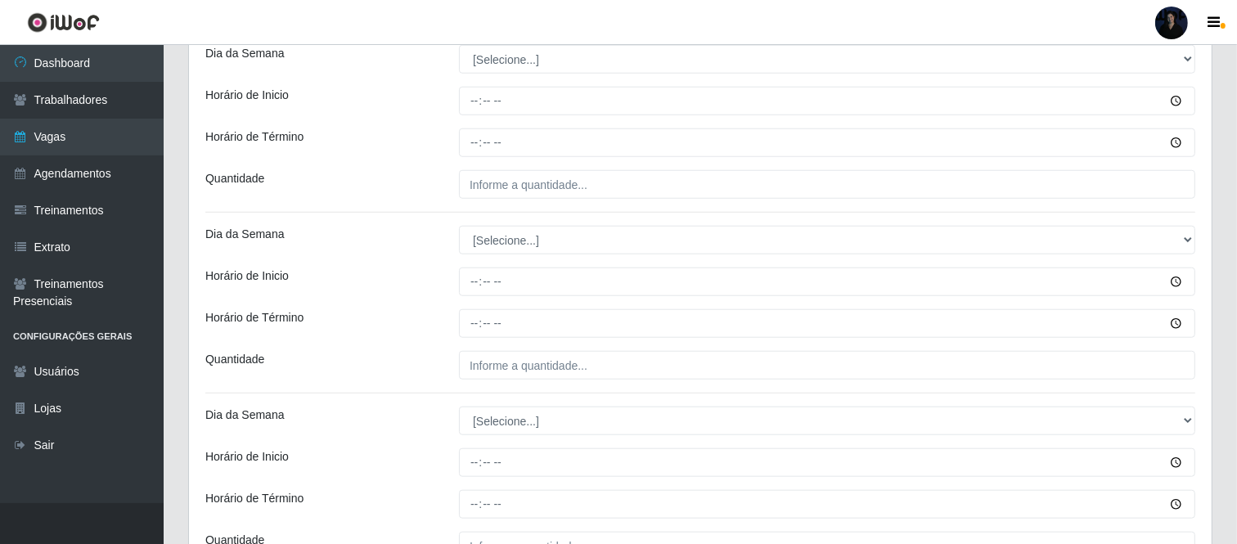
type input "2__"
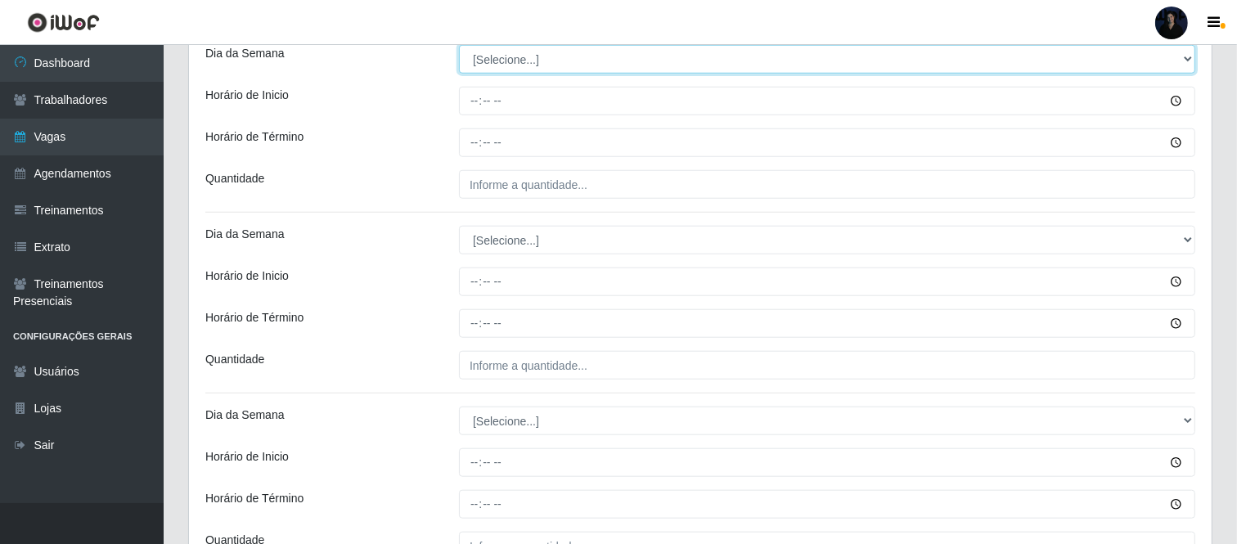
drag, startPoint x: 485, startPoint y: 62, endPoint x: 483, endPoint y: 71, distance: 9.3
click at [485, 62] on select "[Selecione...] Segunda Terça Quarta Quinta Sexta Sábado Domingo" at bounding box center [827, 59] width 737 height 29
select select "3"
click at [459, 45] on select "[Selecione...] Segunda Terça Quarta Quinta Sexta Sábado Domingo" at bounding box center [827, 59] width 737 height 29
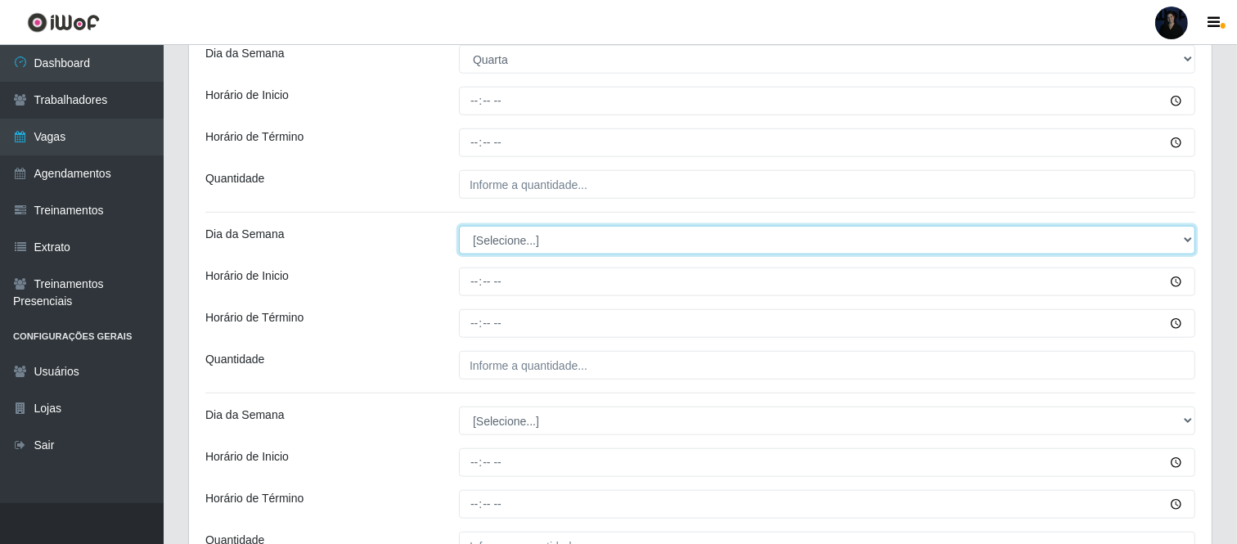
click at [493, 241] on select "[Selecione...] Segunda Terça Quarta Quinta Sexta Sábado Domingo" at bounding box center [827, 240] width 737 height 29
select select "3"
click at [459, 226] on select "[Selecione...] Segunda Terça Quarta Quinta Sexta Sábado Domingo" at bounding box center [827, 240] width 737 height 29
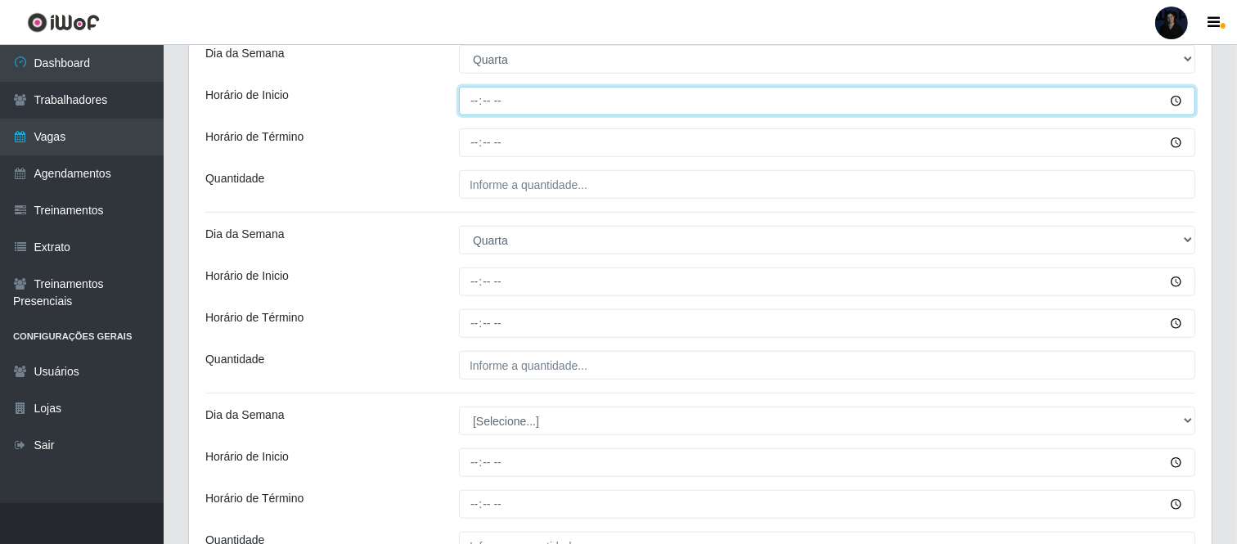
click at [471, 105] on input "Horário de Inicio" at bounding box center [827, 101] width 737 height 29
type input "14:00"
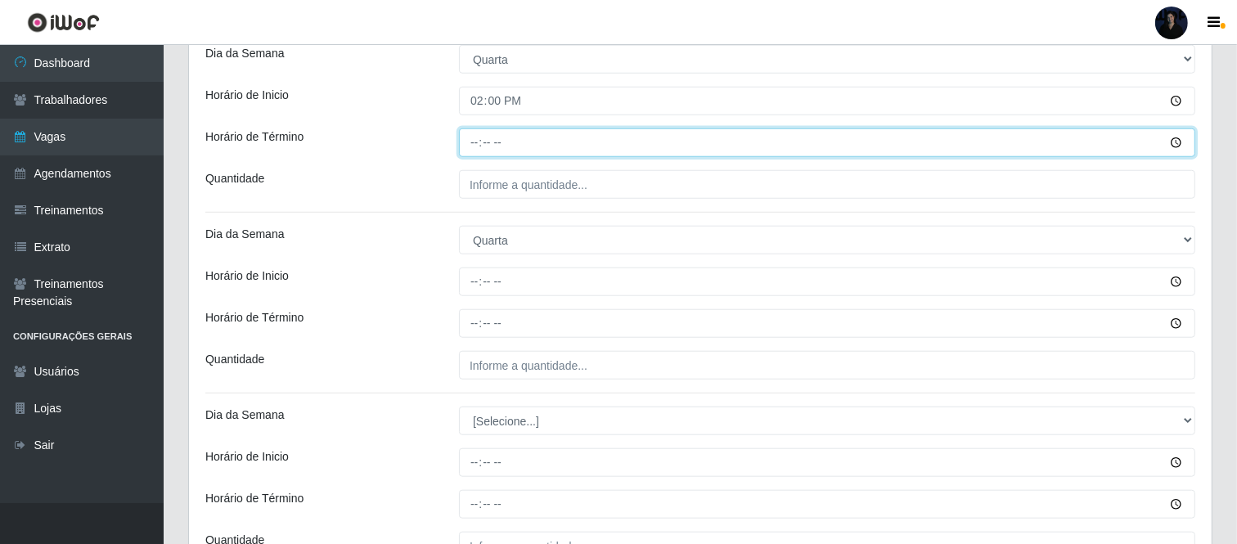
click at [475, 143] on input "Horário de Término" at bounding box center [827, 142] width 737 height 29
type input "20:00"
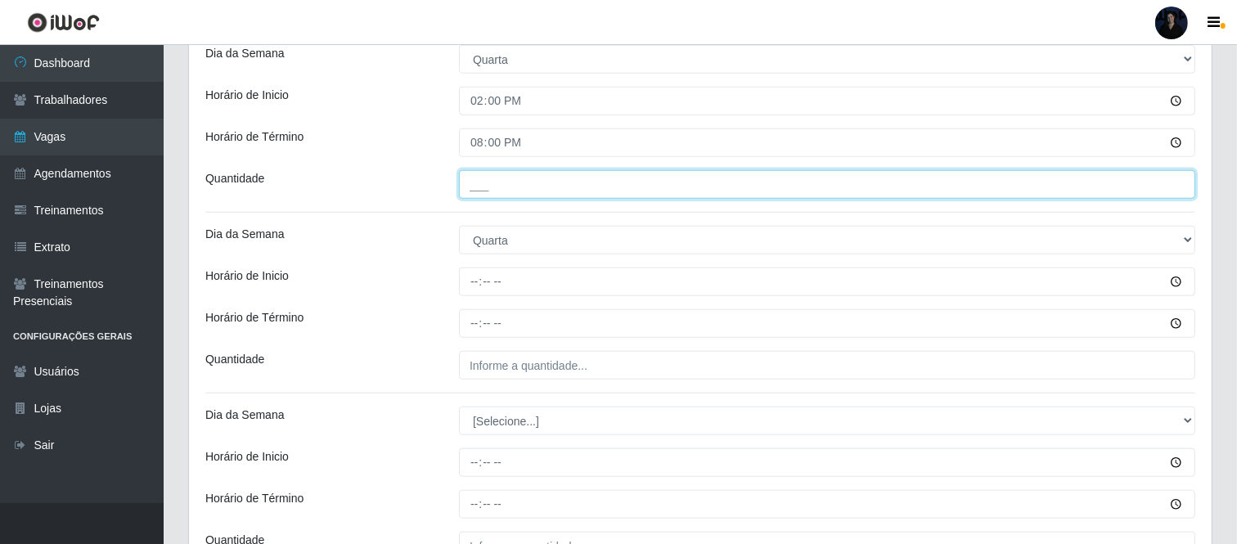
click at [475, 188] on input "___" at bounding box center [827, 184] width 737 height 29
type input "1__"
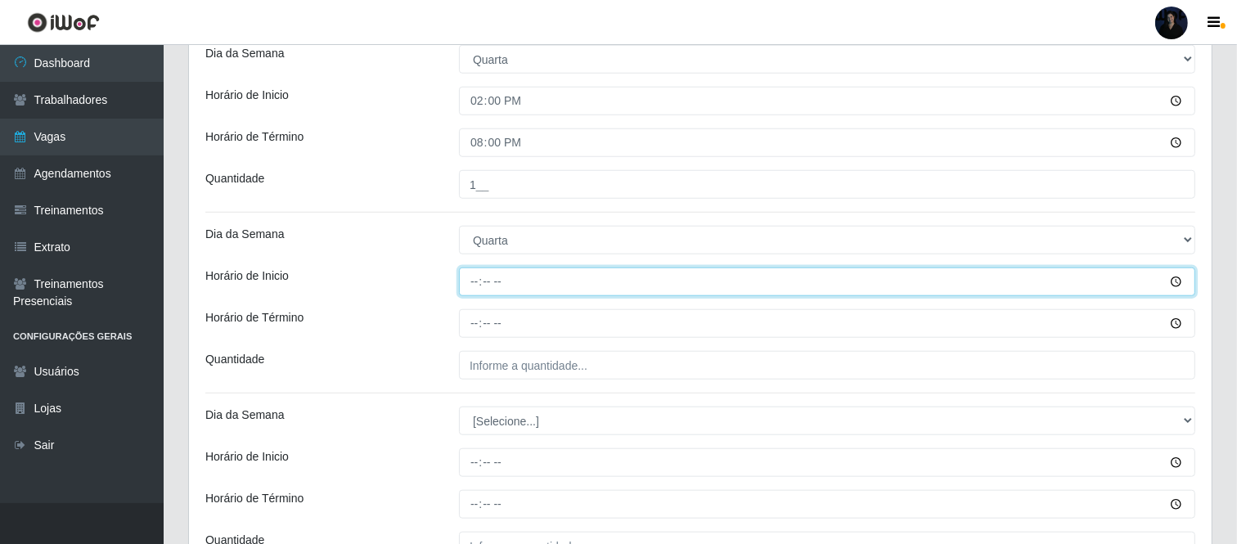
click at [477, 285] on input "Horário de Inicio" at bounding box center [827, 282] width 737 height 29
type input "16:00"
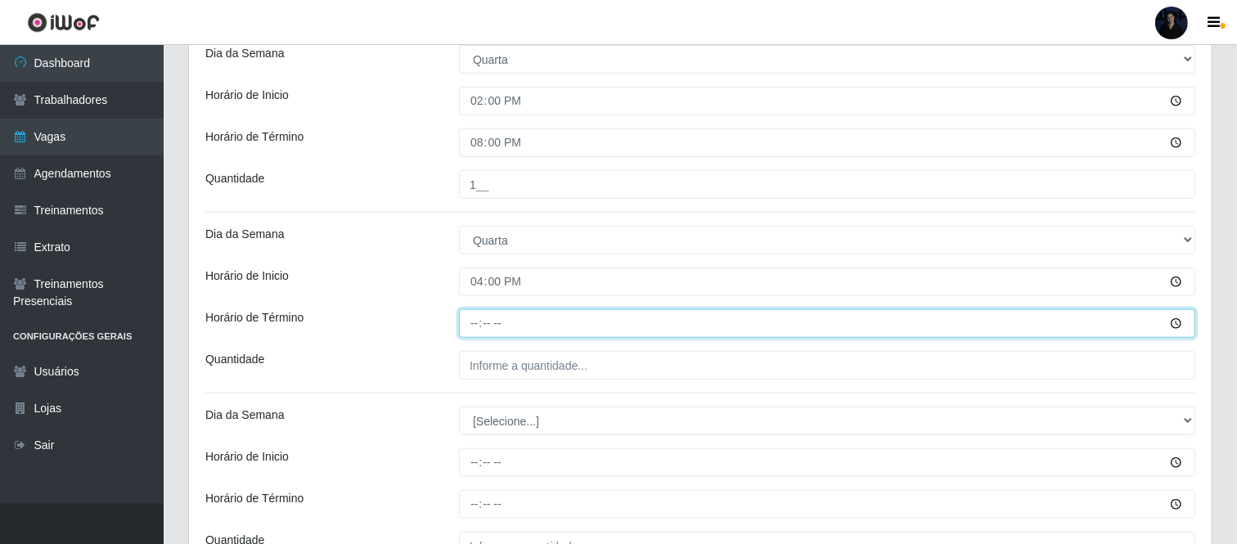
click at [480, 320] on input "Horário de Término" at bounding box center [827, 323] width 737 height 29
type input "22:00"
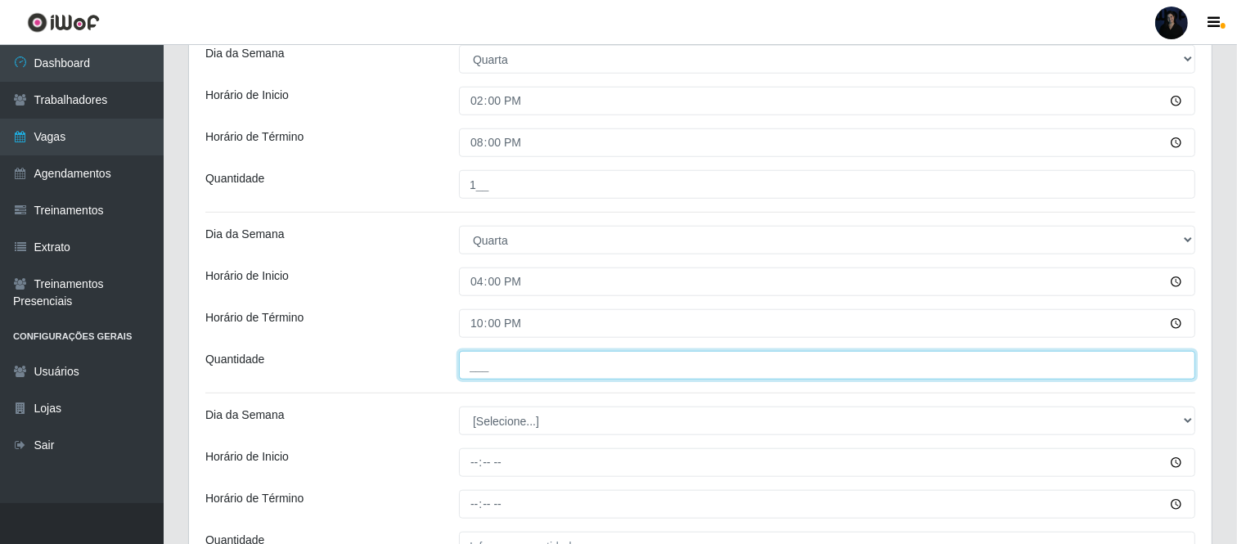
click at [480, 355] on input "___" at bounding box center [827, 365] width 737 height 29
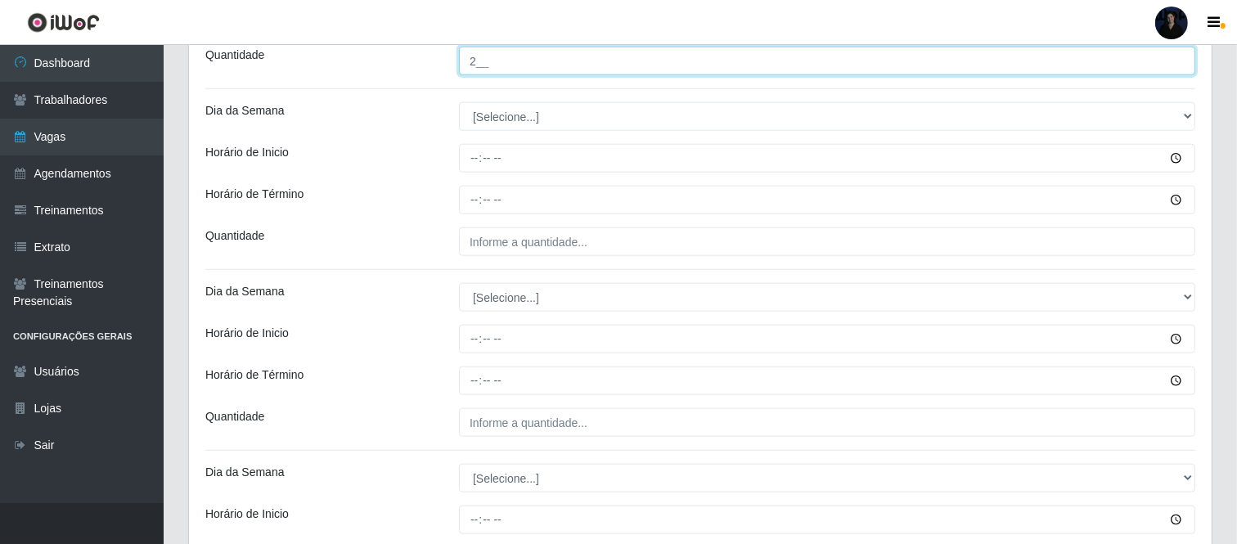
scroll to position [1601, 0]
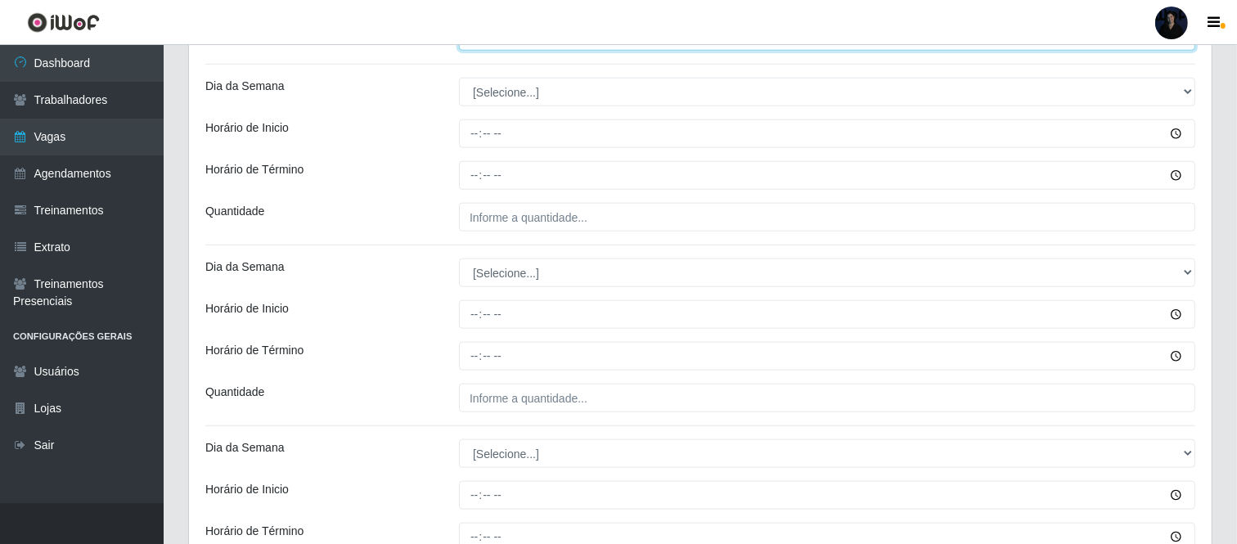
type input "2__"
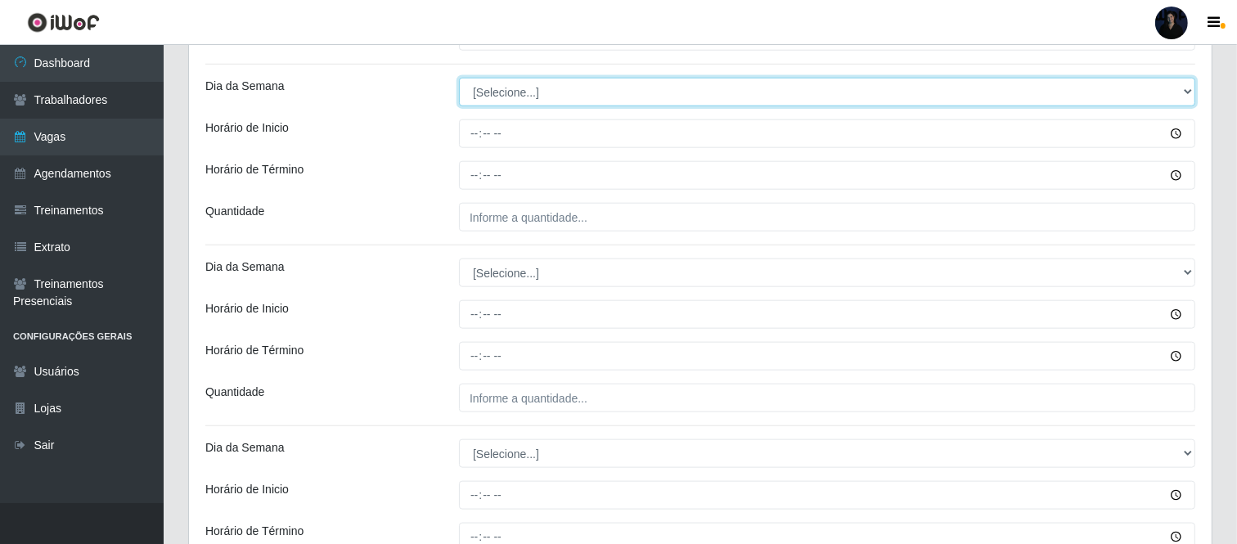
click at [479, 88] on select "[Selecione...] Segunda Terça Quarta Quinta Sexta Sábado Domingo" at bounding box center [827, 92] width 737 height 29
select select "4"
click at [459, 78] on select "[Selecione...] Segunda Terça Quarta Quinta Sexta Sábado Domingo" at bounding box center [827, 92] width 737 height 29
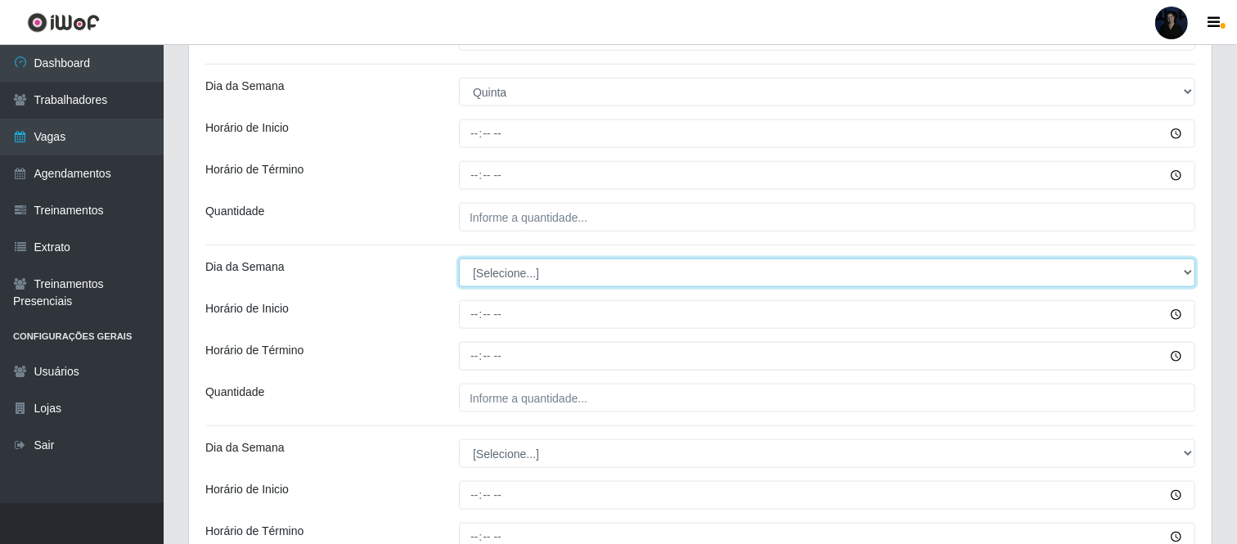
click at [484, 267] on select "[Selecione...] Segunda Terça Quarta Quinta Sexta Sábado Domingo" at bounding box center [827, 273] width 737 height 29
select select "4"
click at [459, 259] on select "[Selecione...] Segunda Terça Quarta Quinta Sexta Sábado Domingo" at bounding box center [827, 273] width 737 height 29
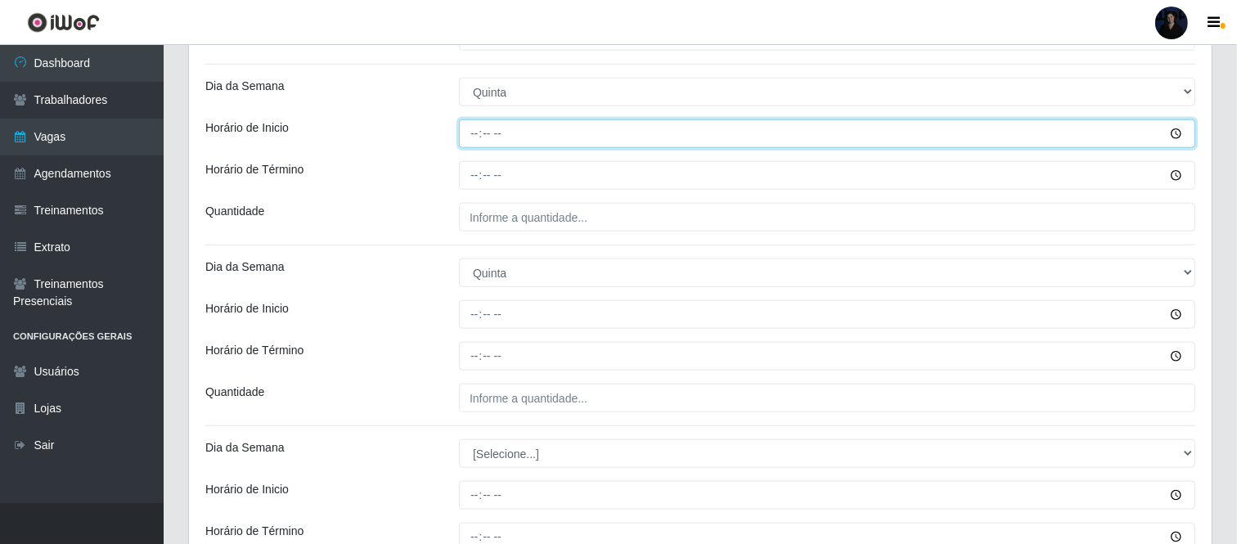
click at [471, 129] on input "Horário de Inicio" at bounding box center [827, 133] width 737 height 29
type input "14:00"
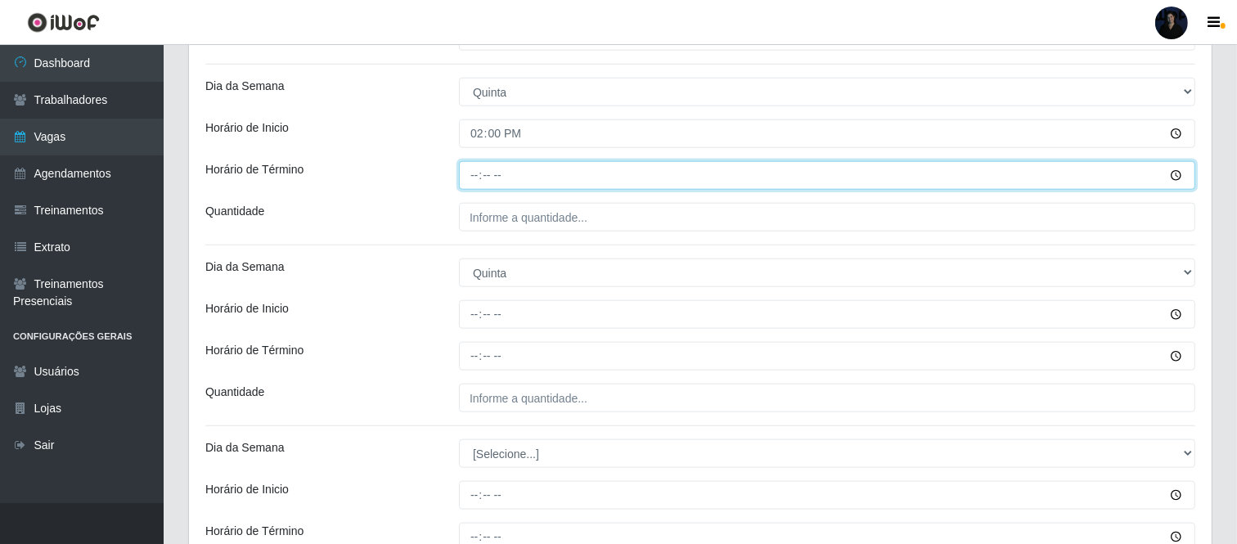
click at [471, 170] on input "Horário de Término" at bounding box center [827, 175] width 737 height 29
type input "20:00"
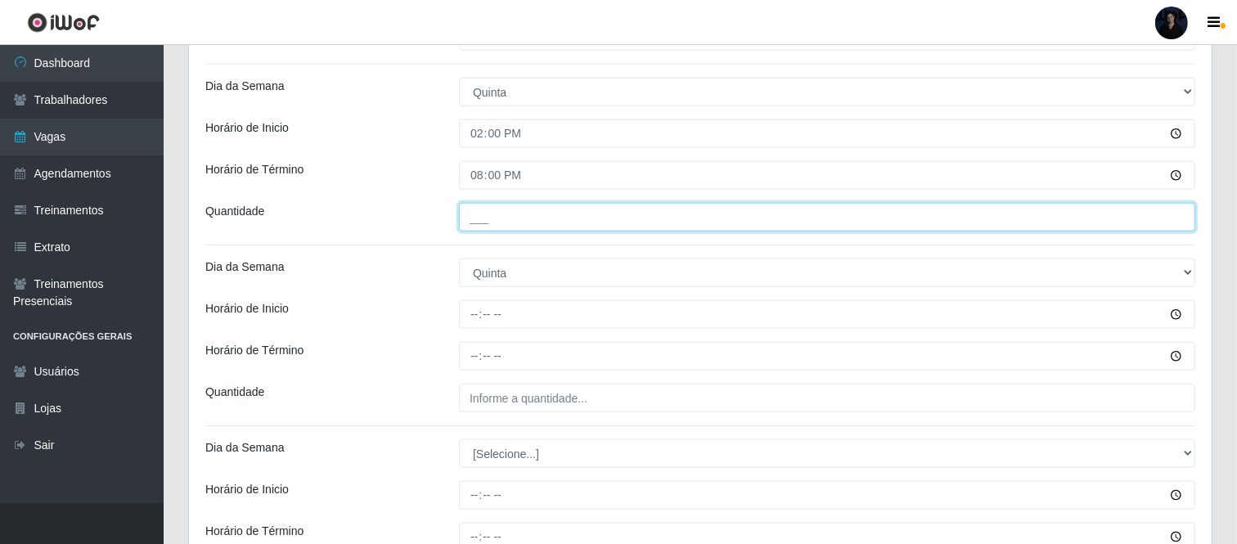
click at [484, 219] on input "___" at bounding box center [827, 217] width 737 height 29
type input "1__"
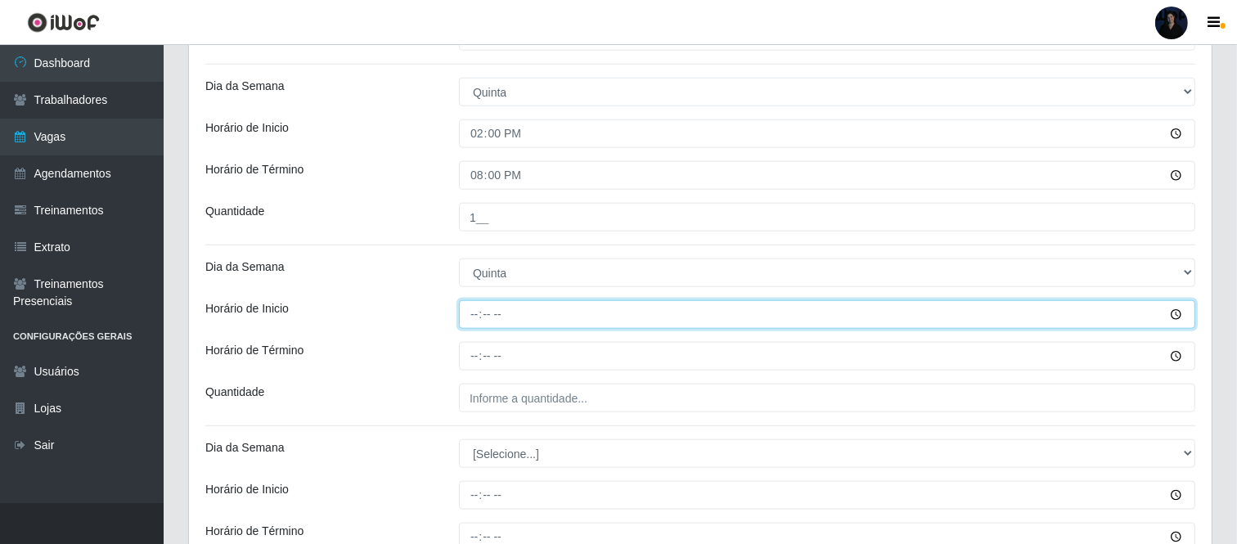
click at [473, 312] on input "Horário de Inicio" at bounding box center [827, 314] width 737 height 29
type input "16:00"
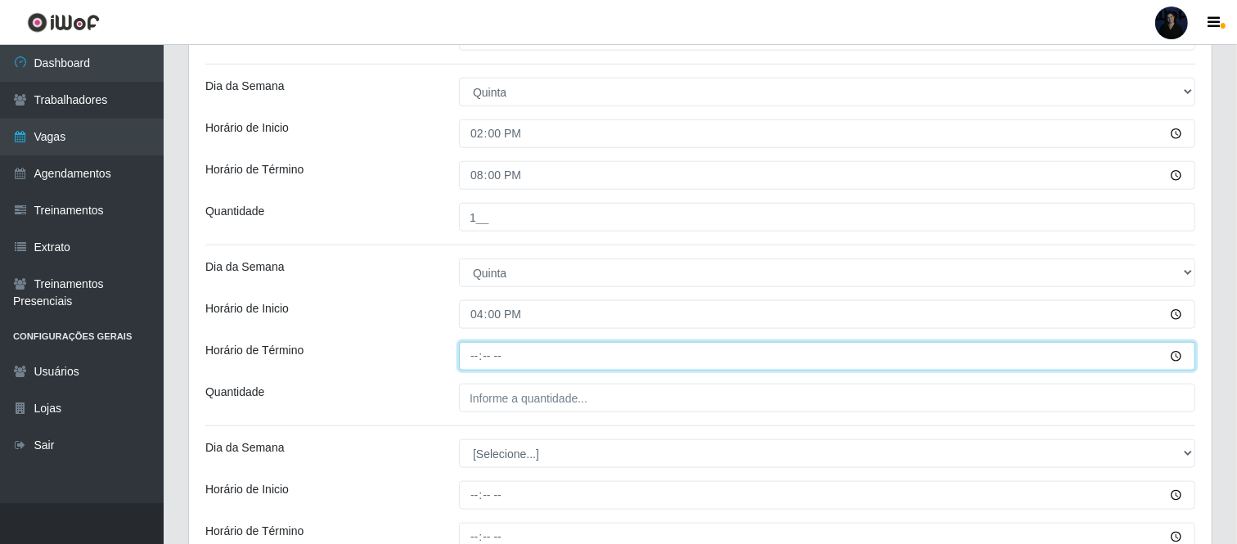
click at [478, 357] on input "Horário de Término" at bounding box center [827, 356] width 737 height 29
type input "22:00"
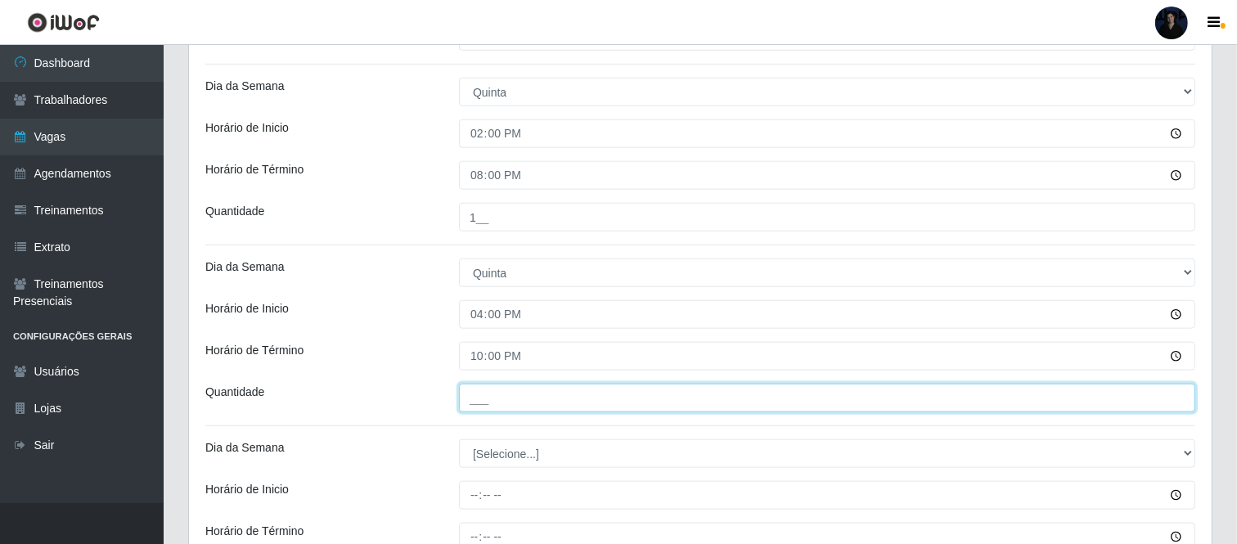
click at [470, 395] on input "___" at bounding box center [827, 398] width 737 height 29
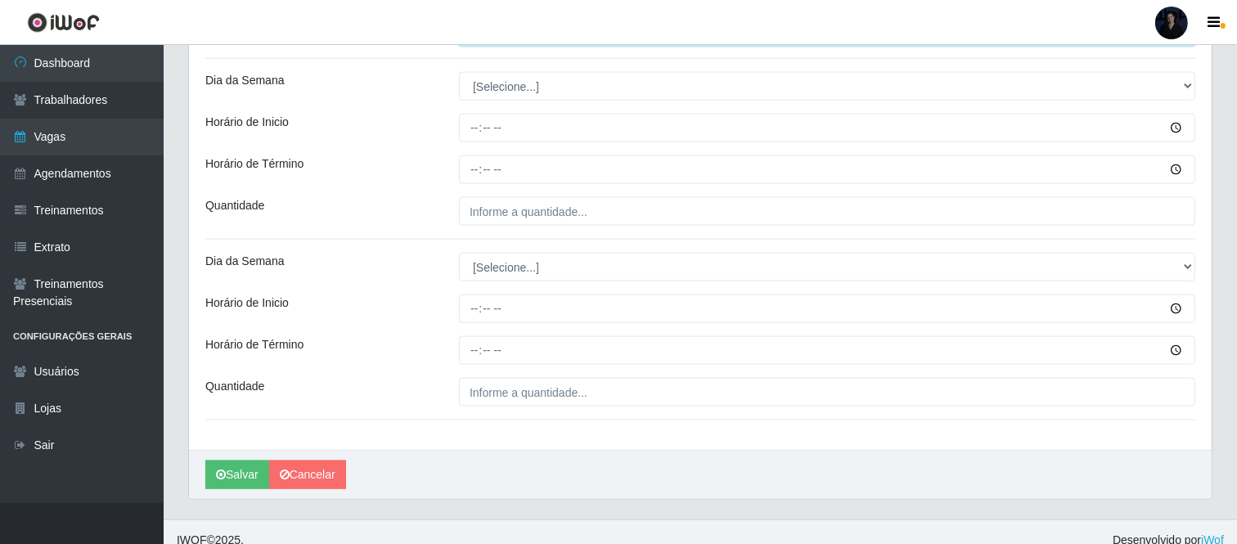
scroll to position [1985, 0]
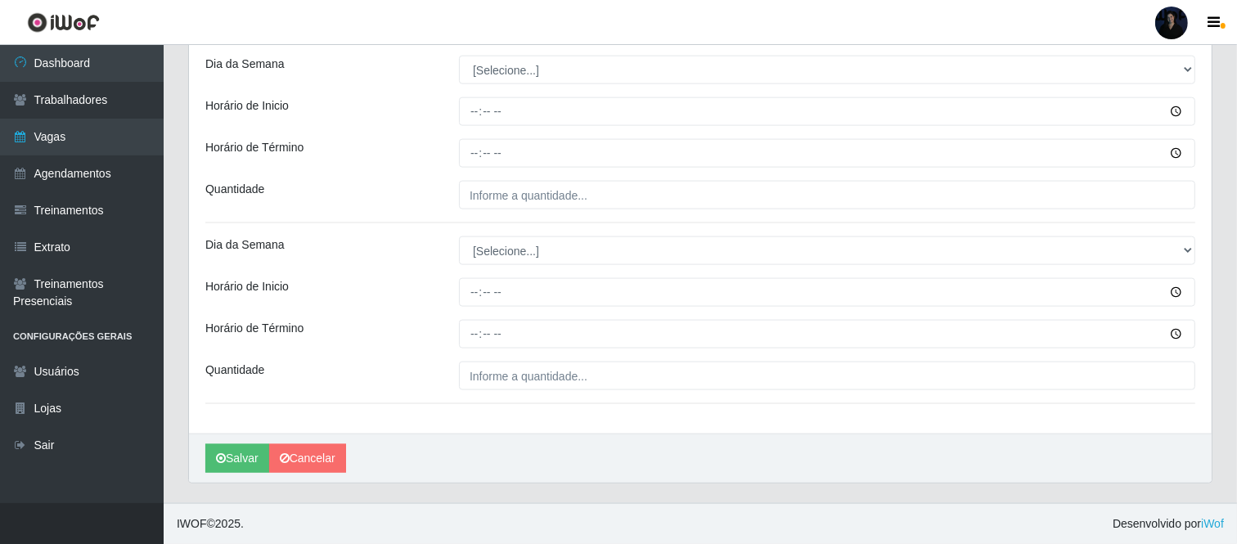
type input "2__"
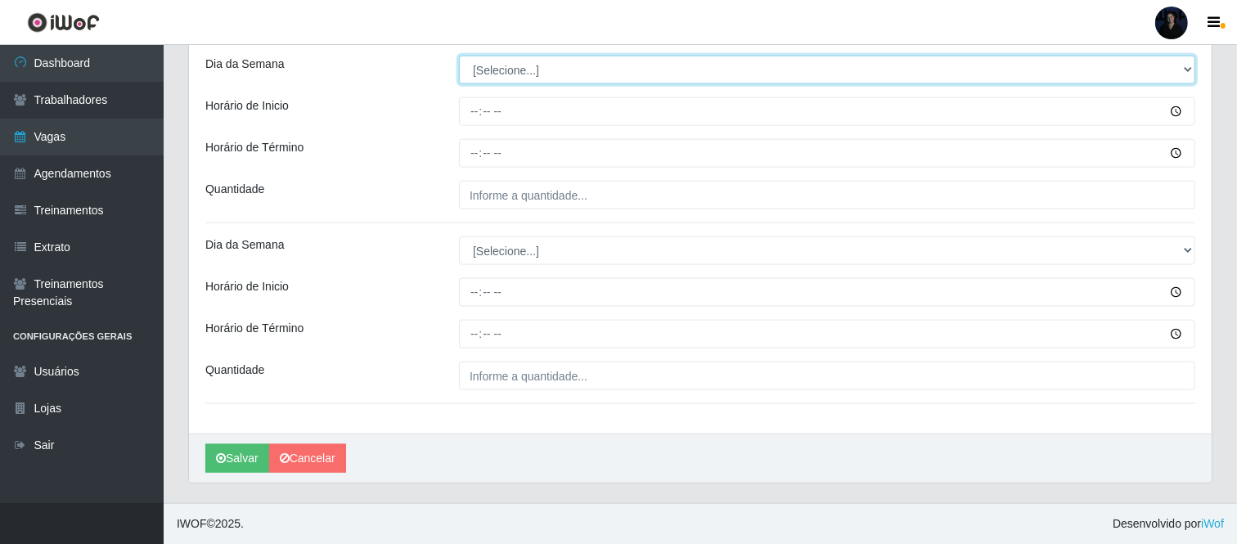
click at [471, 70] on select "[Selecione...] Segunda Terça Quarta Quinta Sexta Sábado Domingo" at bounding box center [827, 70] width 737 height 29
select select "5"
click at [459, 56] on select "[Selecione...] Segunda Terça Quarta Quinta Sexta Sábado Domingo" at bounding box center [827, 70] width 737 height 29
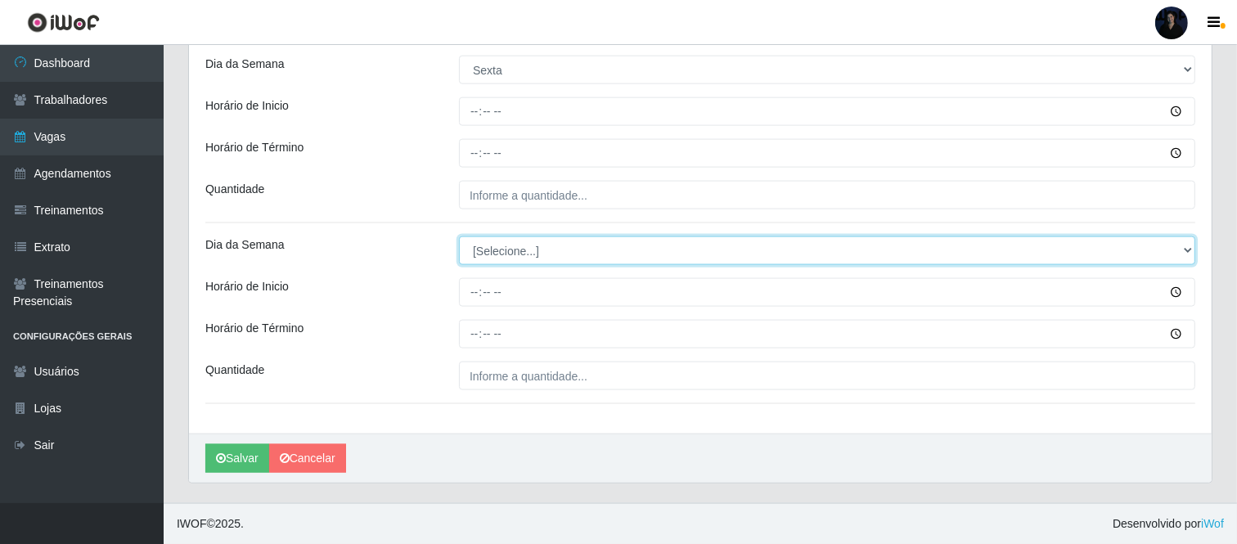
click at [480, 249] on select "[Selecione...] Segunda Terça Quarta Quinta Sexta Sábado Domingo" at bounding box center [827, 251] width 737 height 29
select select "5"
click at [459, 237] on select "[Selecione...] Segunda Terça Quarta Quinta Sexta Sábado Domingo" at bounding box center [827, 251] width 737 height 29
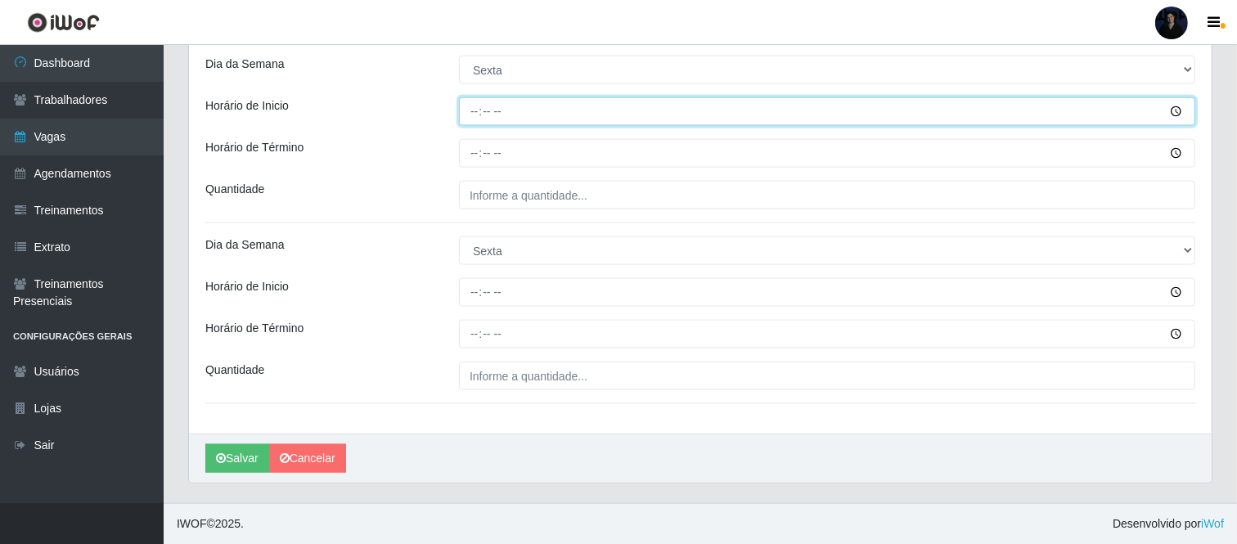
click at [471, 107] on input "Horário de Inicio" at bounding box center [827, 111] width 737 height 29
type input "14:00"
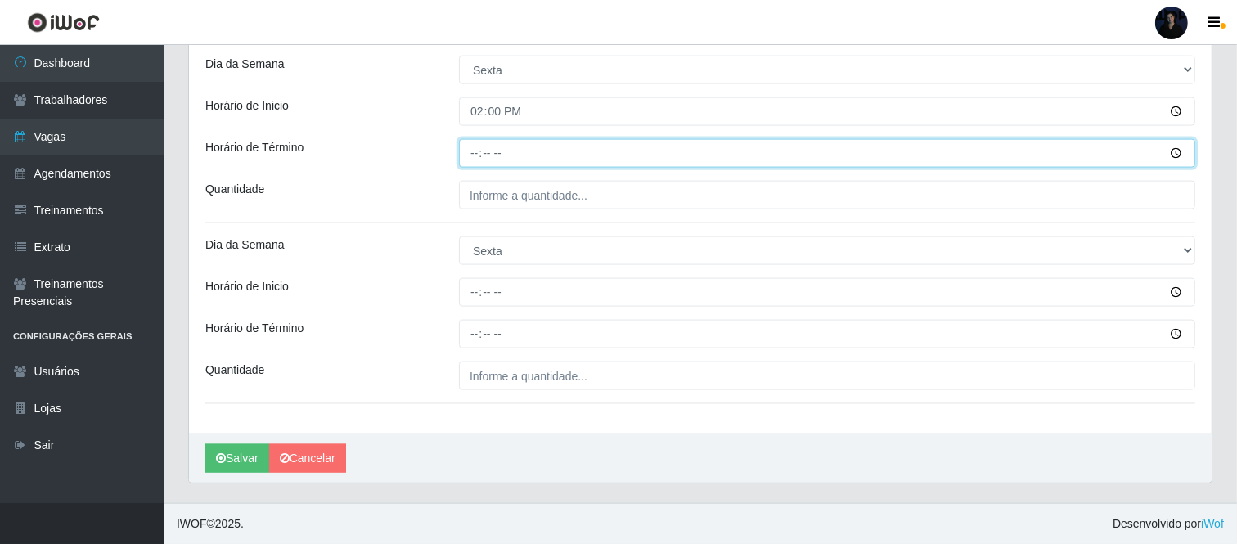
click at [473, 154] on input "Horário de Término" at bounding box center [827, 153] width 737 height 29
type input "20:00"
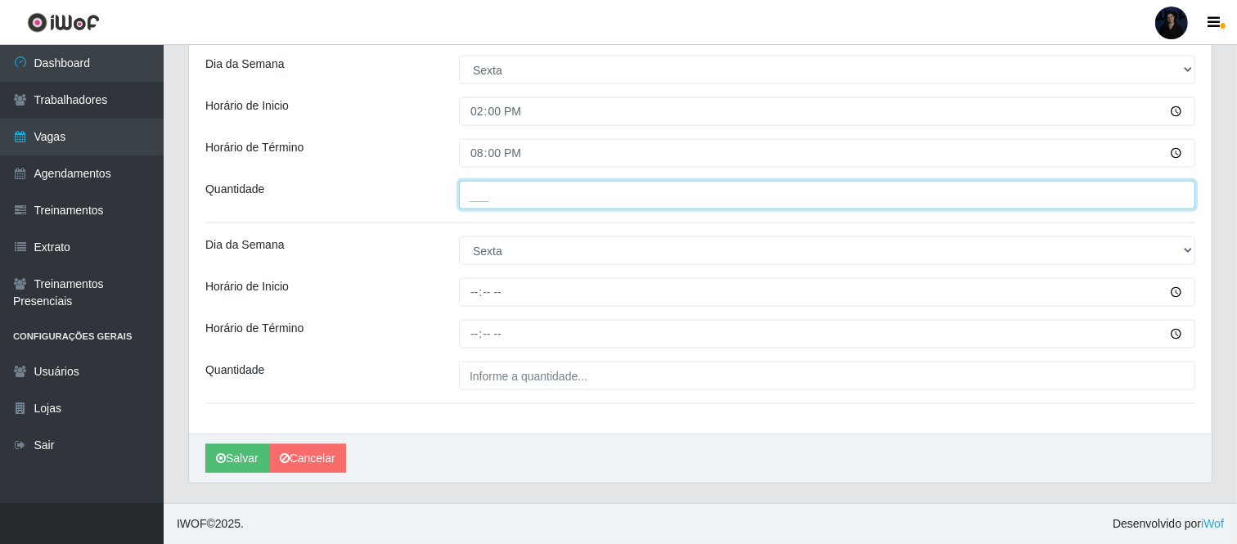
click at [471, 197] on input "___" at bounding box center [827, 195] width 737 height 29
type input "1__"
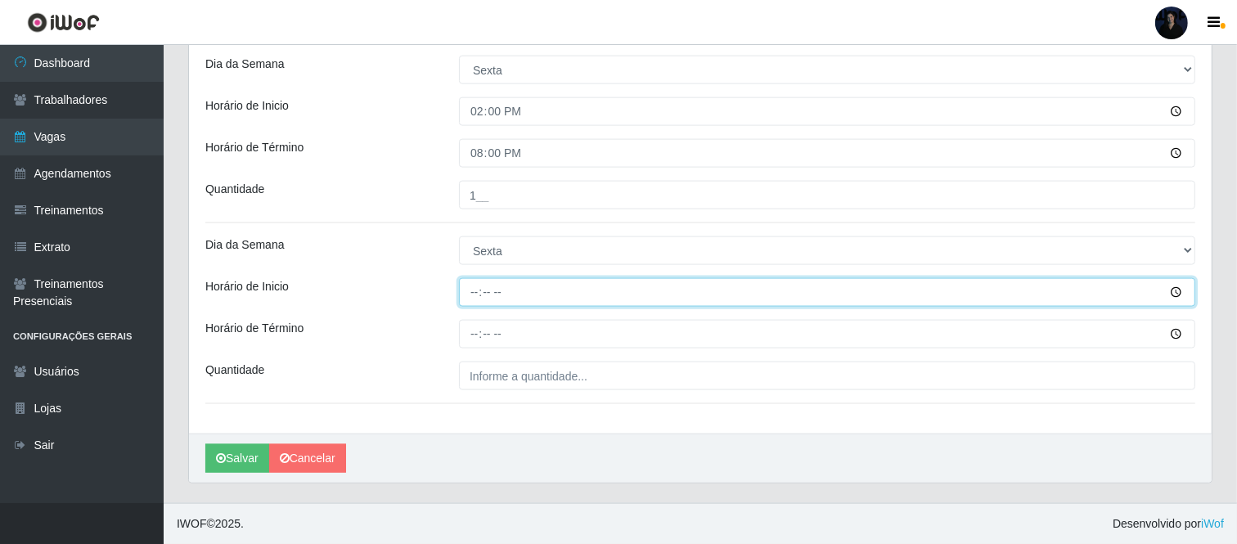
click at [472, 283] on input "Horário de Inicio" at bounding box center [827, 292] width 737 height 29
type input "16:00"
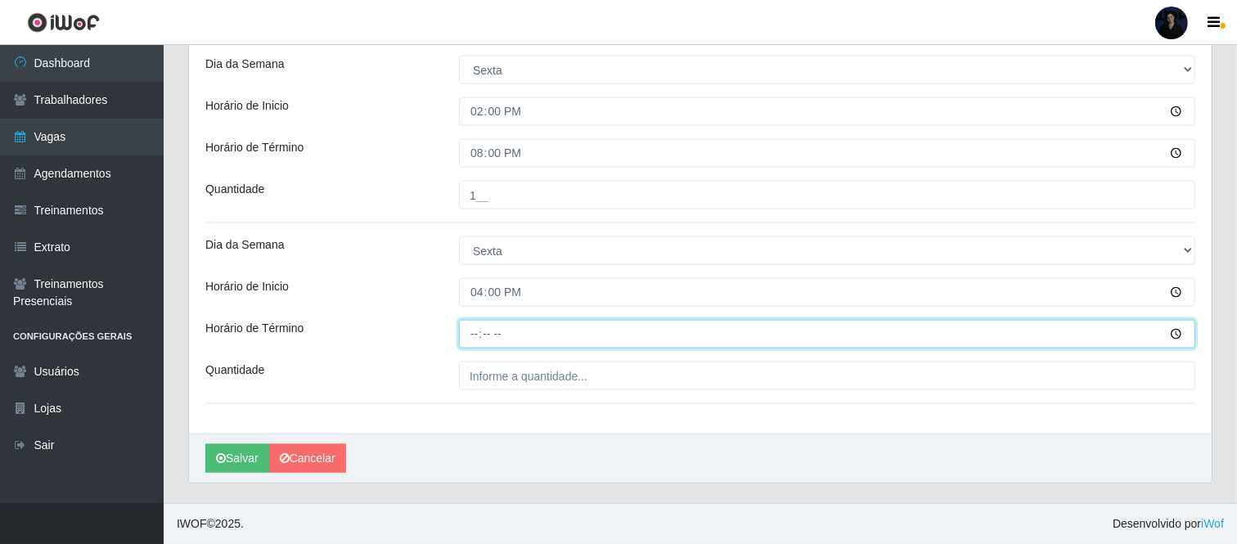
click at [473, 323] on input "Horário de Término" at bounding box center [827, 334] width 737 height 29
type input "22:00"
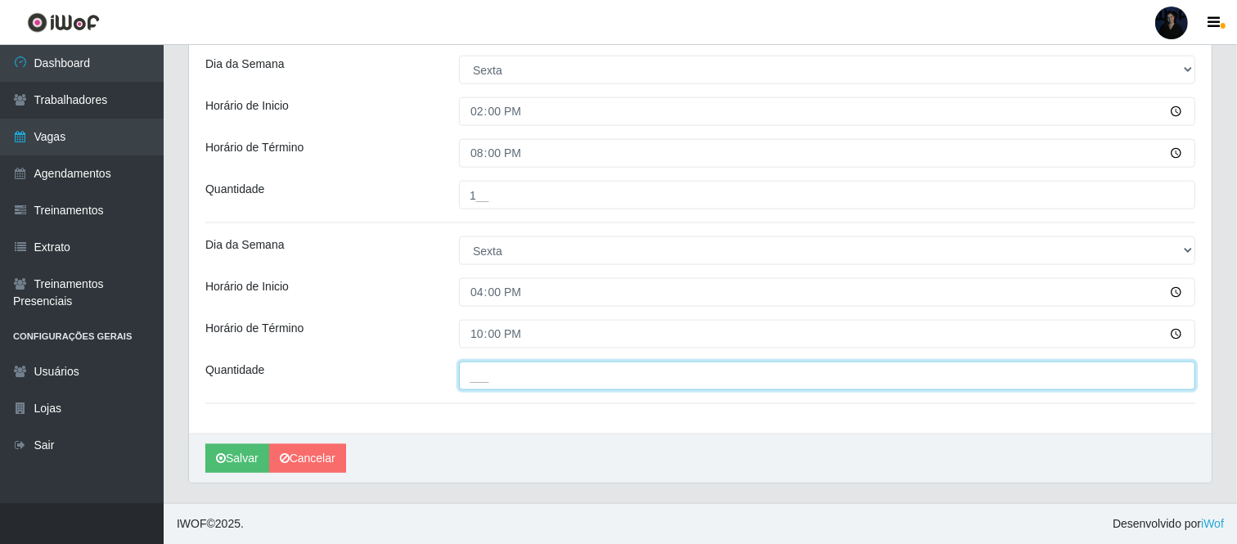
click at [473, 383] on input "___" at bounding box center [827, 376] width 737 height 29
type input "2__"
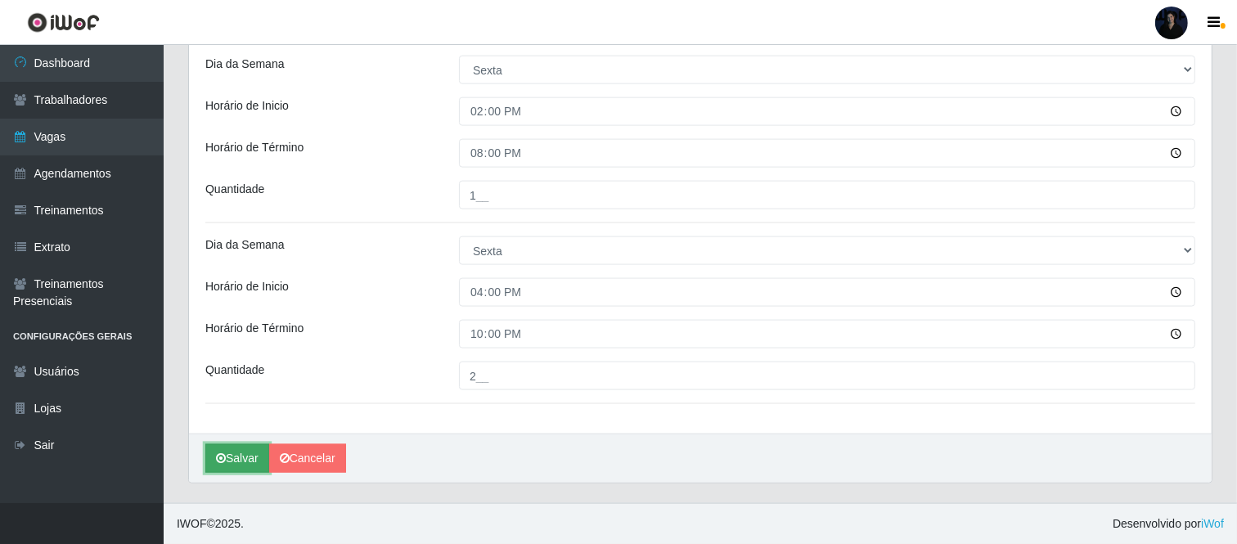
click at [219, 462] on icon "submit" at bounding box center [221, 458] width 10 height 11
